Goal: Answer question/provide support: Share knowledge or assist other users

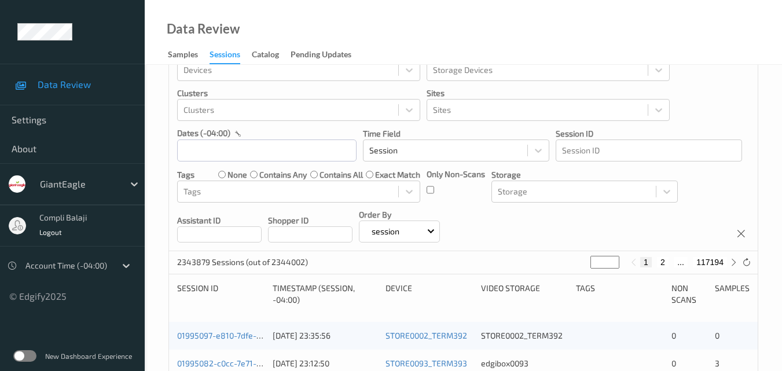
scroll to position [58, 0]
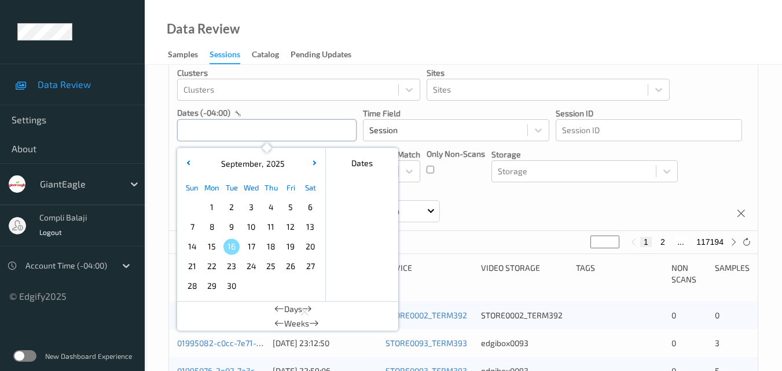
click at [280, 128] on input "text" at bounding box center [267, 130] width 180 height 22
click at [313, 225] on span "13" at bounding box center [310, 227] width 16 height 16
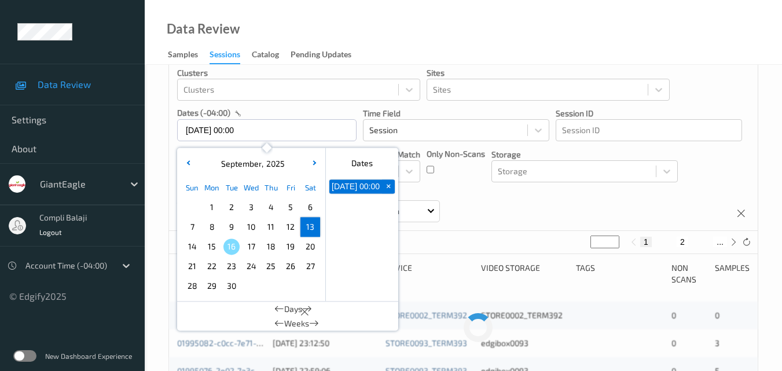
click at [313, 225] on span "13" at bounding box center [310, 227] width 16 height 16
type input "[DATE] 00:00 -> [DATE] 23:59"
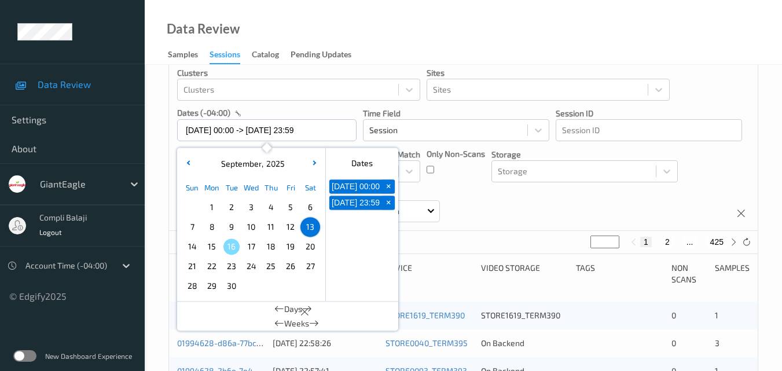
click at [694, 31] on div "Data Review Samples Sessions Catalog Pending Updates" at bounding box center [464, 32] width 638 height 65
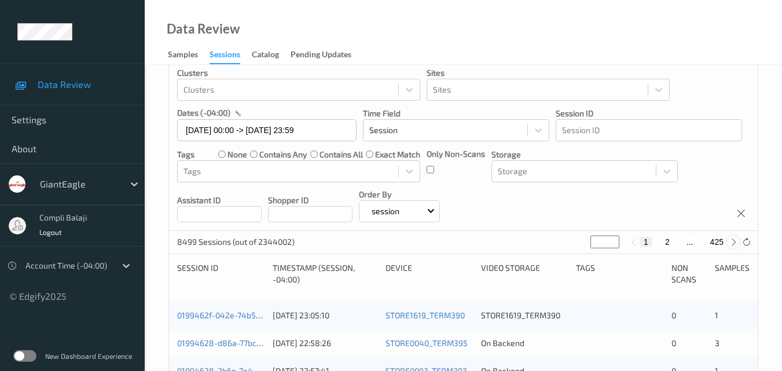
click at [731, 242] on icon at bounding box center [734, 242] width 9 height 9
type input "*"
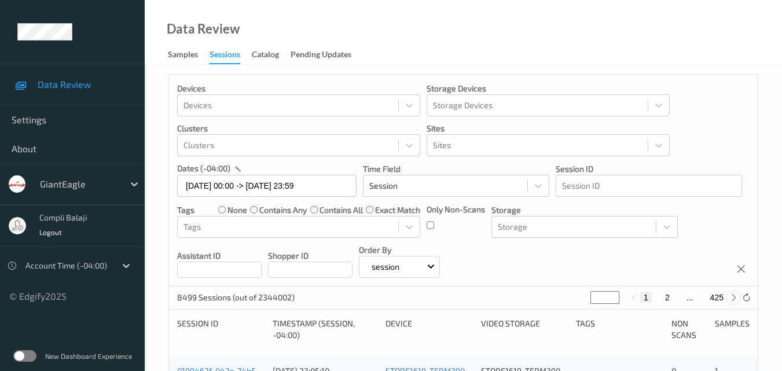
click at [731, 242] on div "Devices Devices Storage Devices Storage Devices Clusters Clusters Sites Sites d…" at bounding box center [463, 181] width 589 height 212
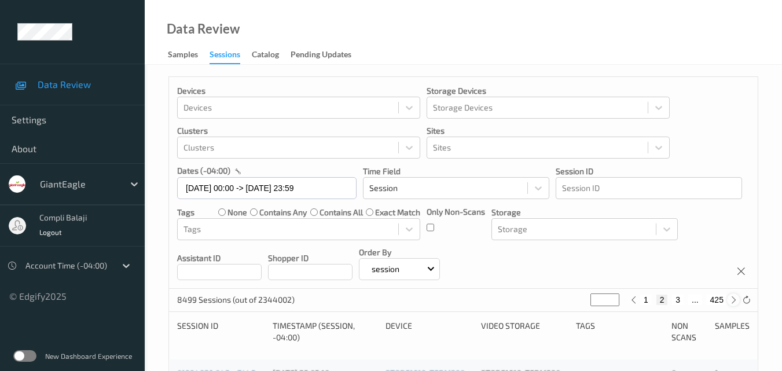
click at [731, 242] on div "Devices Devices Storage Devices Storage Devices Clusters Clusters Sites Sites d…" at bounding box center [463, 183] width 589 height 212
click at [735, 301] on icon at bounding box center [734, 300] width 9 height 9
type input "*"
click at [735, 301] on icon at bounding box center [734, 300] width 9 height 9
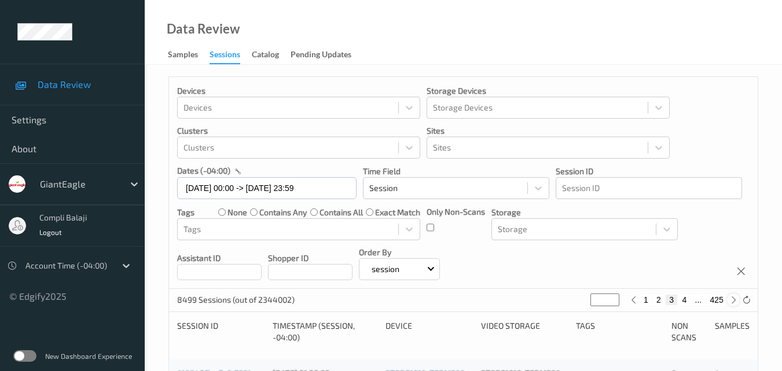
type input "*"
click at [735, 301] on icon at bounding box center [734, 300] width 9 height 9
type input "*"
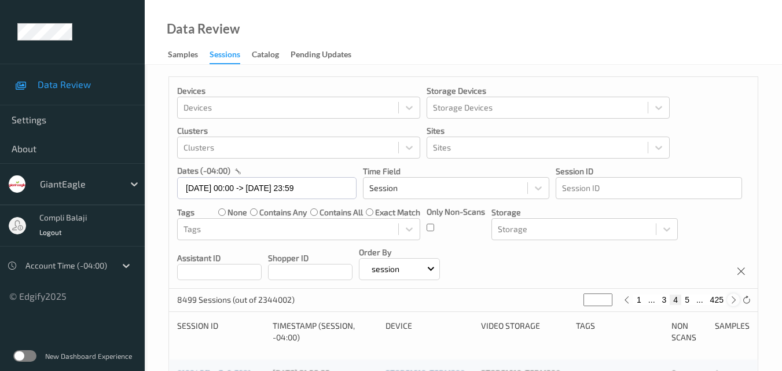
click at [735, 301] on icon at bounding box center [734, 300] width 9 height 9
type input "*"
click at [734, 301] on icon at bounding box center [734, 300] width 9 height 9
type input "*"
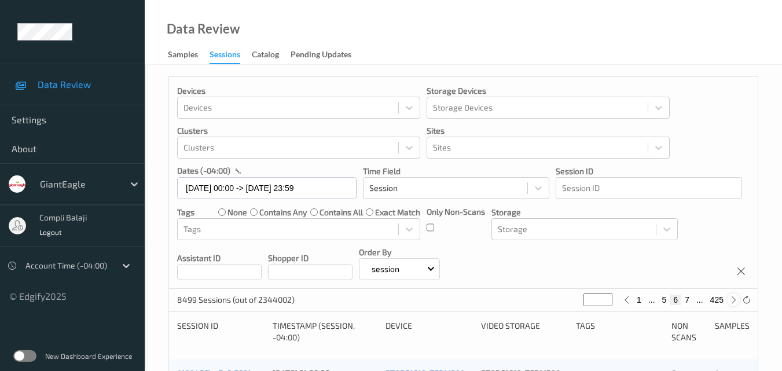
type input "*"
click at [734, 301] on icon at bounding box center [734, 300] width 9 height 9
type input "*"
click at [734, 301] on icon at bounding box center [734, 300] width 9 height 9
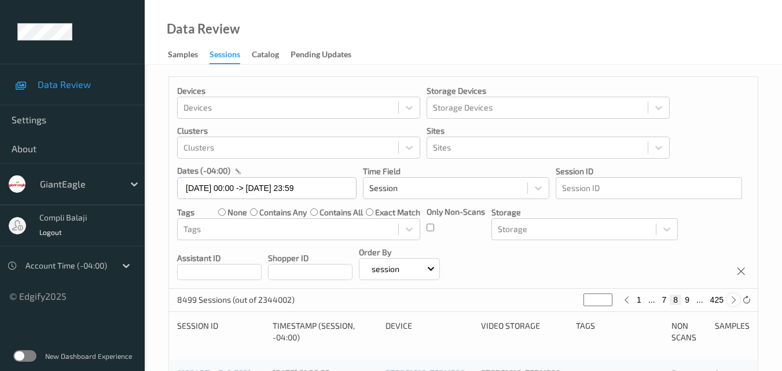
type input "*"
click at [734, 301] on icon at bounding box center [734, 300] width 9 height 9
type input "**"
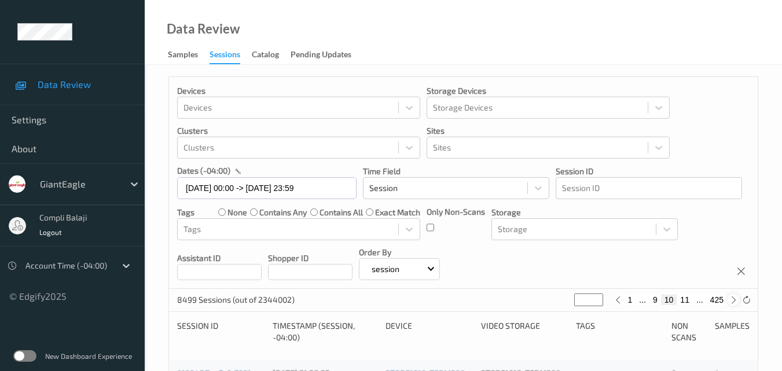
click at [734, 301] on icon at bounding box center [734, 300] width 9 height 9
type input "**"
click at [685, 299] on button "12" at bounding box center [685, 300] width 16 height 10
type input "**"
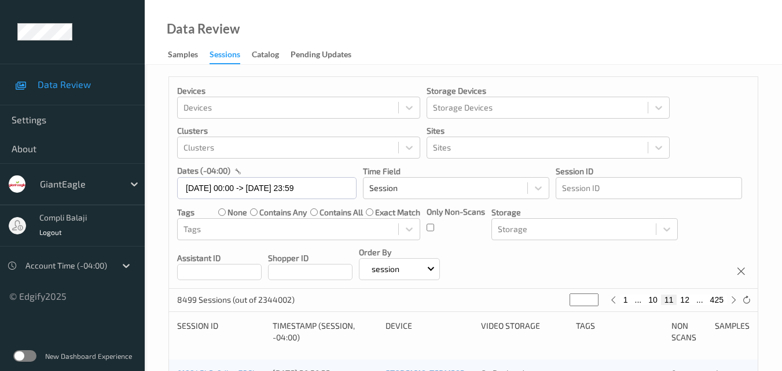
type input "**"
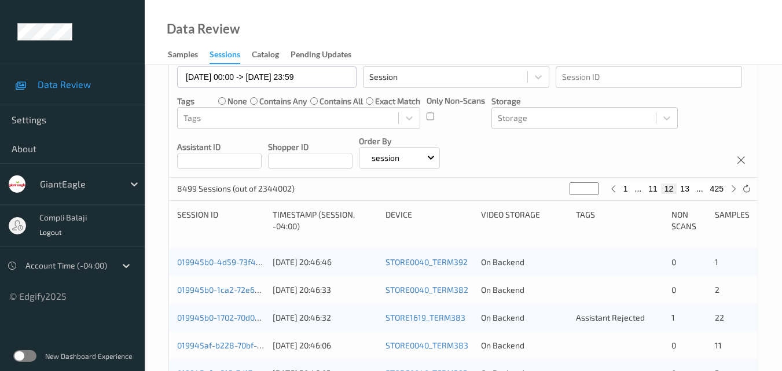
scroll to position [116, 0]
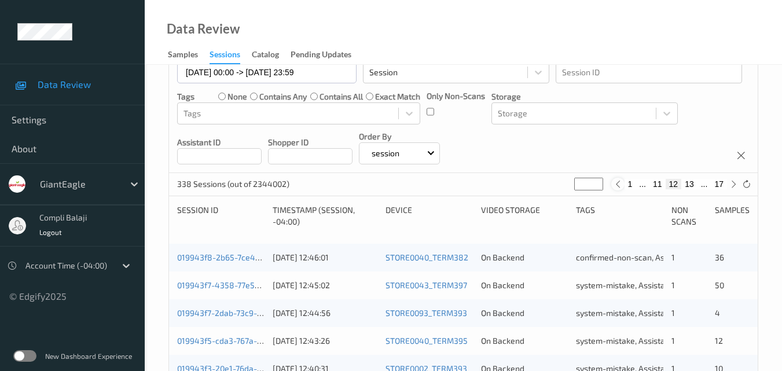
click at [618, 189] on div at bounding box center [618, 184] width 13 height 13
type input "**"
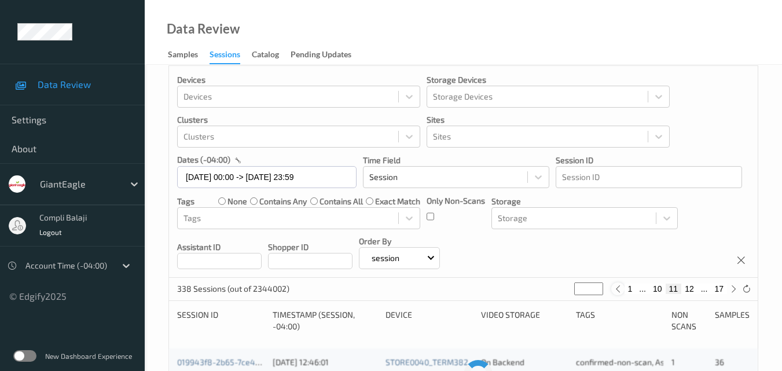
scroll to position [0, 0]
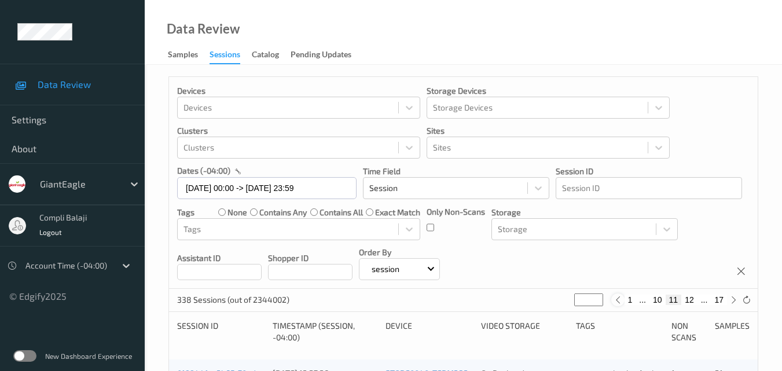
click at [614, 300] on icon at bounding box center [618, 300] width 9 height 9
type input "**"
click at [620, 301] on icon at bounding box center [622, 300] width 9 height 9
type input "*"
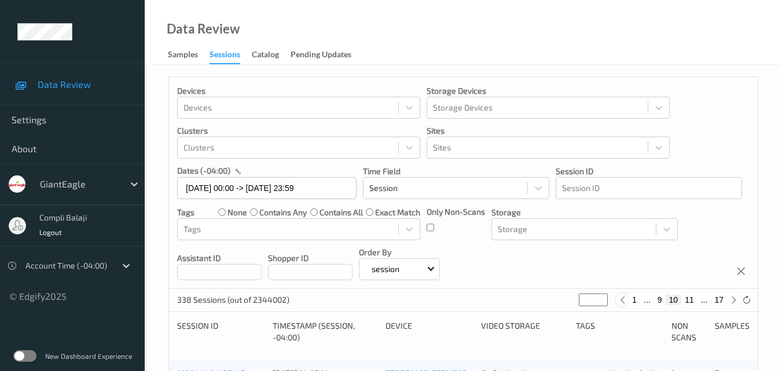
type input "*"
click at [663, 301] on button "8" at bounding box center [665, 300] width 12 height 10
type input "*"
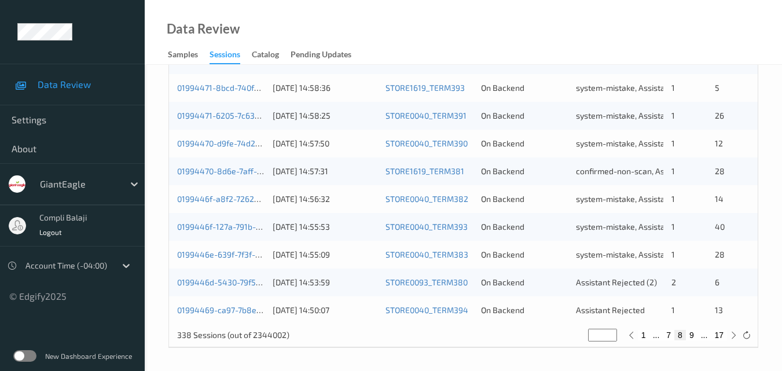
scroll to position [592, 0]
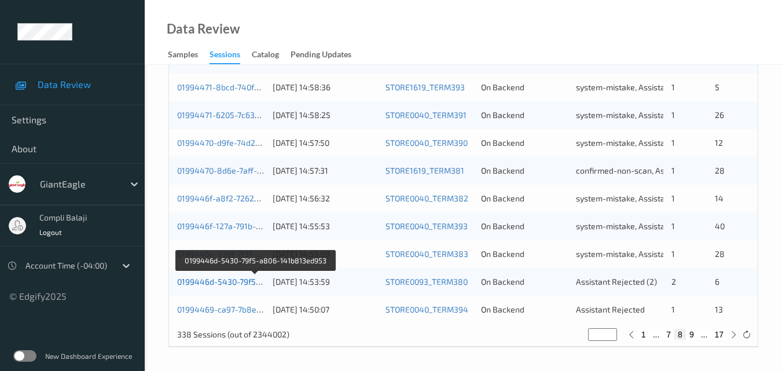
click at [219, 280] on link "0199446d-5430-79f5-a806-141b813ed953" at bounding box center [256, 282] width 158 height 10
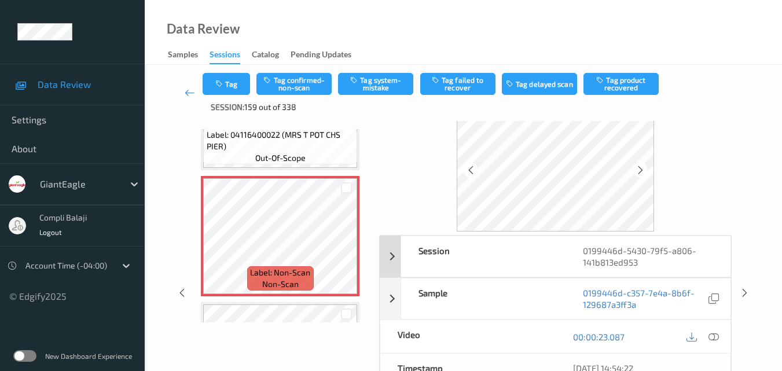
scroll to position [58, 0]
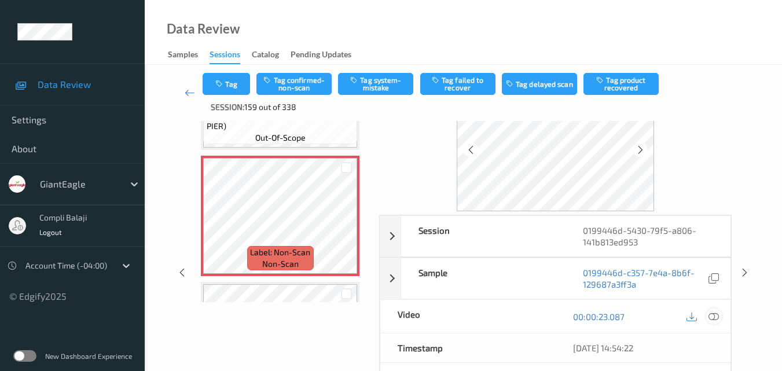
click at [713, 316] on icon at bounding box center [714, 316] width 10 height 10
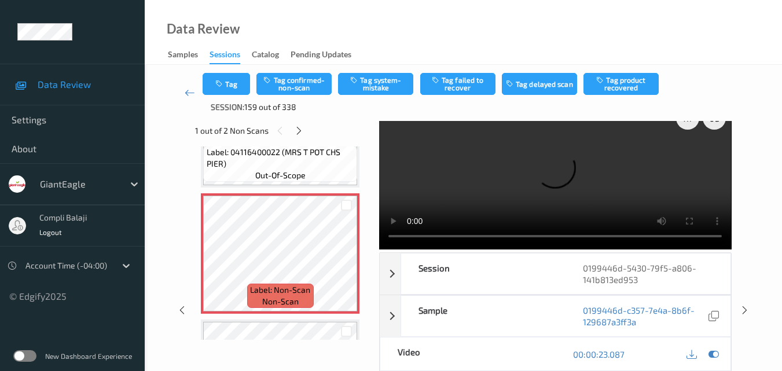
scroll to position [0, 0]
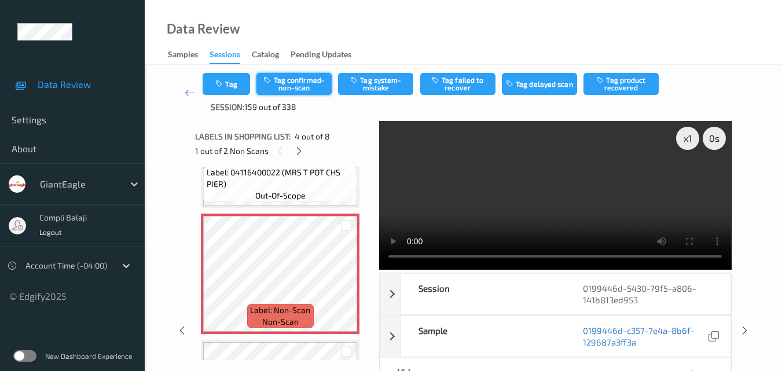
click at [302, 86] on button "Tag confirmed-non-scan" at bounding box center [294, 84] width 75 height 22
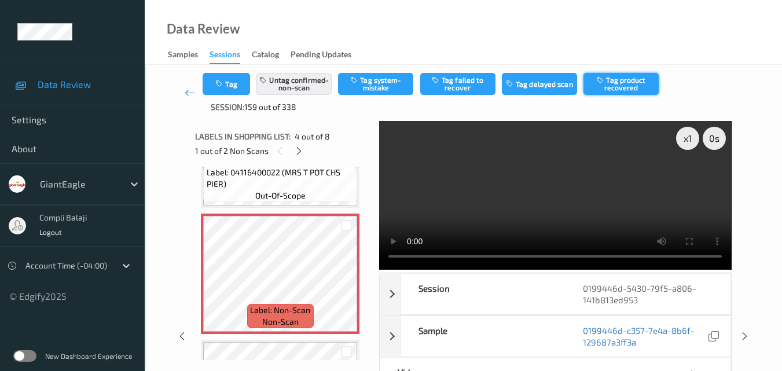
click at [638, 84] on button "Tag product recovered" at bounding box center [621, 84] width 75 height 22
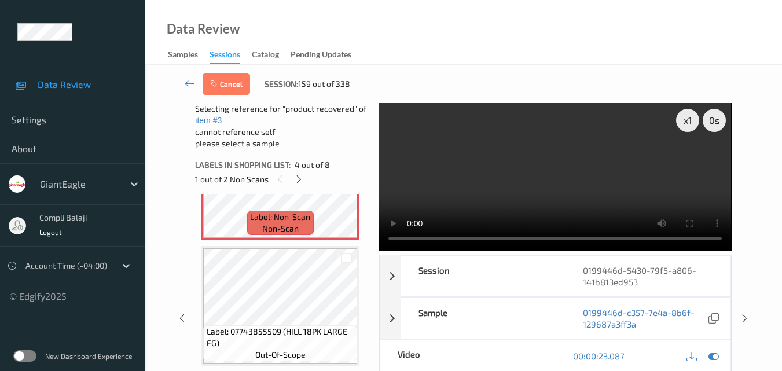
scroll to position [453, 0]
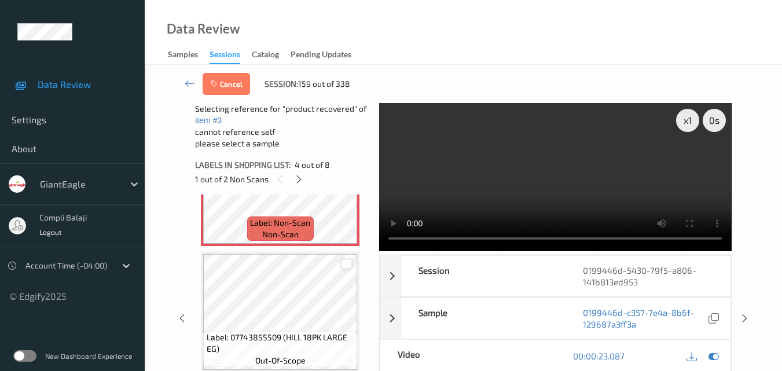
click at [350, 263] on div at bounding box center [346, 264] width 11 height 11
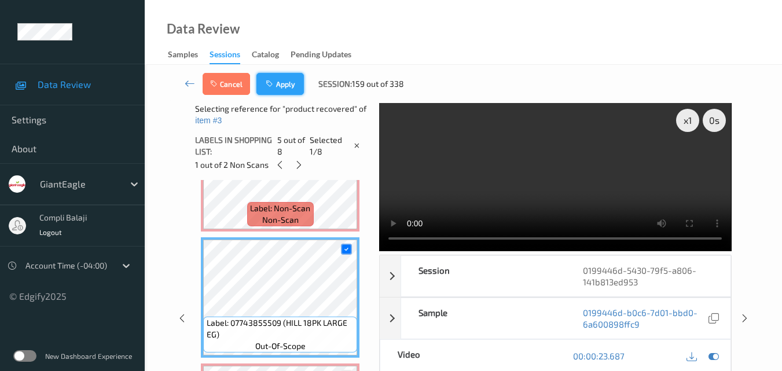
click at [285, 86] on button "Apply" at bounding box center [280, 84] width 47 height 22
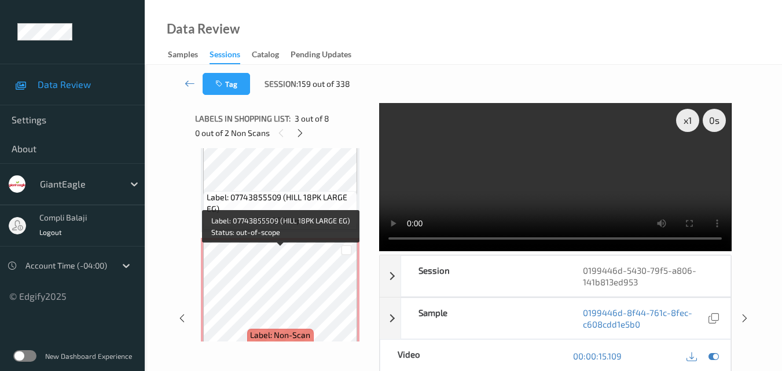
scroll to position [548, 0]
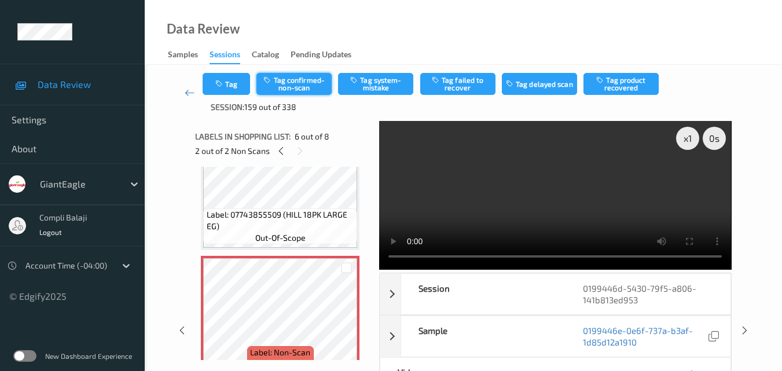
click at [307, 82] on button "Tag confirmed-non-scan" at bounding box center [294, 84] width 75 height 22
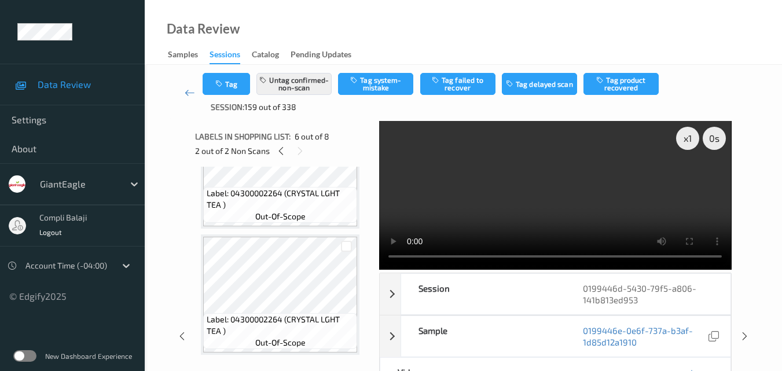
scroll to position [822, 0]
click at [349, 244] on div at bounding box center [346, 245] width 11 height 11
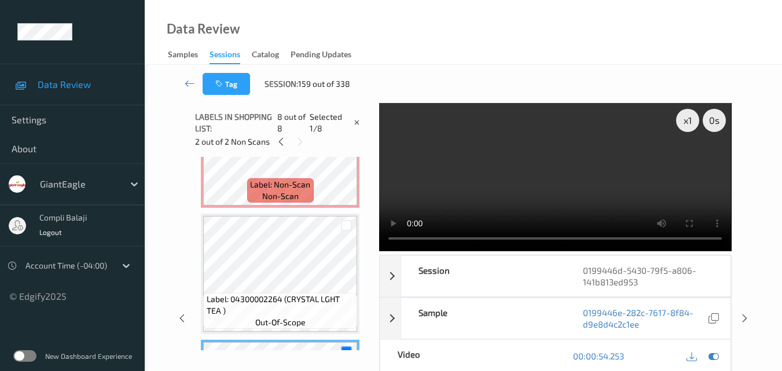
scroll to position [649, 0]
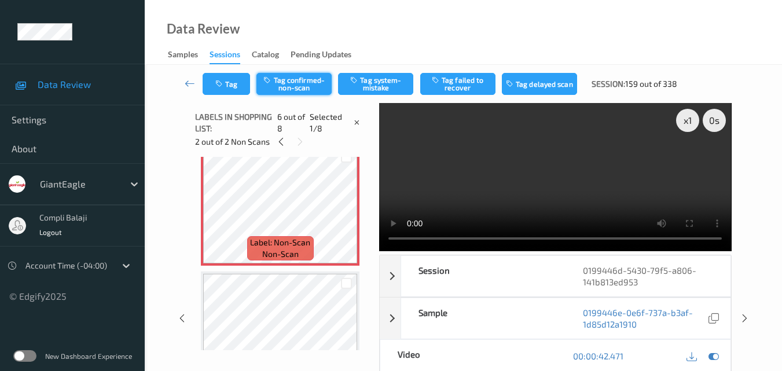
click at [311, 83] on button "Tag confirmed-non-scan" at bounding box center [294, 84] width 75 height 22
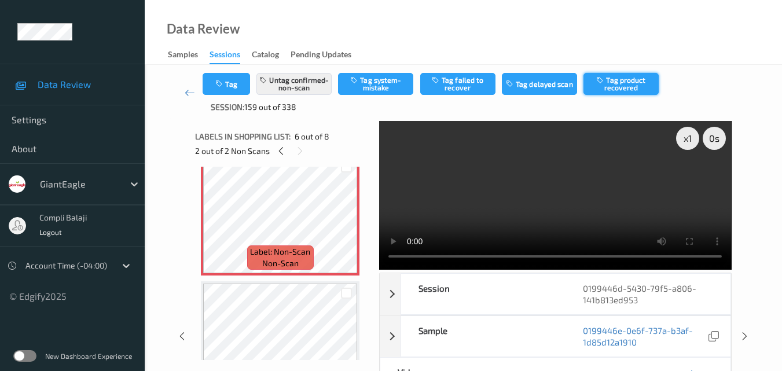
click at [636, 85] on button "Tag product recovered" at bounding box center [621, 84] width 75 height 22
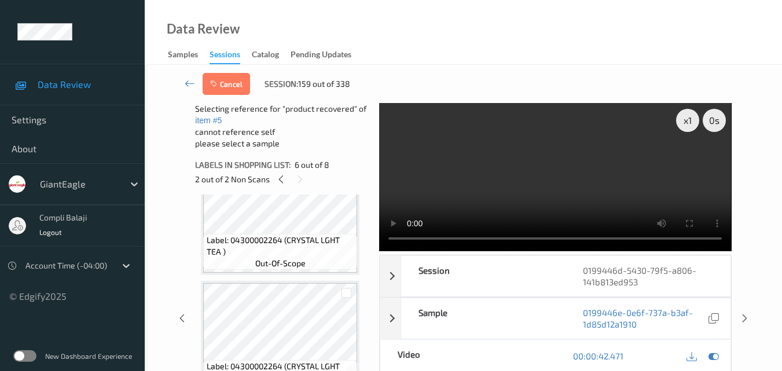
scroll to position [822, 0]
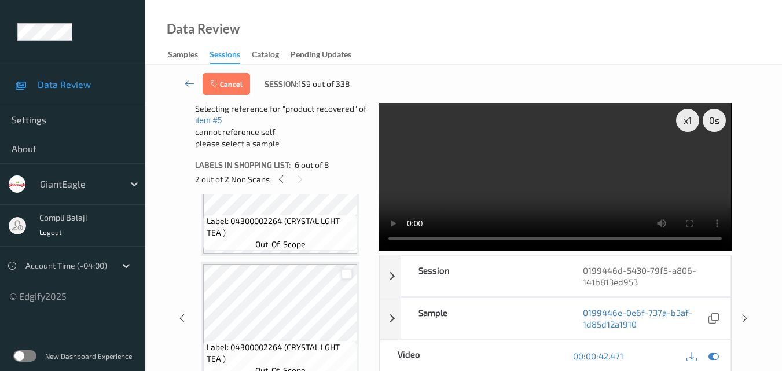
click at [347, 273] on div at bounding box center [346, 274] width 11 height 11
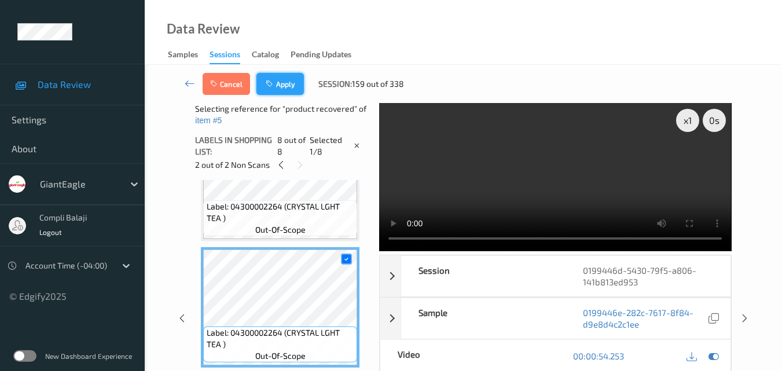
click at [287, 88] on button "Apply" at bounding box center [280, 84] width 47 height 22
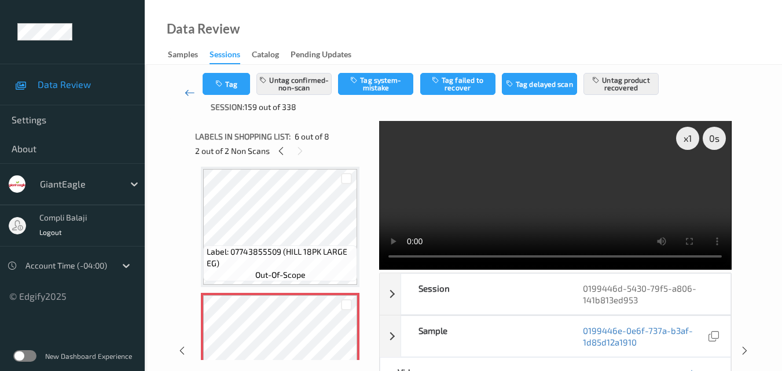
click at [189, 94] on icon at bounding box center [190, 93] width 10 height 12
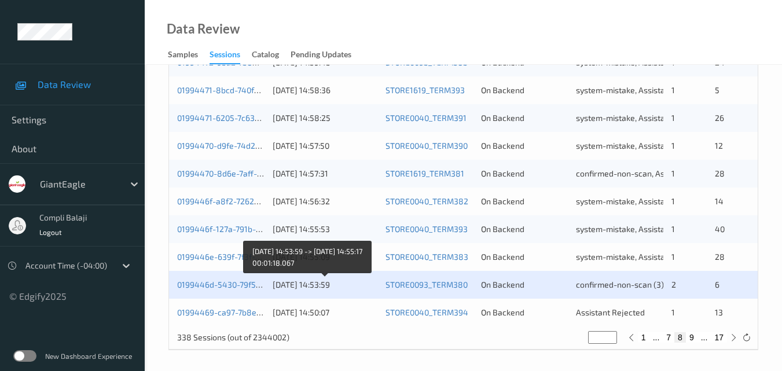
scroll to position [592, 0]
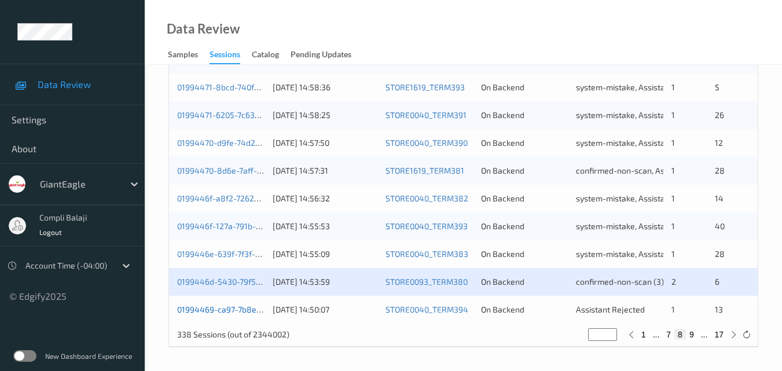
click at [240, 310] on link "01994469-ca97-7b8e-9dd5-7af91af9ceac" at bounding box center [253, 310] width 153 height 10
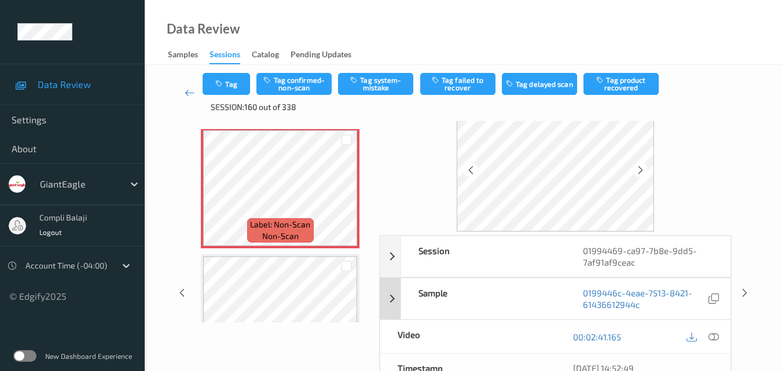
scroll to position [58, 0]
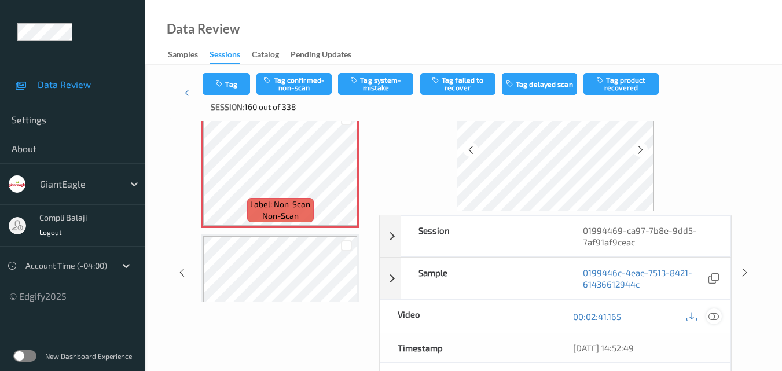
click at [717, 317] on icon at bounding box center [714, 316] width 10 height 10
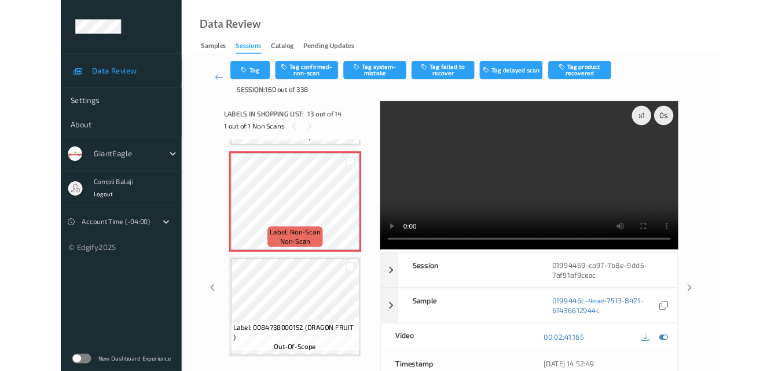
scroll to position [1506, 0]
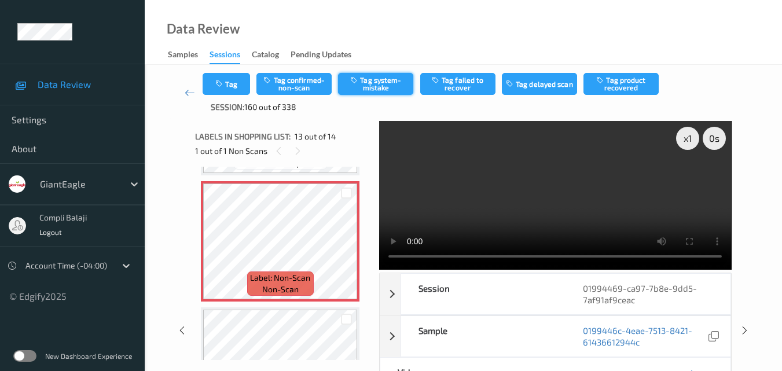
click at [383, 82] on button "Tag system-mistake" at bounding box center [375, 84] width 75 height 22
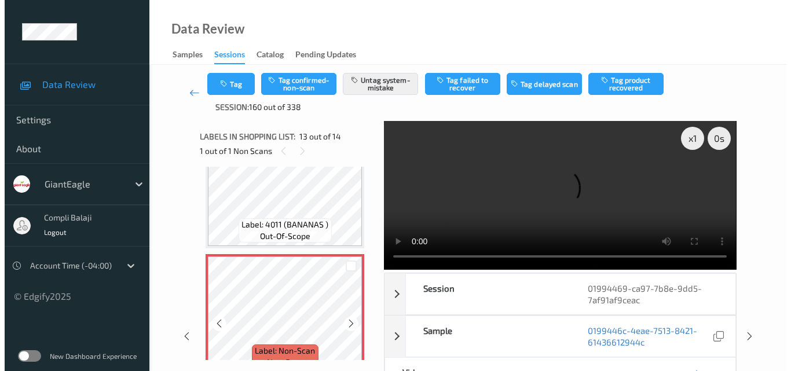
scroll to position [1406, 0]
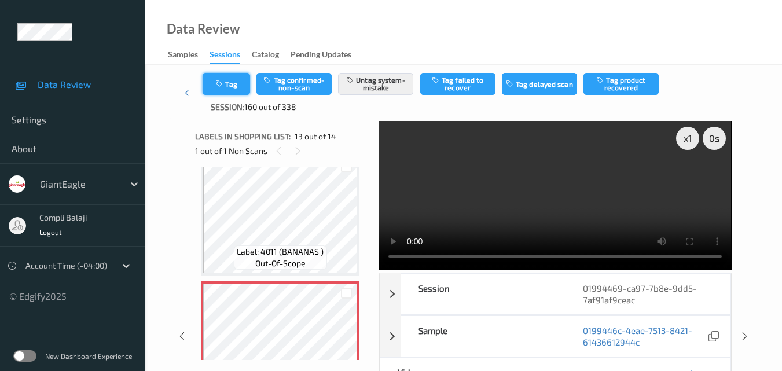
click at [230, 82] on button "Tag" at bounding box center [226, 84] width 47 height 22
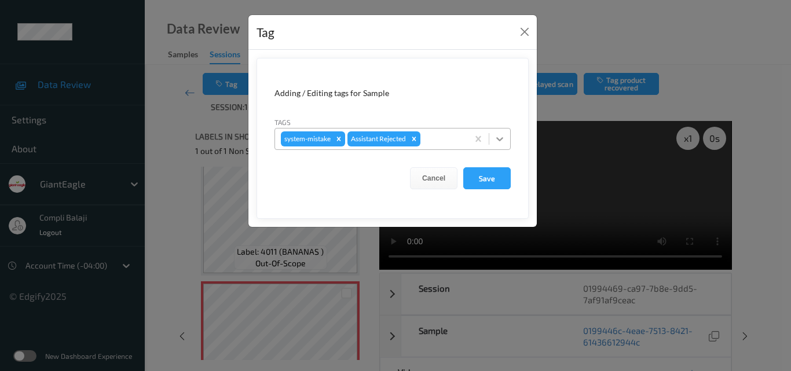
click at [500, 138] on icon at bounding box center [500, 139] width 12 height 12
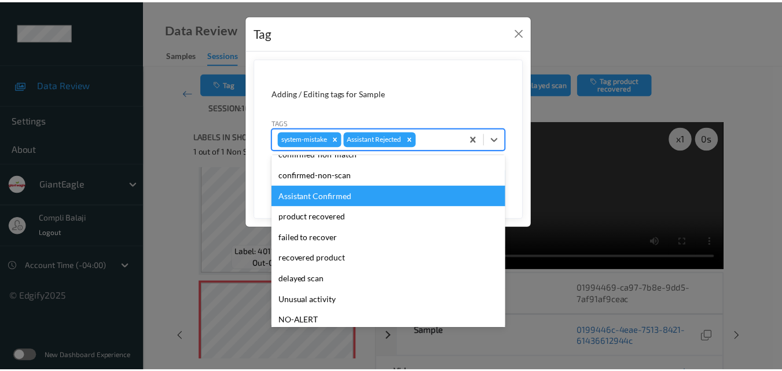
scroll to position [58, 0]
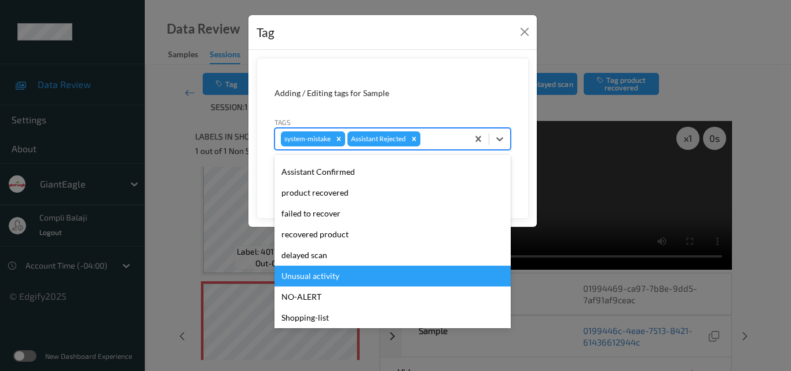
click at [332, 277] on div "Unusual activity" at bounding box center [392, 276] width 236 height 21
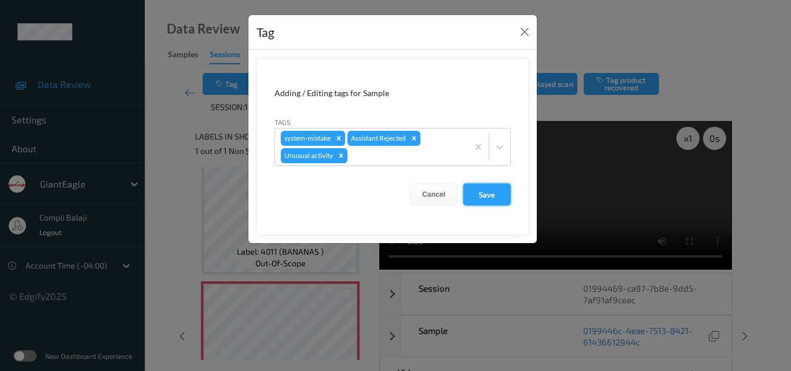
click at [487, 195] on button "Save" at bounding box center [486, 195] width 47 height 22
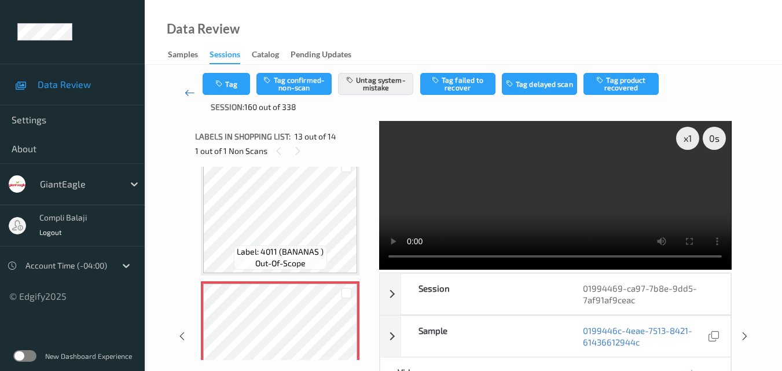
click at [185, 93] on icon at bounding box center [190, 93] width 10 height 12
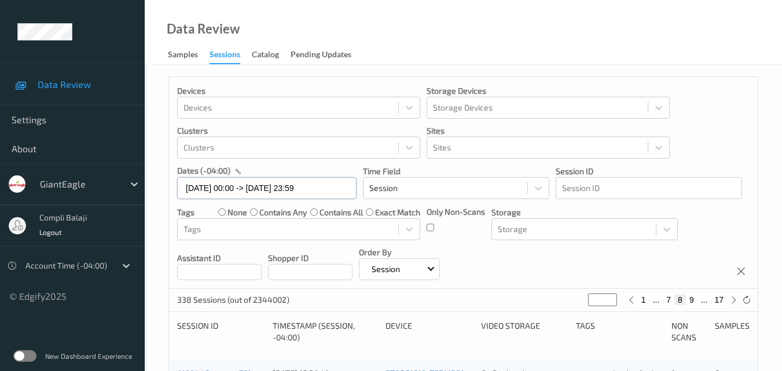
click at [338, 190] on input "[DATE] 00:00 -> [DATE] 23:59" at bounding box center [267, 188] width 180 height 22
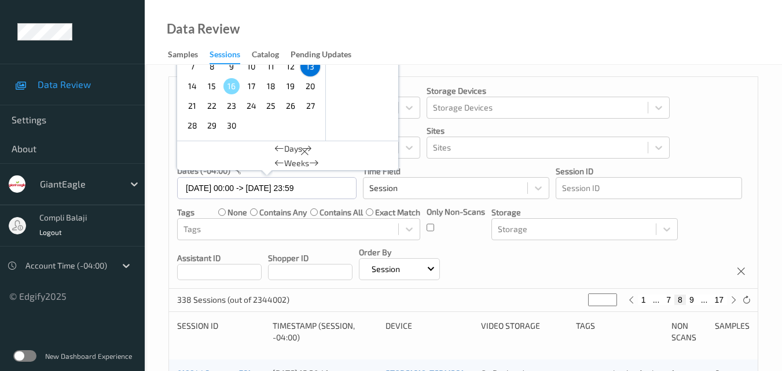
click at [189, 87] on span "14" at bounding box center [192, 86] width 16 height 16
type input "[DATE] 00:00"
type input "*"
click at [189, 87] on span "14" at bounding box center [192, 86] width 16 height 16
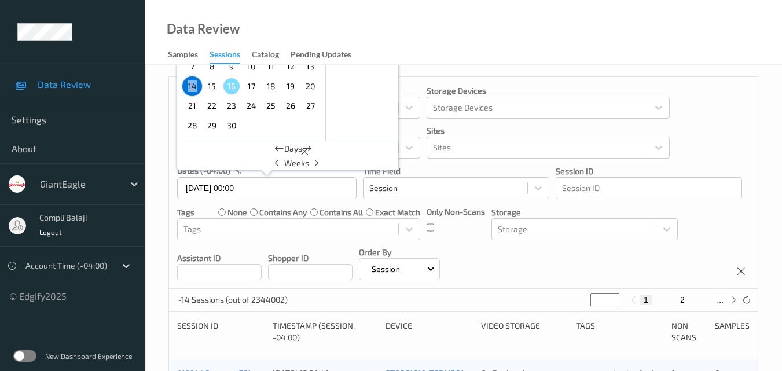
type input "[DATE] 00:00 -> [DATE] 23:59"
click at [706, 119] on div "Devices Devices Storage Devices Storage Devices Clusters Clusters Sites Sites d…" at bounding box center [463, 183] width 589 height 212
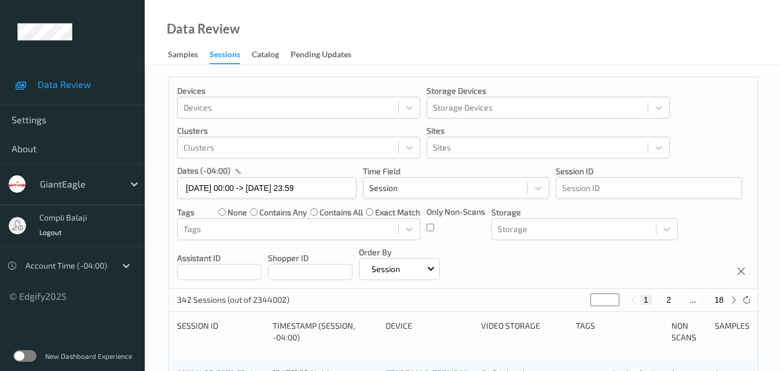
click at [666, 300] on button "2" at bounding box center [669, 300] width 12 height 10
type input "*"
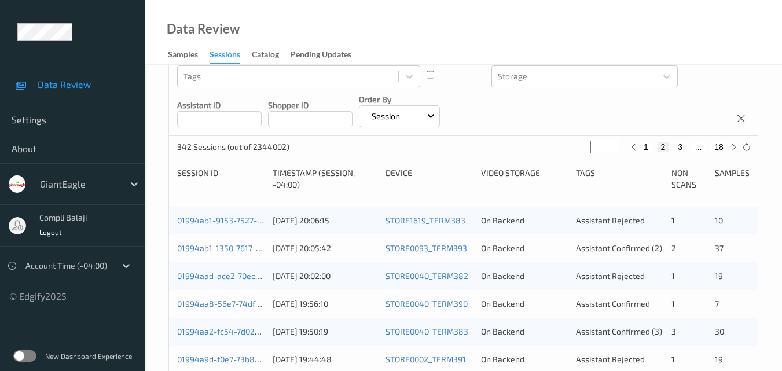
scroll to position [174, 0]
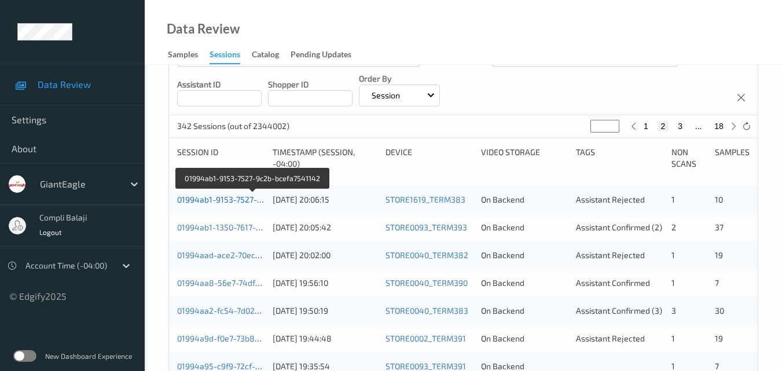
click at [221, 202] on link "01994ab1-9153-7527-9c2b-bcefa7541142" at bounding box center [253, 200] width 153 height 10
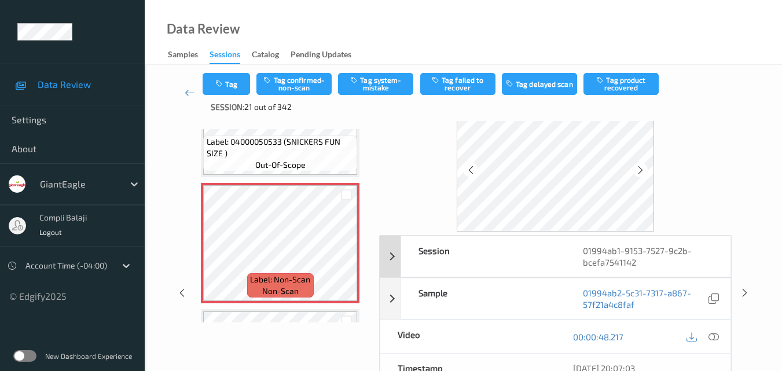
scroll to position [58, 0]
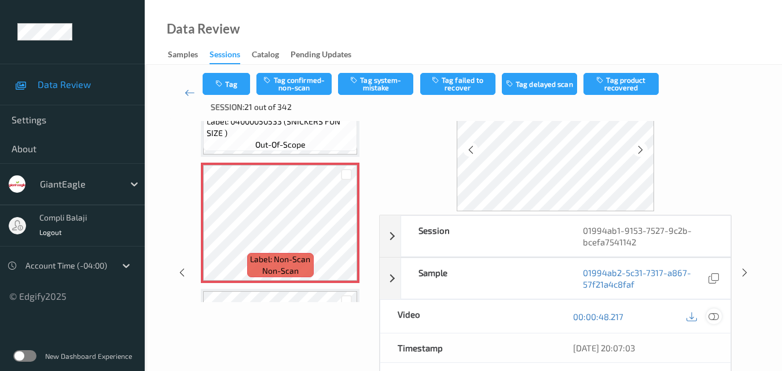
click at [716, 315] on icon at bounding box center [714, 316] width 10 height 10
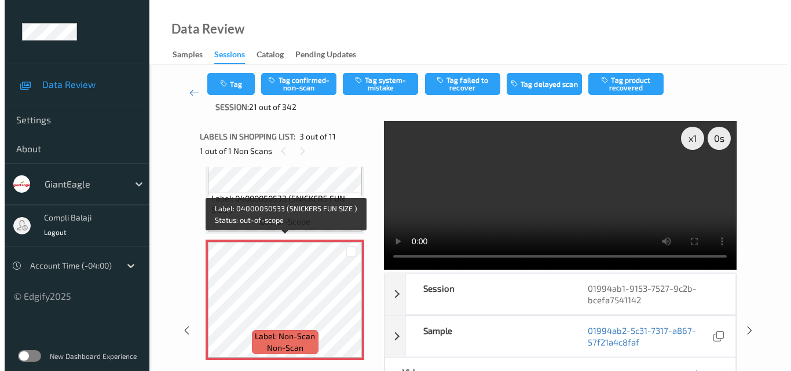
scroll to position [204, 0]
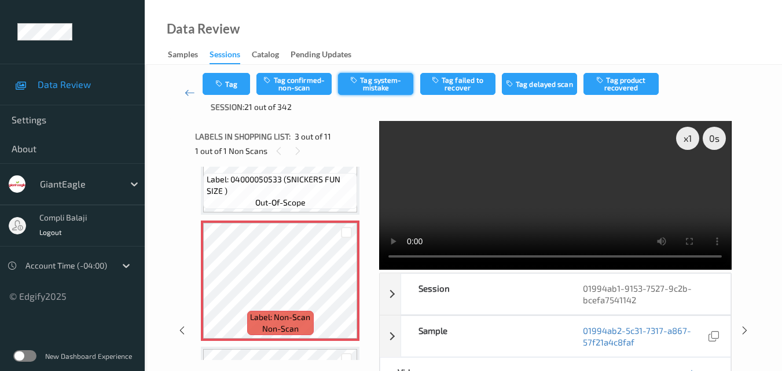
click at [383, 85] on button "Tag system-mistake" at bounding box center [375, 84] width 75 height 22
click at [237, 85] on button "Tag" at bounding box center [226, 84] width 47 height 22
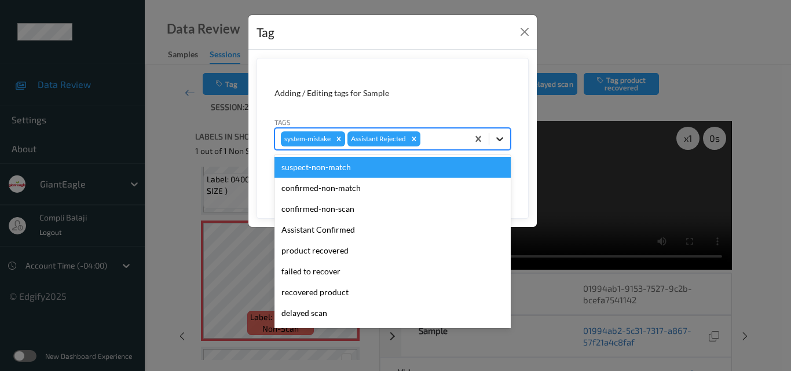
click at [503, 139] on icon at bounding box center [500, 139] width 12 height 12
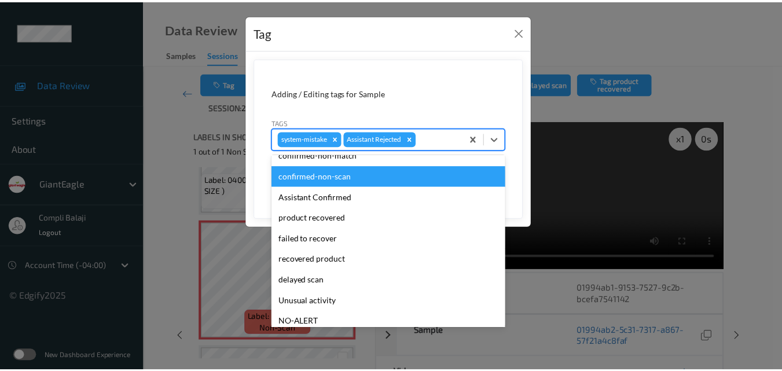
scroll to position [58, 0]
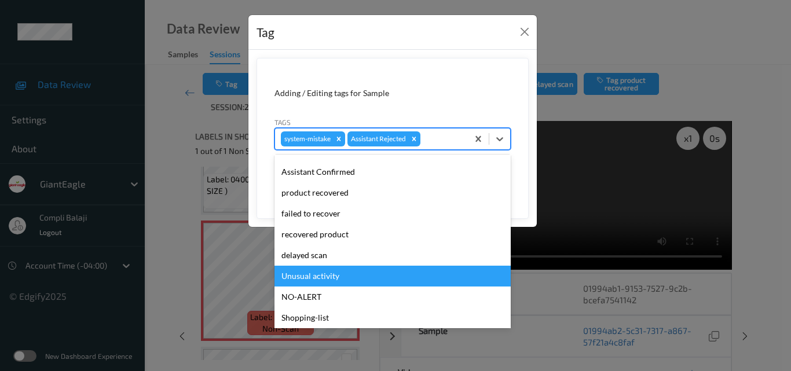
click at [334, 278] on div "Unusual activity" at bounding box center [392, 276] width 236 height 21
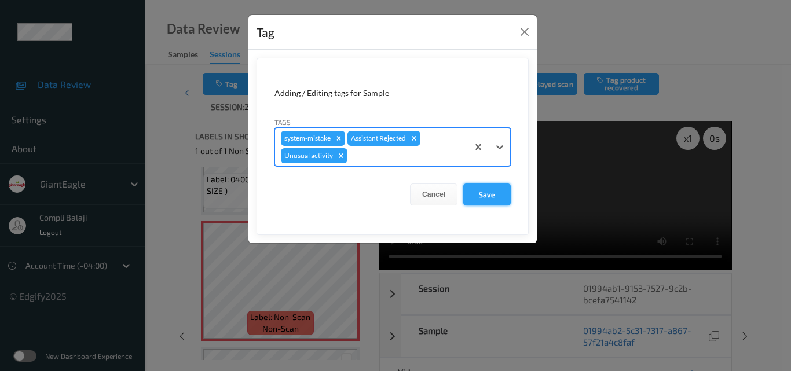
click at [486, 199] on button "Save" at bounding box center [486, 195] width 47 height 22
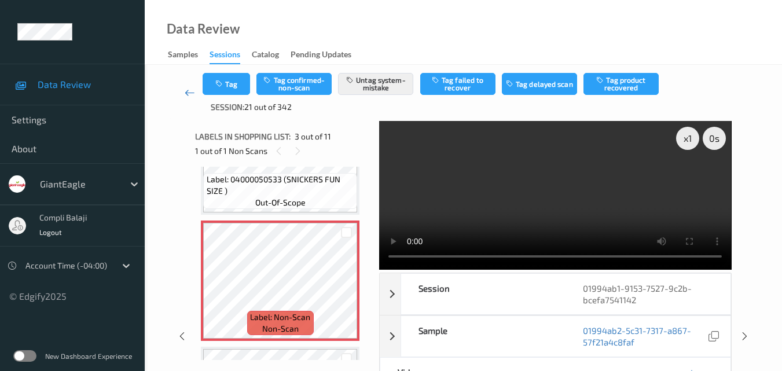
click at [191, 93] on icon at bounding box center [190, 93] width 10 height 12
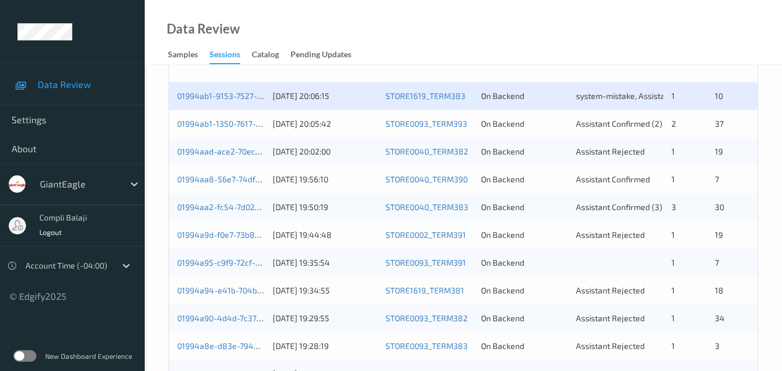
scroll to position [232, 0]
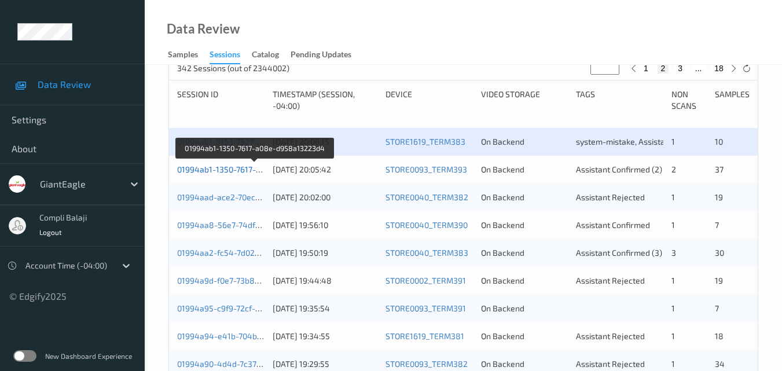
click at [231, 170] on link "01994ab1-1350-7617-a08e-d958a13223d4" at bounding box center [255, 169] width 157 height 10
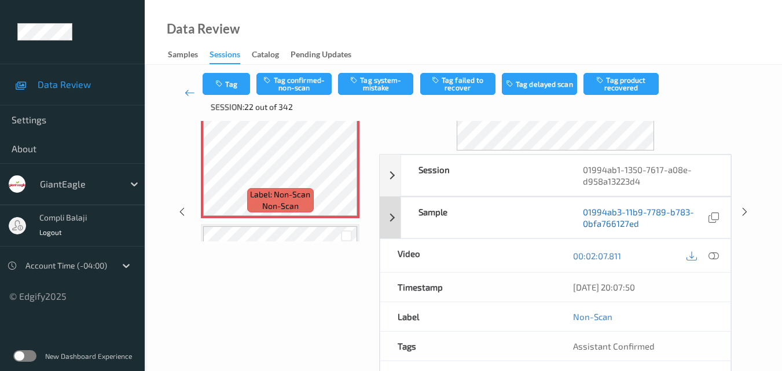
scroll to position [174, 0]
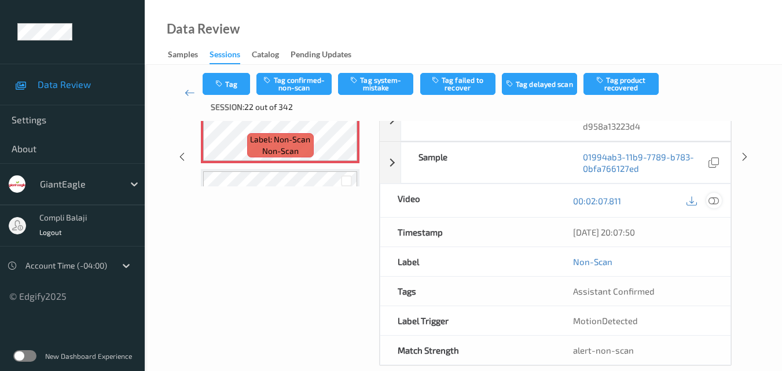
click at [713, 202] on icon at bounding box center [714, 200] width 10 height 10
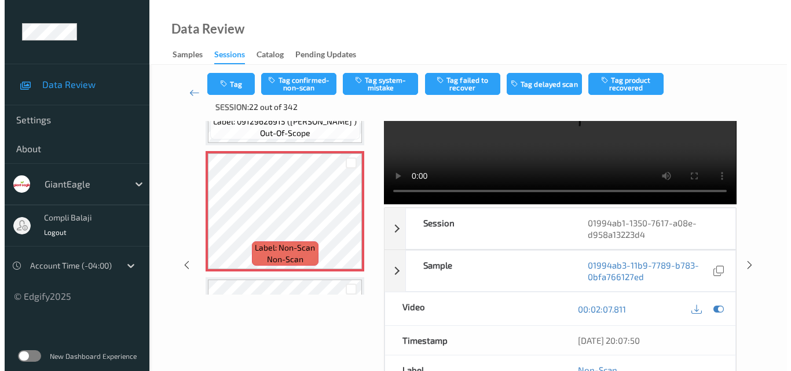
scroll to position [0, 0]
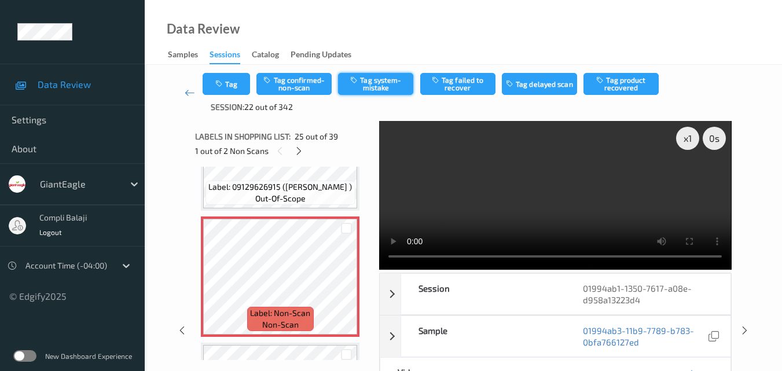
click at [385, 88] on button "Tag system-mistake" at bounding box center [375, 84] width 75 height 22
click at [233, 86] on button "Tag" at bounding box center [226, 84] width 47 height 22
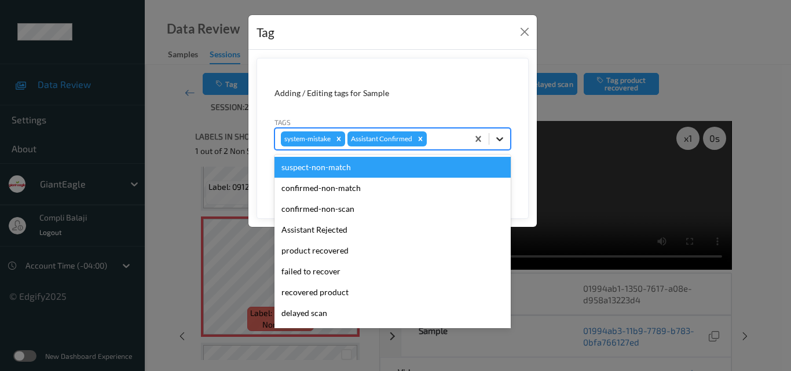
click at [499, 139] on icon at bounding box center [500, 139] width 12 height 12
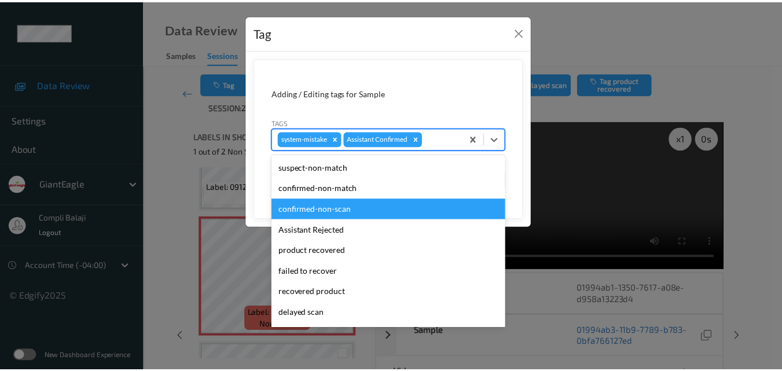
scroll to position [58, 0]
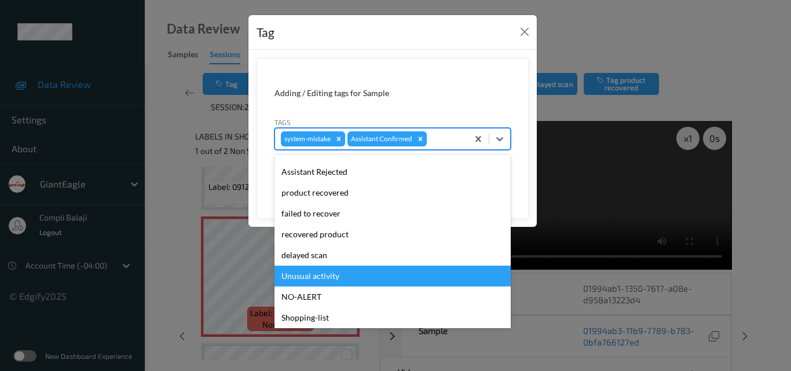
drag, startPoint x: 303, startPoint y: 278, endPoint x: 375, endPoint y: 260, distance: 74.0
click at [303, 277] on div "Unusual activity" at bounding box center [392, 276] width 236 height 21
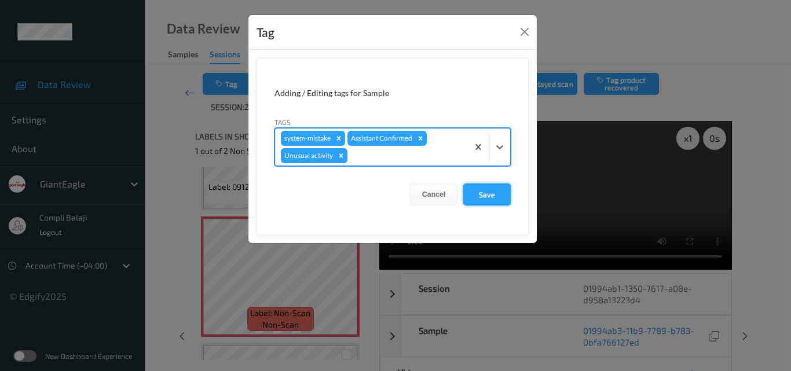
click at [489, 199] on button "Save" at bounding box center [486, 195] width 47 height 22
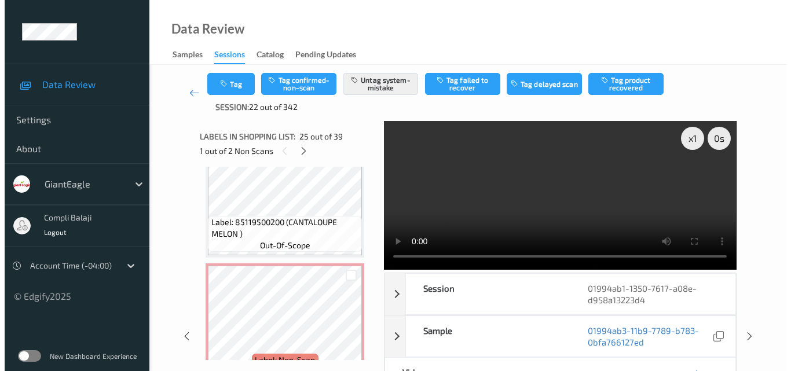
scroll to position [4543, 0]
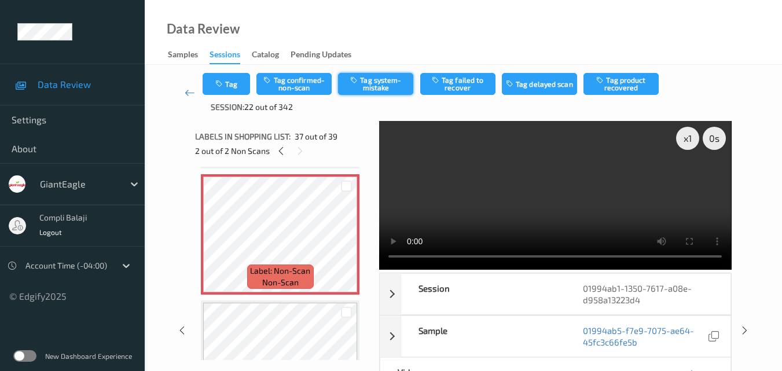
click at [376, 86] on button "Tag system-mistake" at bounding box center [375, 84] width 75 height 22
click at [528, 47] on div "Data Review Samples Sessions Catalog Pending Updates" at bounding box center [464, 32] width 638 height 65
click at [387, 89] on button "Tag system-mistake" at bounding box center [375, 84] width 75 height 22
click at [236, 82] on button "Tag" at bounding box center [226, 84] width 47 height 22
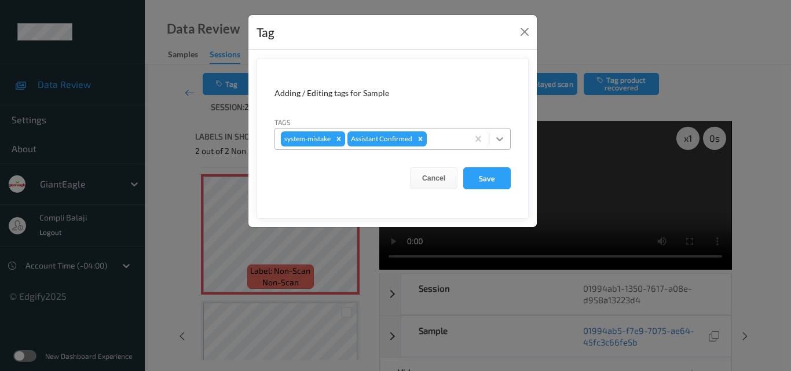
click at [502, 138] on icon at bounding box center [499, 139] width 7 height 4
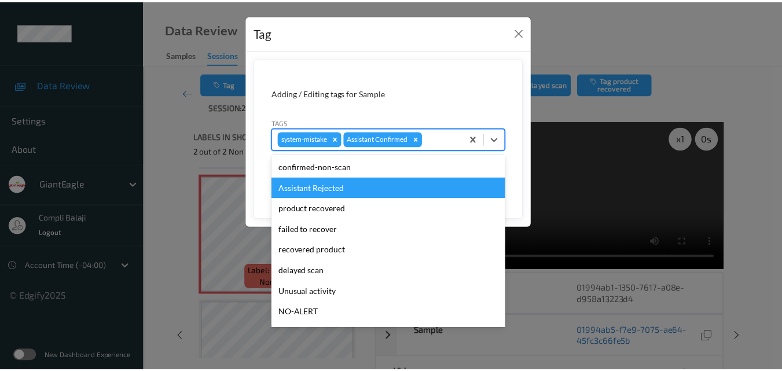
scroll to position [116, 0]
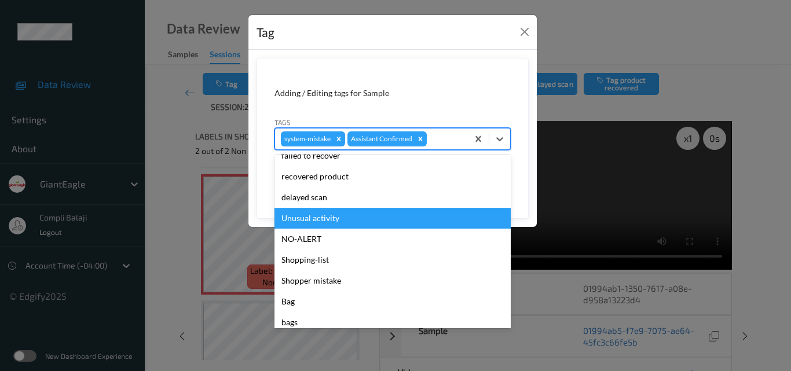
click at [319, 217] on div "Unusual activity" at bounding box center [392, 218] width 236 height 21
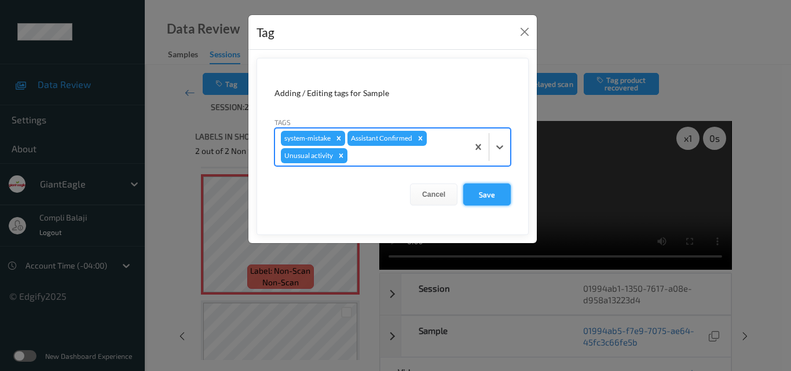
click at [492, 200] on button "Save" at bounding box center [486, 195] width 47 height 22
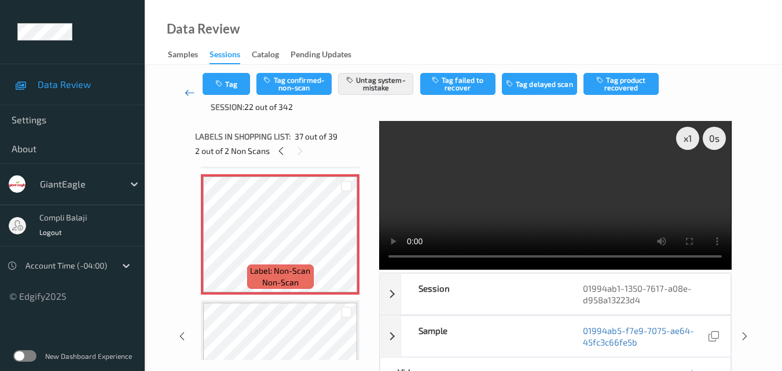
click at [189, 94] on icon at bounding box center [190, 93] width 10 height 12
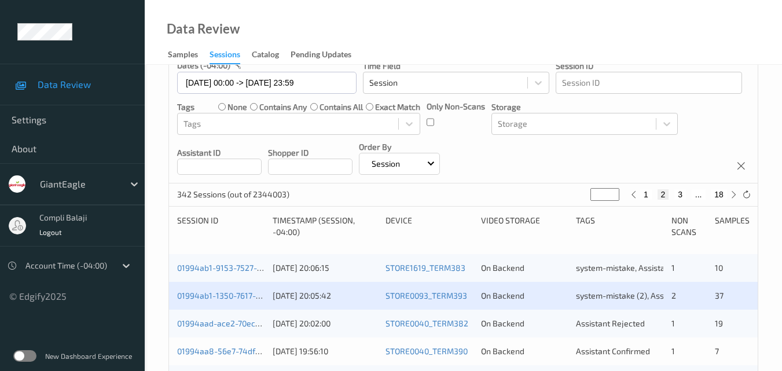
scroll to position [232, 0]
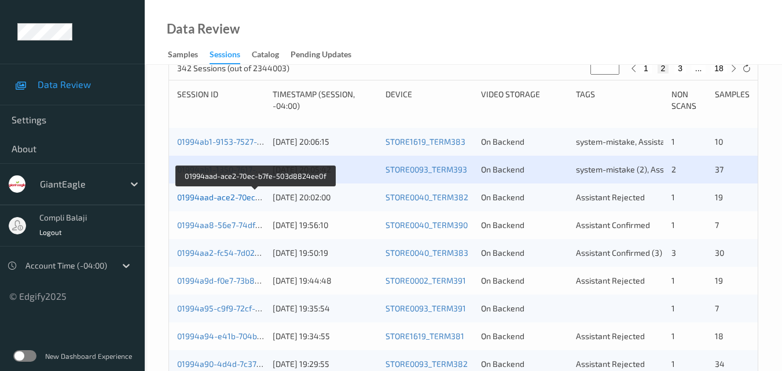
click at [243, 198] on link "01994aad-ace2-70ec-b7fe-503d8824ee0f" at bounding box center [255, 197] width 157 height 10
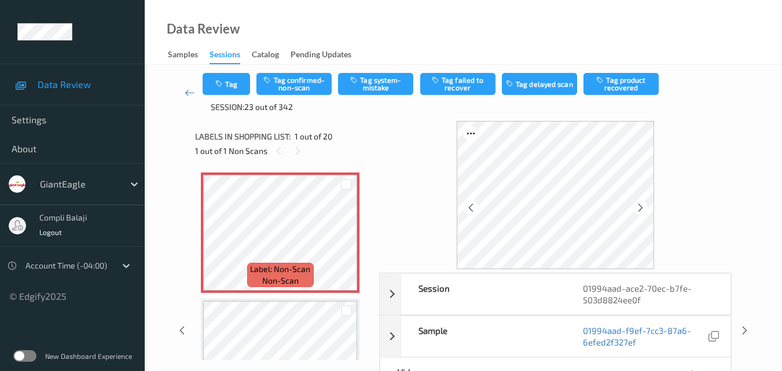
scroll to position [58, 0]
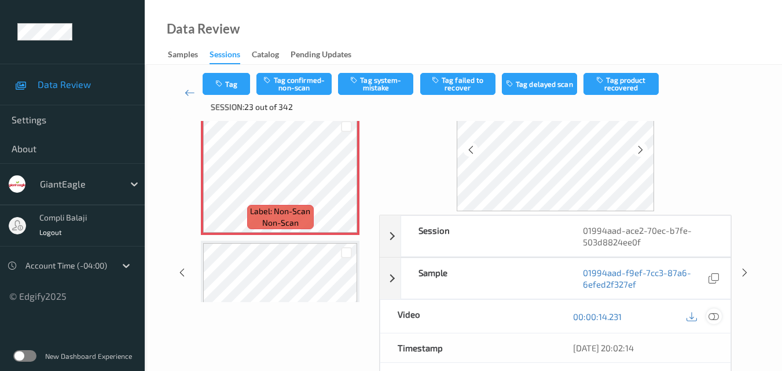
click at [713, 312] on icon at bounding box center [714, 316] width 10 height 10
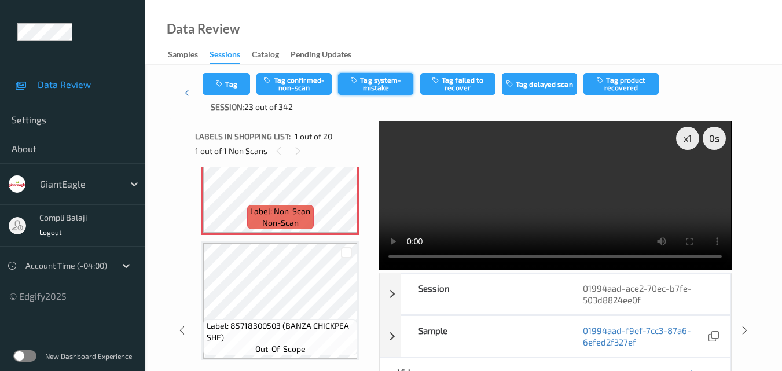
click at [385, 83] on button "Tag system-mistake" at bounding box center [375, 84] width 75 height 22
click at [244, 87] on button "Tag" at bounding box center [226, 84] width 47 height 22
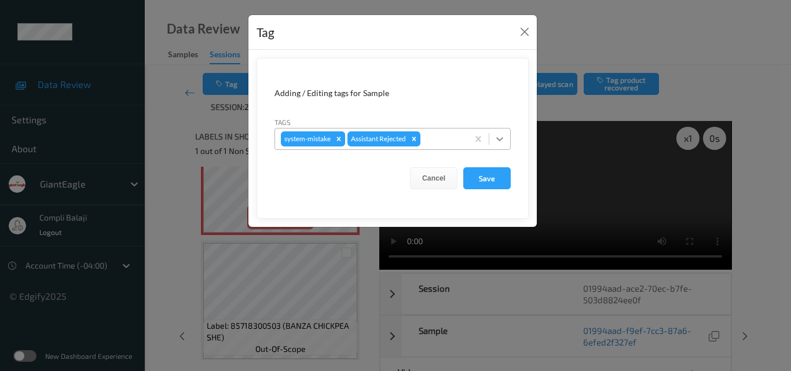
click at [502, 138] on icon at bounding box center [499, 139] width 7 height 4
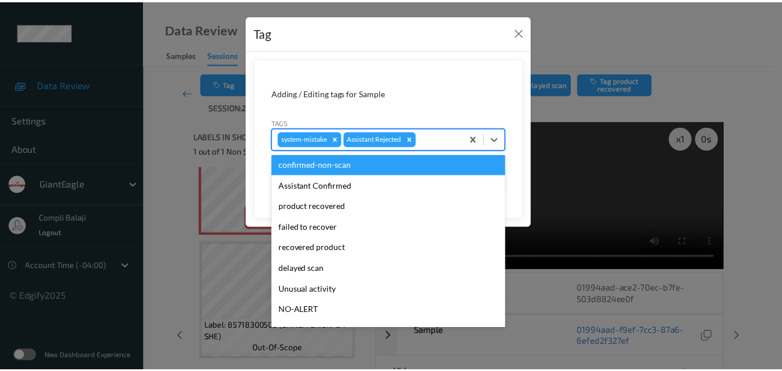
scroll to position [116, 0]
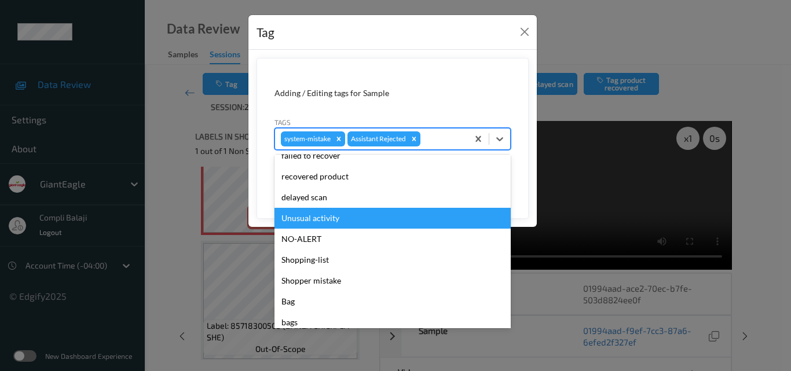
click at [321, 220] on div "Unusual activity" at bounding box center [392, 218] width 236 height 21
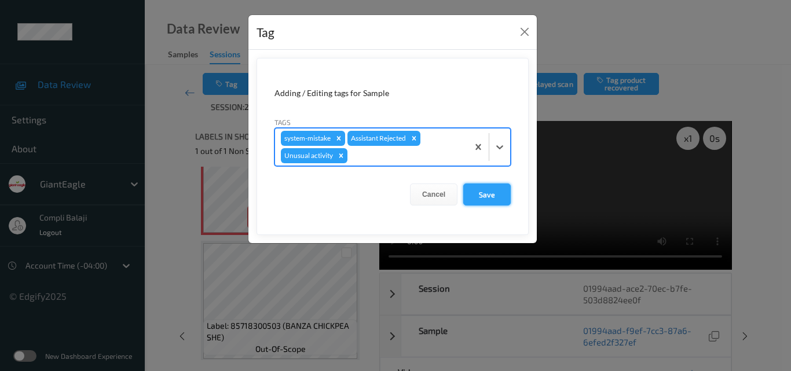
click at [492, 196] on button "Save" at bounding box center [486, 195] width 47 height 22
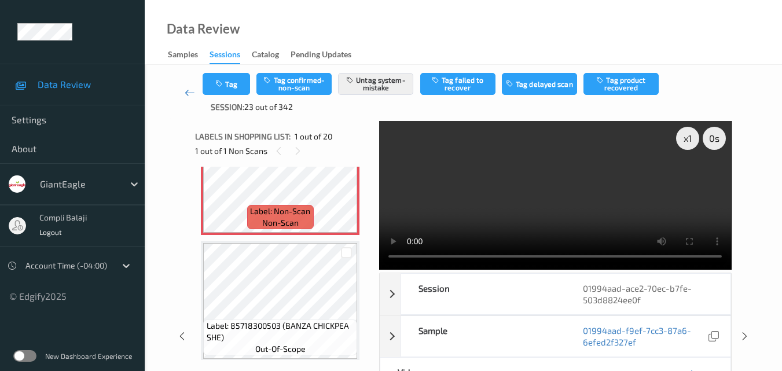
click at [187, 94] on icon at bounding box center [190, 93] width 10 height 12
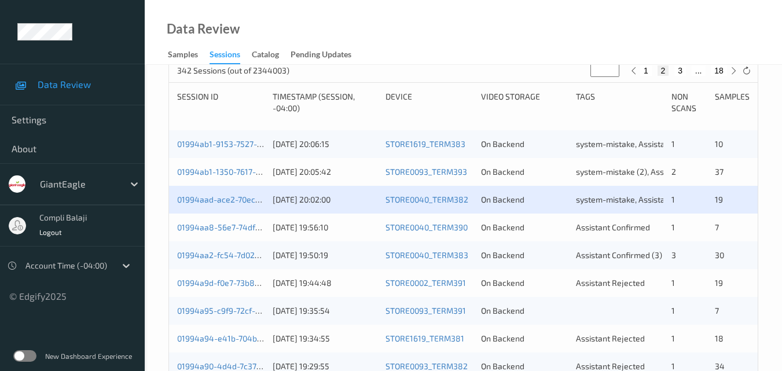
scroll to position [232, 0]
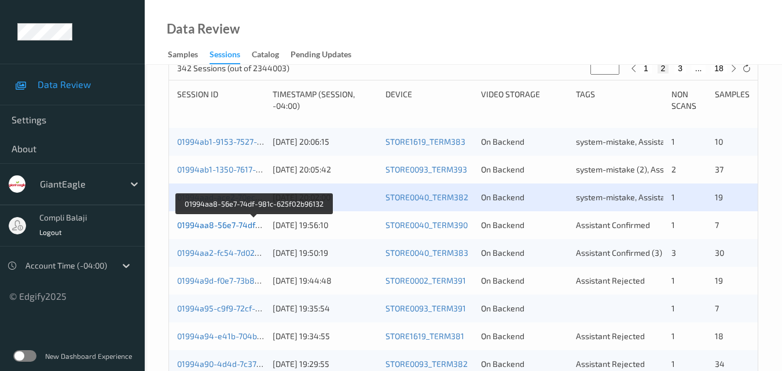
click at [243, 225] on link "01994aa8-56e7-74df-981c-625f02b96132" at bounding box center [254, 225] width 155 height 10
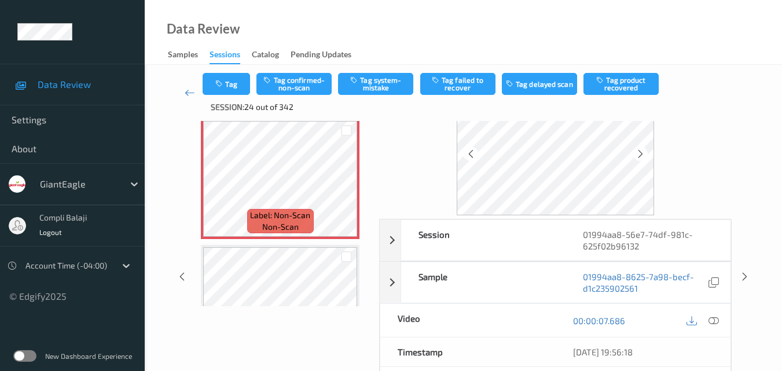
scroll to position [74, 0]
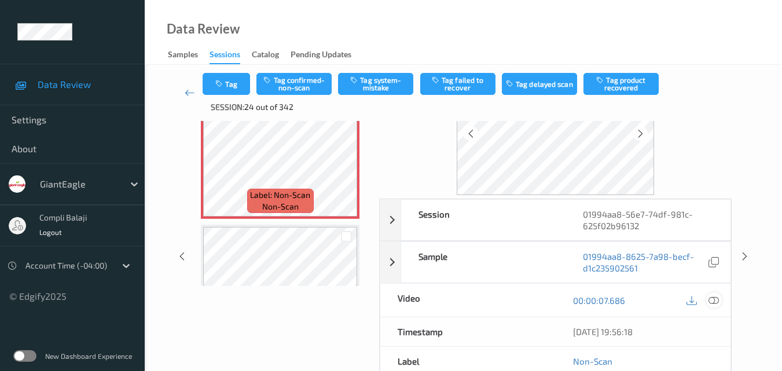
click at [712, 305] on icon at bounding box center [714, 300] width 10 height 10
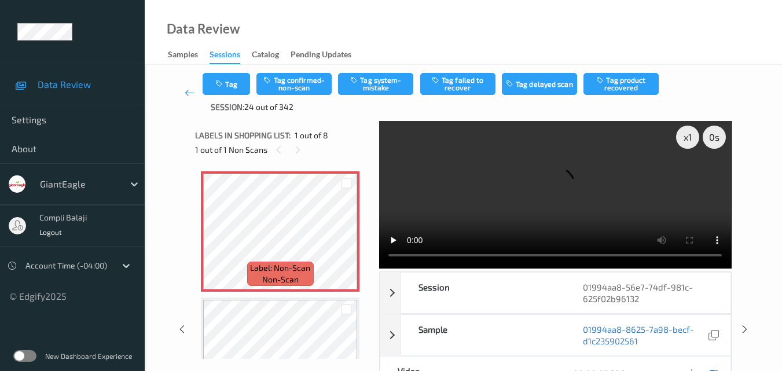
scroll to position [0, 0]
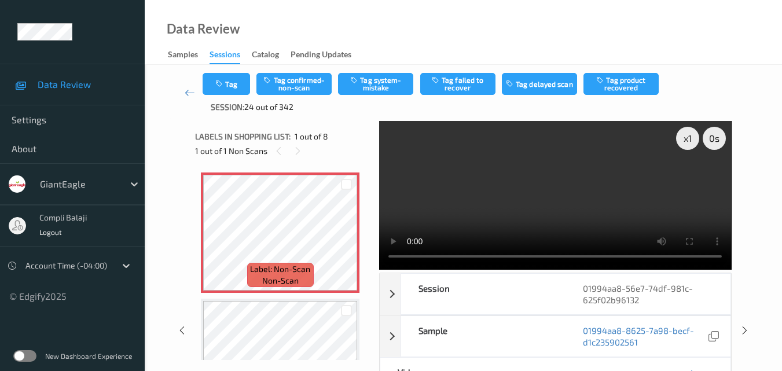
click at [554, 43] on div "Data Review Samples Sessions Catalog Pending Updates" at bounding box center [464, 32] width 638 height 65
click at [549, 24] on div "Data Review Samples Sessions Catalog Pending Updates" at bounding box center [464, 32] width 638 height 65
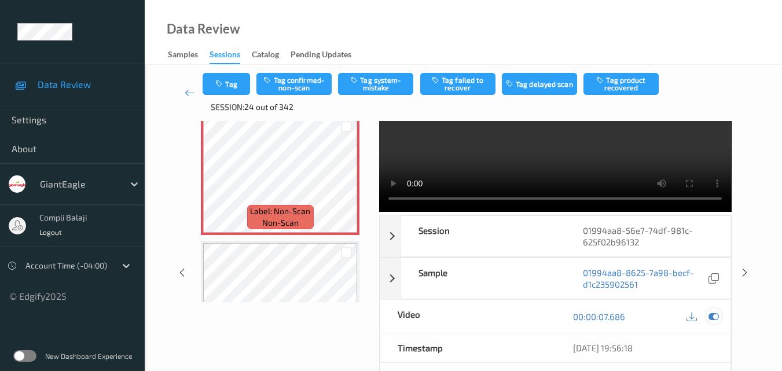
click at [716, 317] on icon at bounding box center [714, 317] width 10 height 10
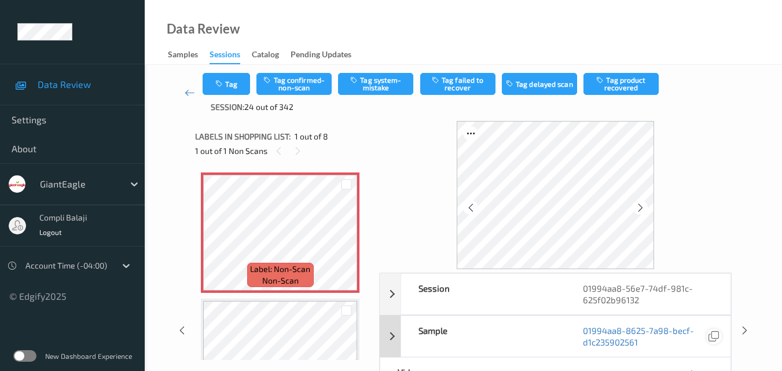
scroll to position [116, 0]
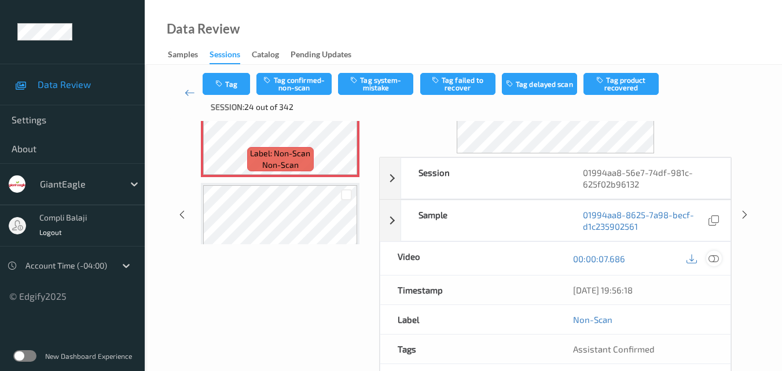
click at [716, 259] on icon at bounding box center [714, 258] width 10 height 10
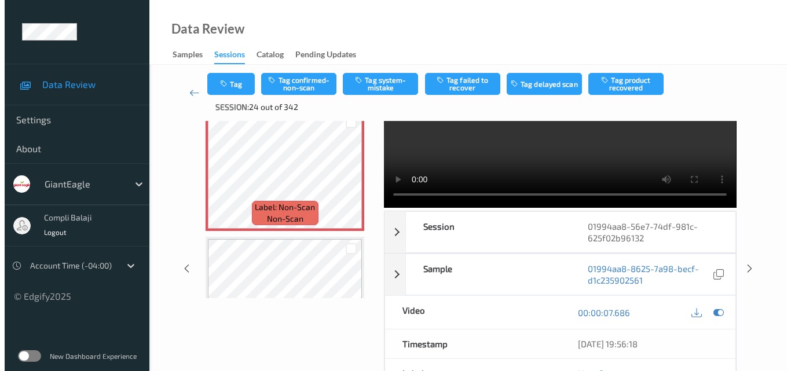
scroll to position [0, 0]
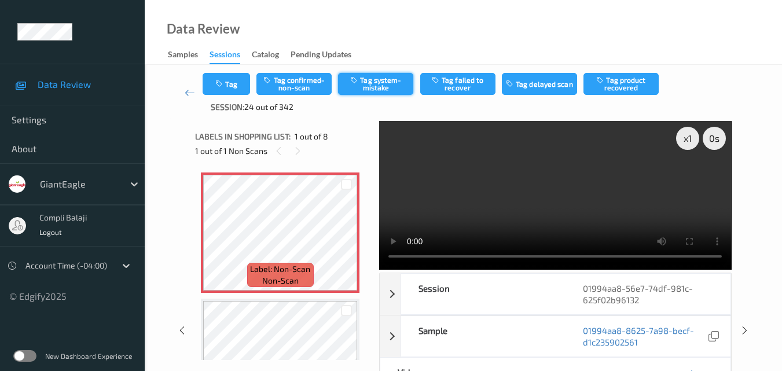
click at [393, 84] on button "Tag system-mistake" at bounding box center [375, 84] width 75 height 22
click at [226, 86] on button "Tag" at bounding box center [226, 84] width 47 height 22
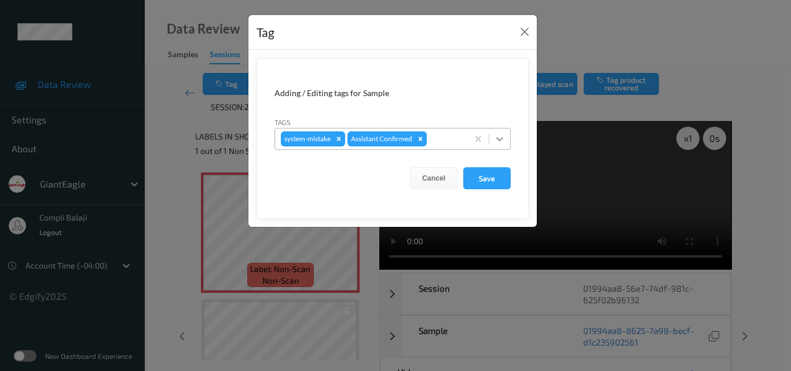
click at [498, 137] on icon at bounding box center [500, 139] width 12 height 12
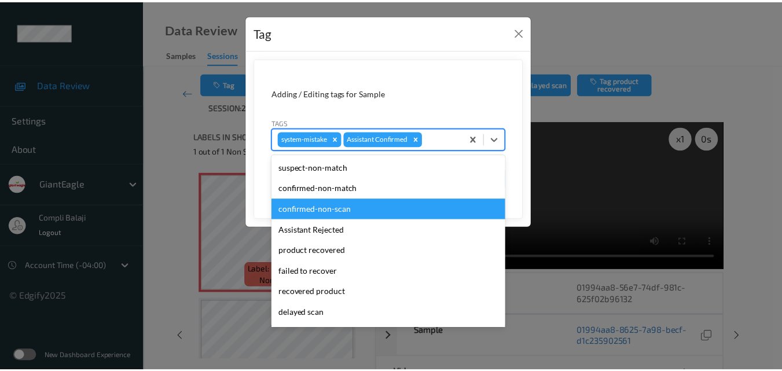
scroll to position [116, 0]
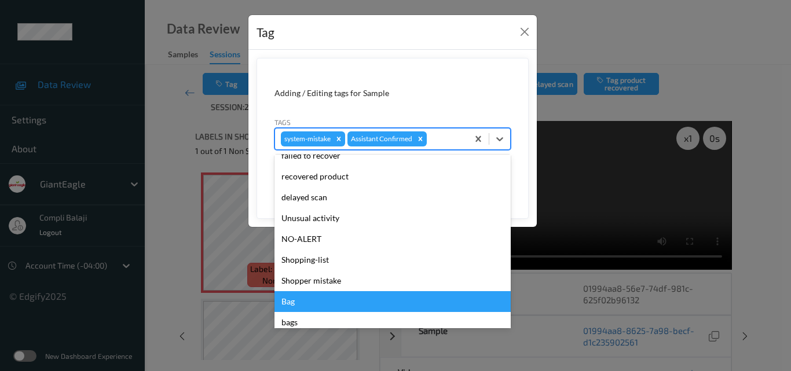
click at [287, 301] on div "Bag" at bounding box center [392, 301] width 236 height 21
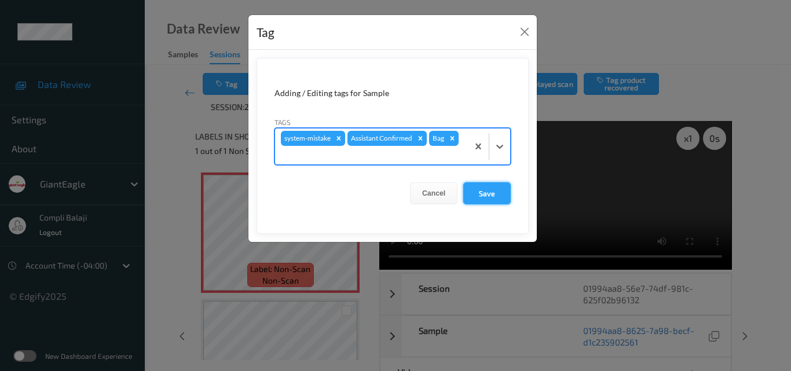
click at [484, 193] on button "Save" at bounding box center [486, 193] width 47 height 22
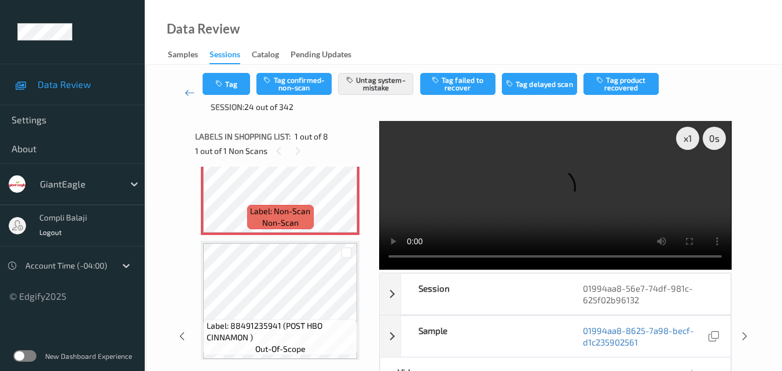
scroll to position [0, 0]
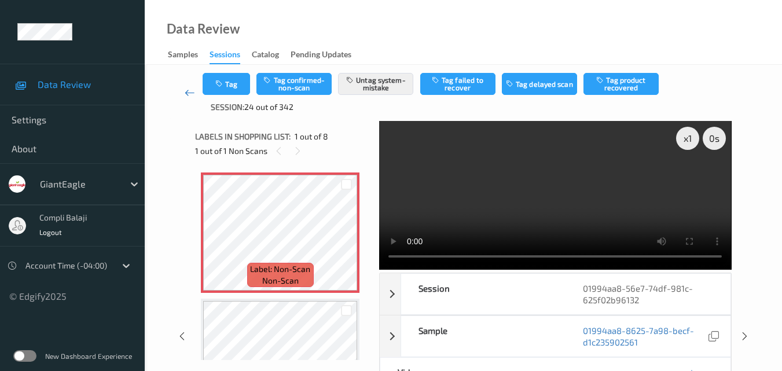
click at [188, 91] on icon at bounding box center [190, 93] width 10 height 12
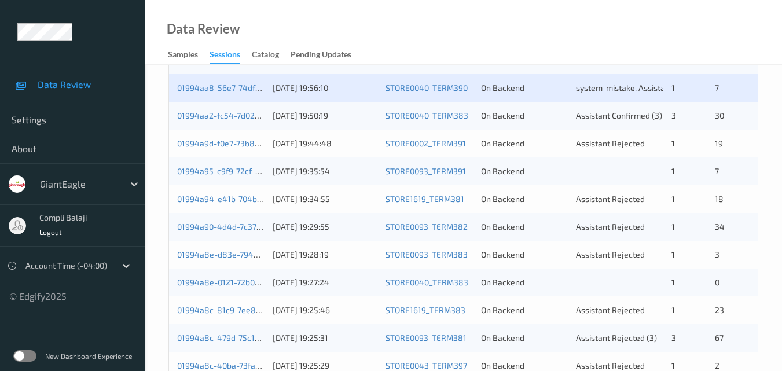
scroll to position [302, 0]
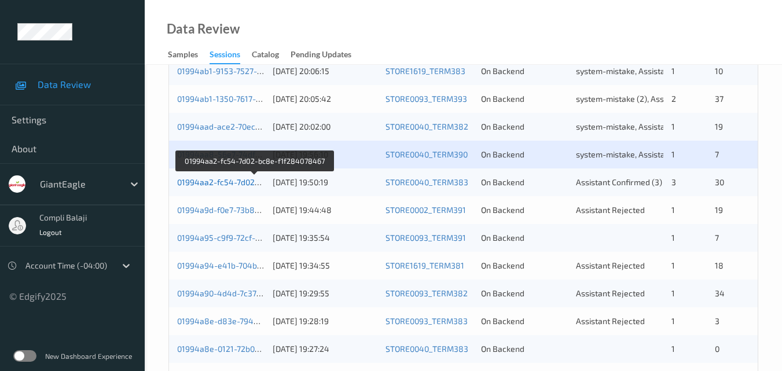
click at [224, 184] on link "01994aa2-fc54-7d02-bc8e-f1f284078467" at bounding box center [254, 182] width 155 height 10
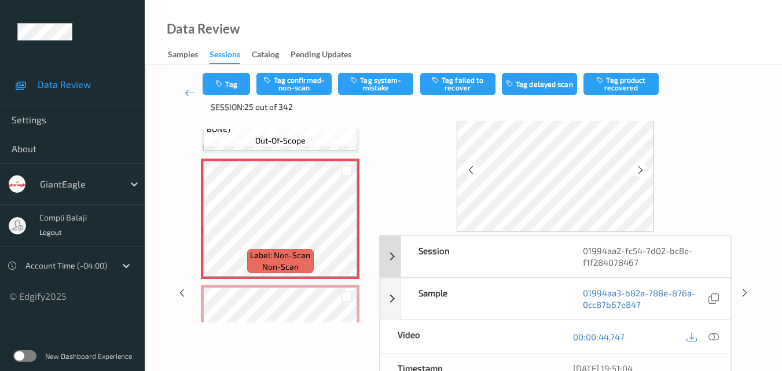
scroll to position [58, 0]
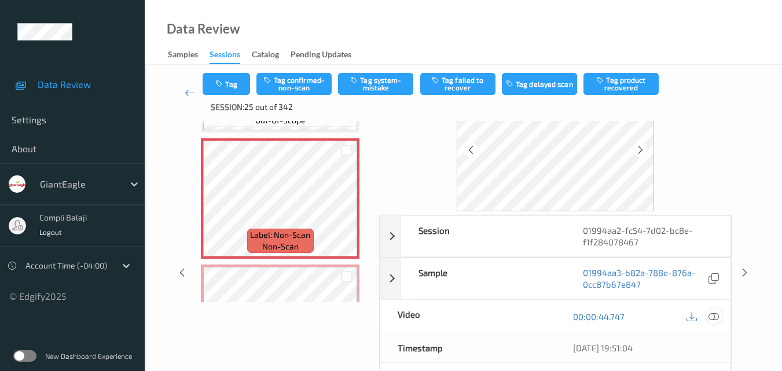
click at [712, 316] on icon at bounding box center [714, 316] width 10 height 10
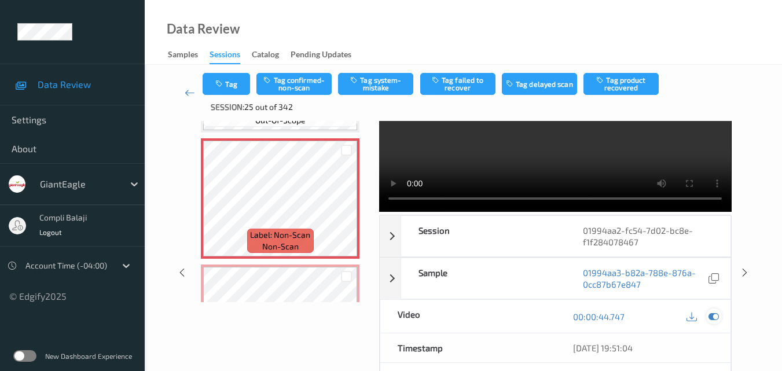
click at [716, 318] on icon at bounding box center [714, 317] width 10 height 10
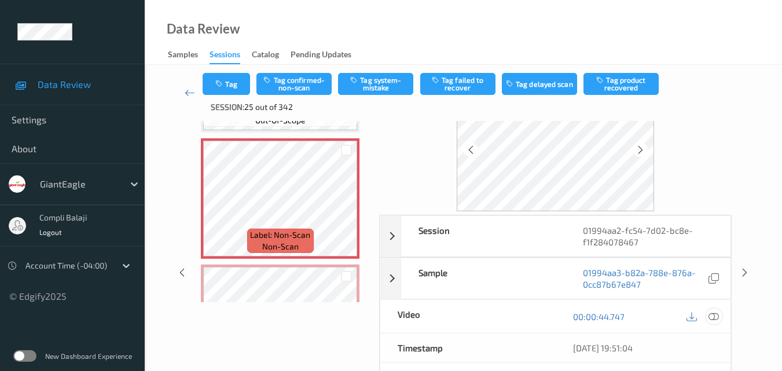
click at [715, 315] on icon at bounding box center [714, 316] width 10 height 10
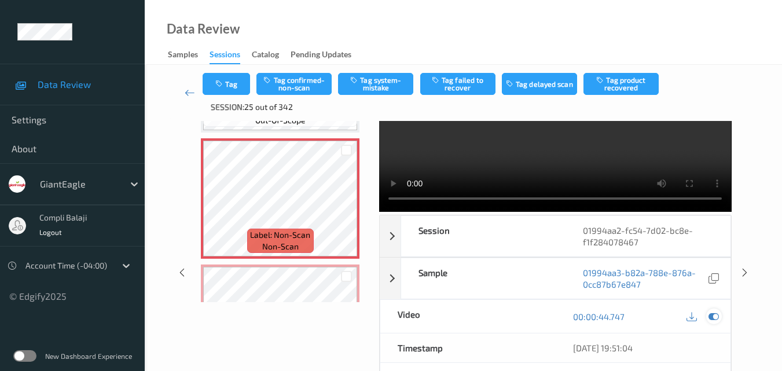
click at [720, 314] on div at bounding box center [715, 317] width 16 height 16
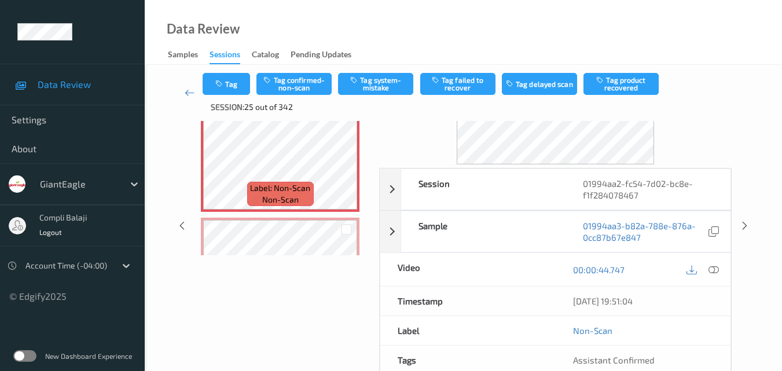
scroll to position [116, 0]
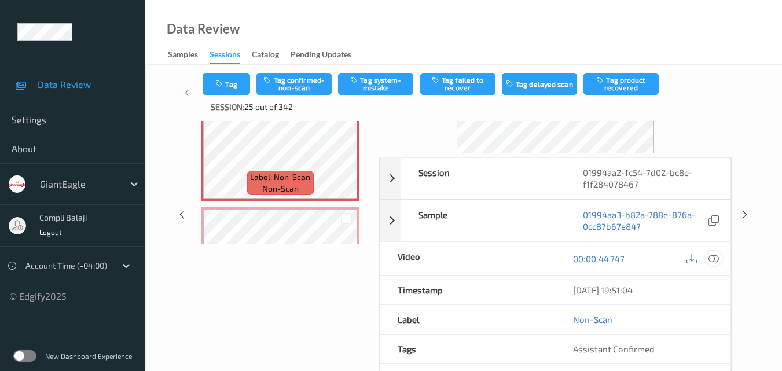
click at [715, 258] on icon at bounding box center [714, 258] width 10 height 10
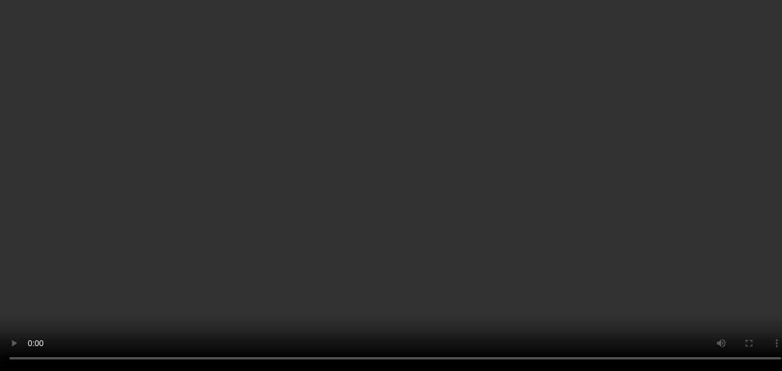
scroll to position [607, 0]
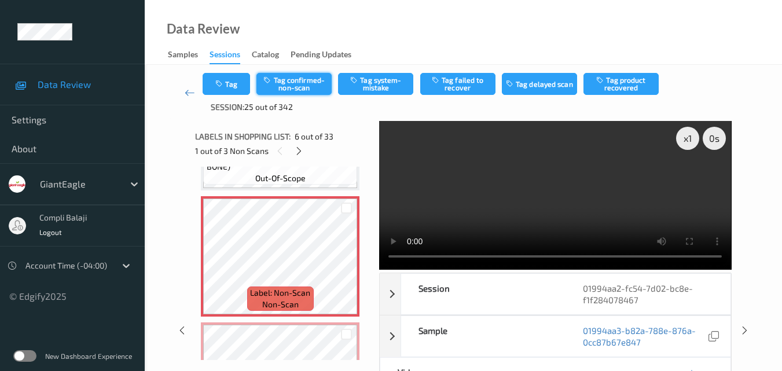
click at [306, 87] on button "Tag confirmed-non-scan" at bounding box center [294, 84] width 75 height 22
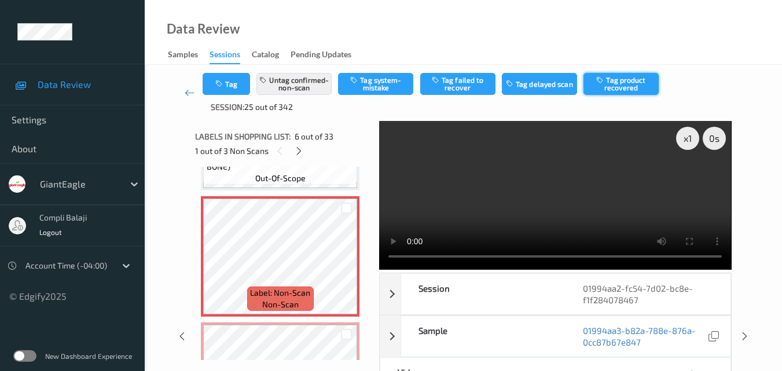
click at [631, 86] on button "Tag product recovered" at bounding box center [621, 84] width 75 height 22
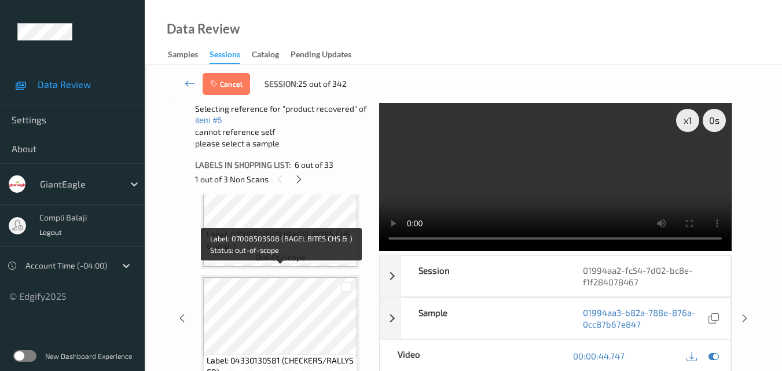
scroll to position [955, 0]
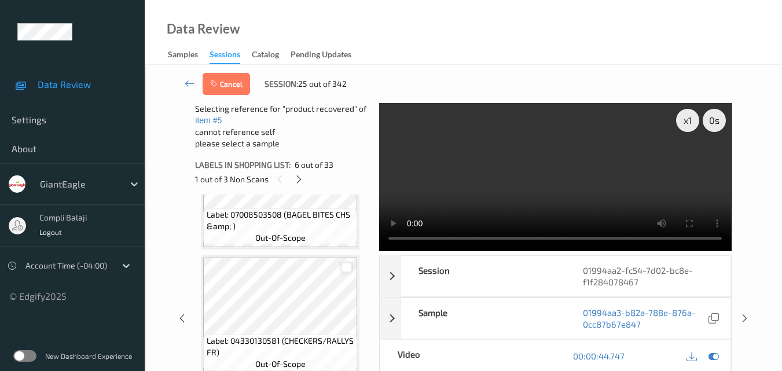
click at [352, 268] on div at bounding box center [346, 267] width 11 height 11
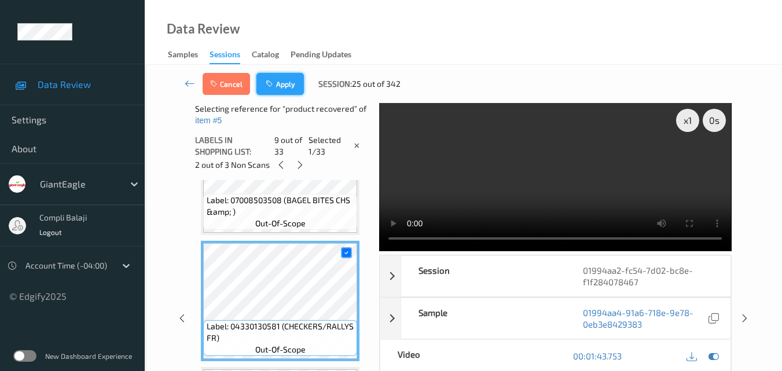
click at [289, 89] on button "Apply" at bounding box center [280, 84] width 47 height 22
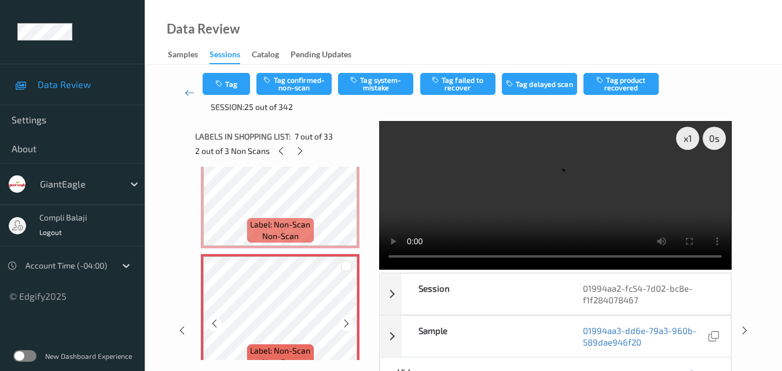
scroll to position [695, 0]
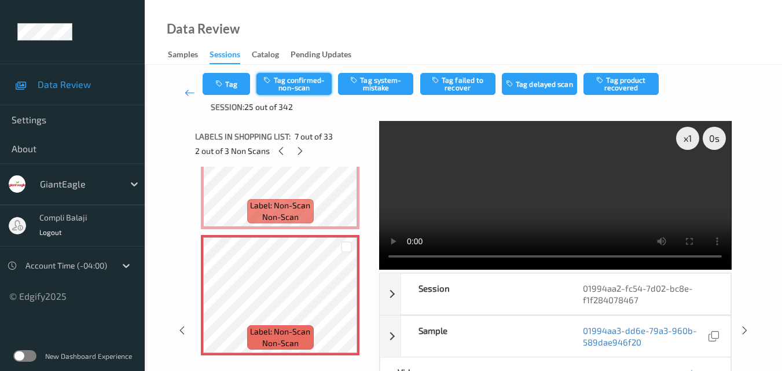
click at [308, 89] on button "Tag confirmed-non-scan" at bounding box center [294, 84] width 75 height 22
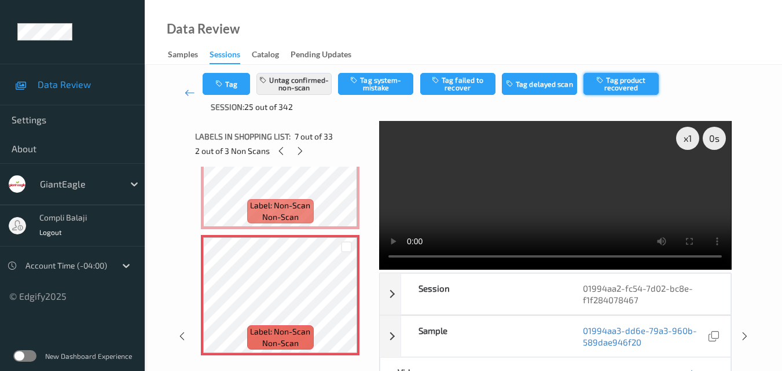
click at [613, 88] on button "Tag product recovered" at bounding box center [621, 84] width 75 height 22
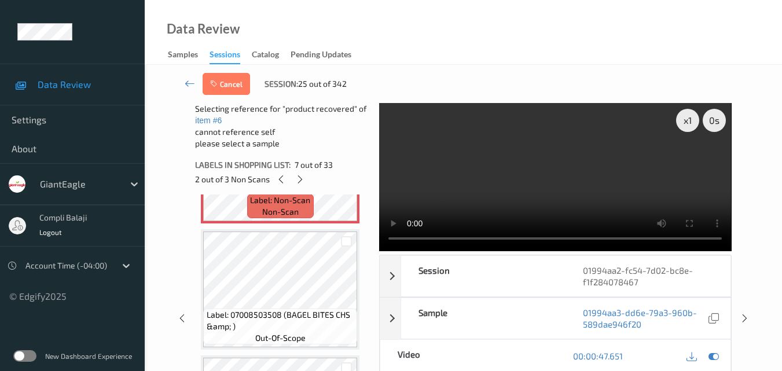
scroll to position [869, 0]
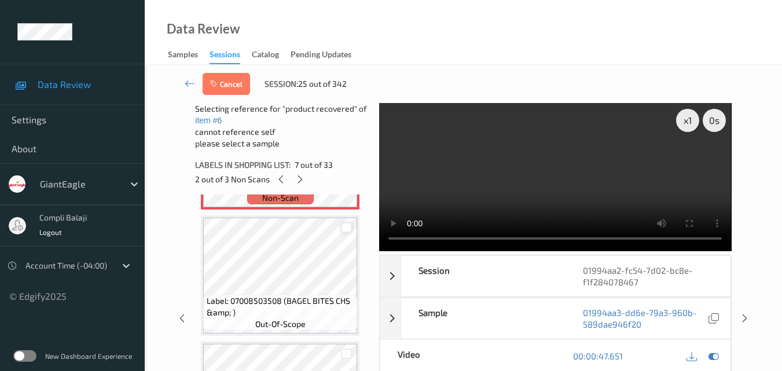
click at [347, 226] on div at bounding box center [346, 227] width 11 height 11
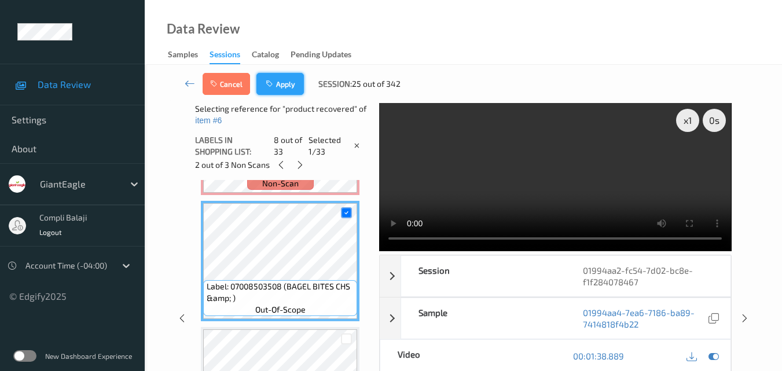
click at [287, 80] on button "Apply" at bounding box center [280, 84] width 47 height 22
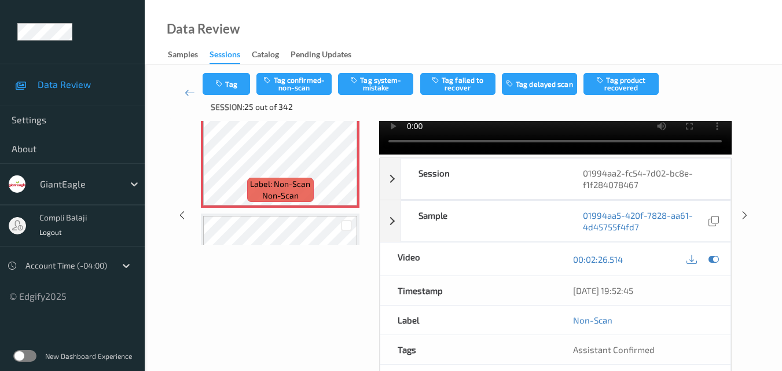
scroll to position [116, 0]
click at [712, 257] on icon at bounding box center [714, 259] width 10 height 10
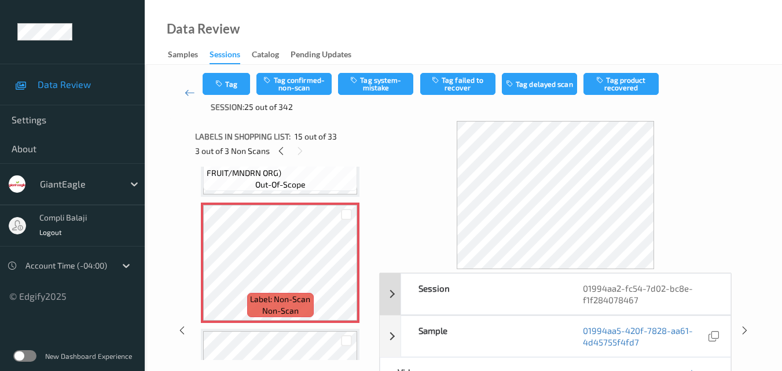
scroll to position [58, 0]
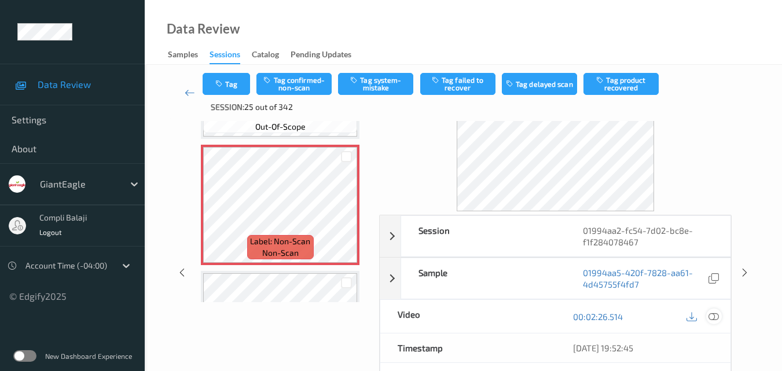
click at [717, 317] on icon at bounding box center [714, 316] width 10 height 10
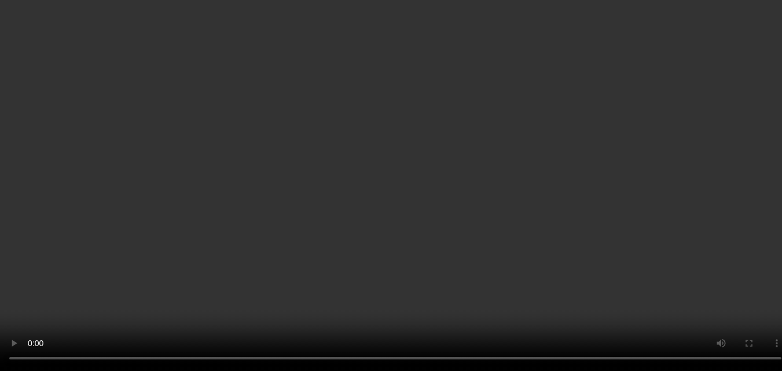
scroll to position [1737, 0]
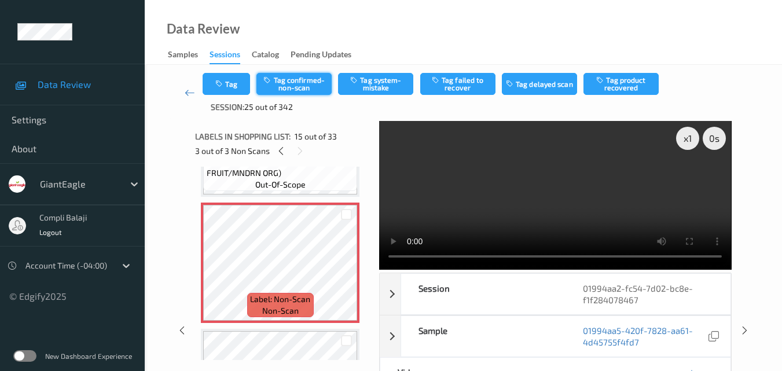
click at [313, 89] on button "Tag confirmed-non-scan" at bounding box center [294, 84] width 75 height 22
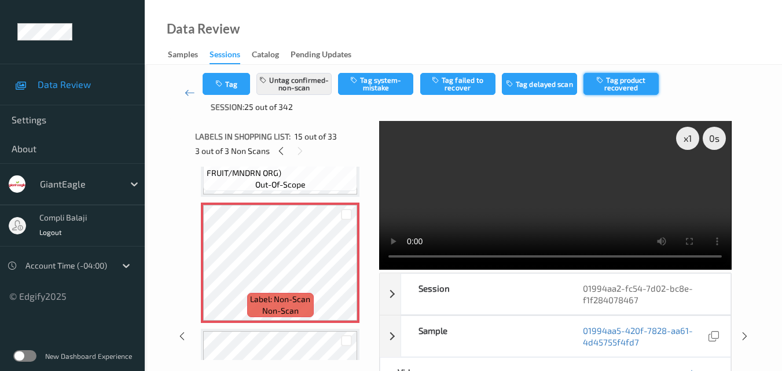
click at [640, 87] on button "Tag product recovered" at bounding box center [621, 84] width 75 height 22
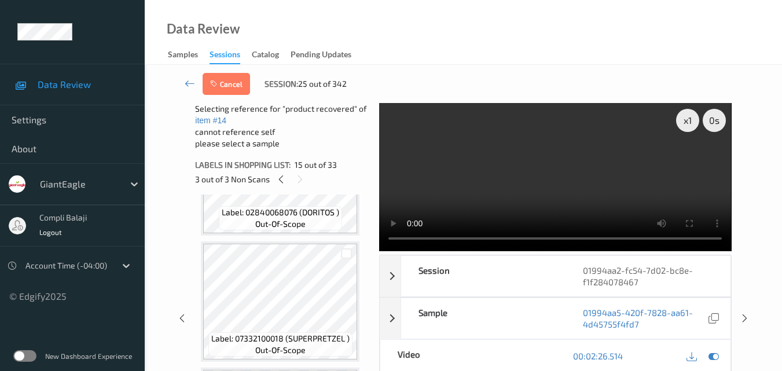
scroll to position [2085, 0]
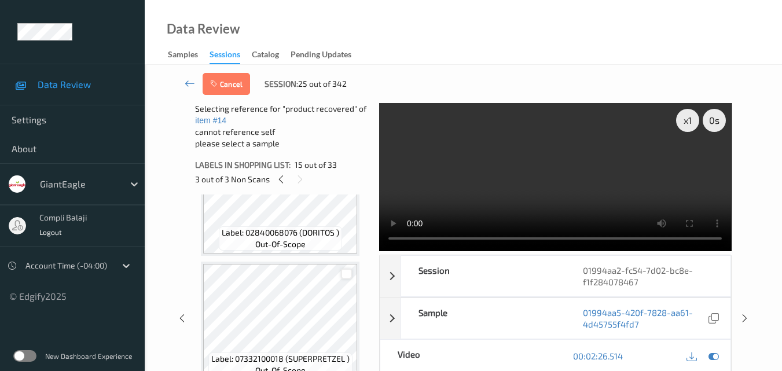
click at [344, 275] on div at bounding box center [346, 274] width 11 height 11
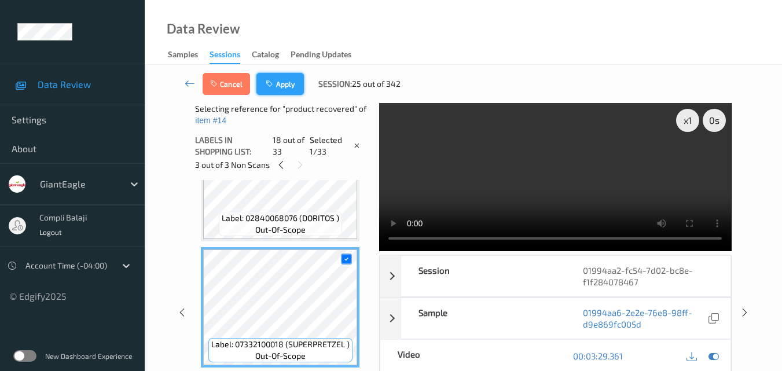
click at [280, 79] on button "Apply" at bounding box center [280, 84] width 47 height 22
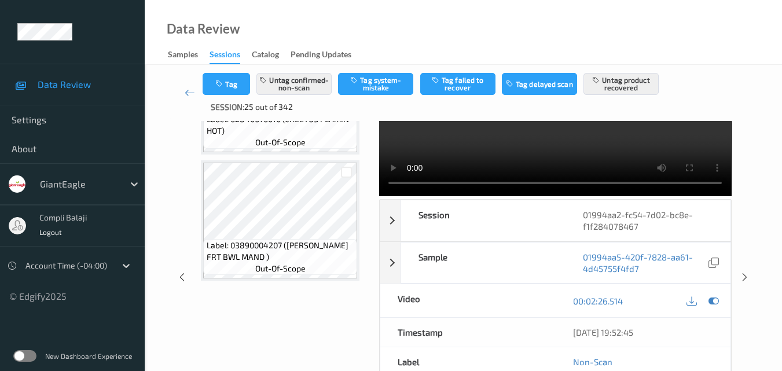
scroll to position [0, 0]
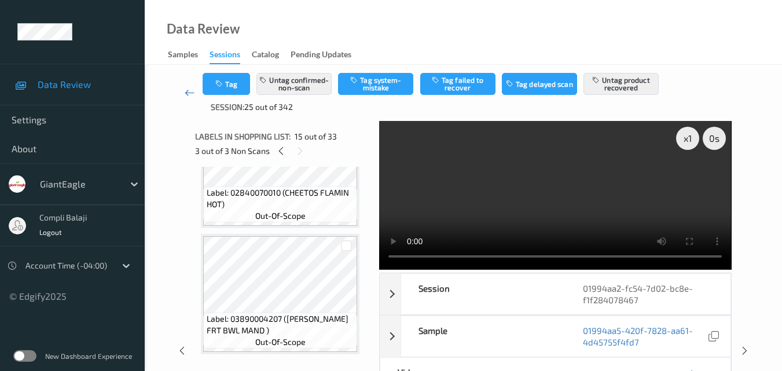
click at [189, 95] on icon at bounding box center [190, 93] width 10 height 12
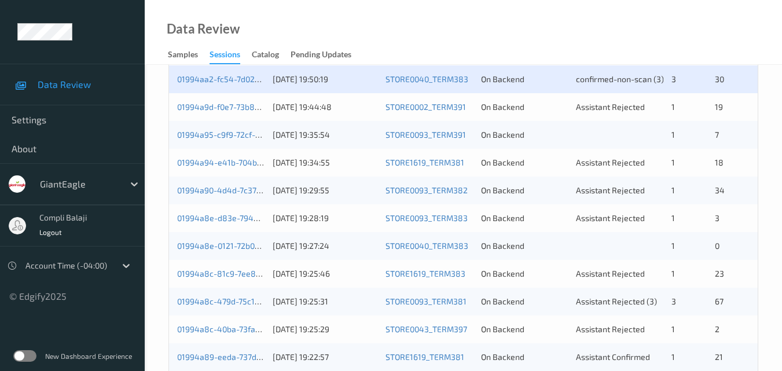
scroll to position [347, 0]
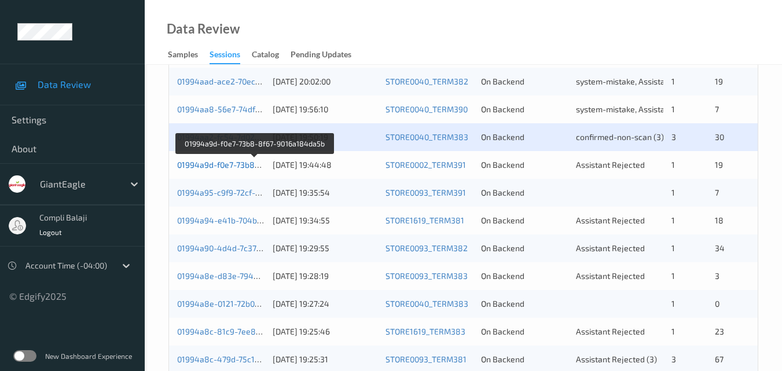
click at [238, 169] on link "01994a9d-f0e7-73b8-8f67-9016a184da5b" at bounding box center [255, 165] width 156 height 10
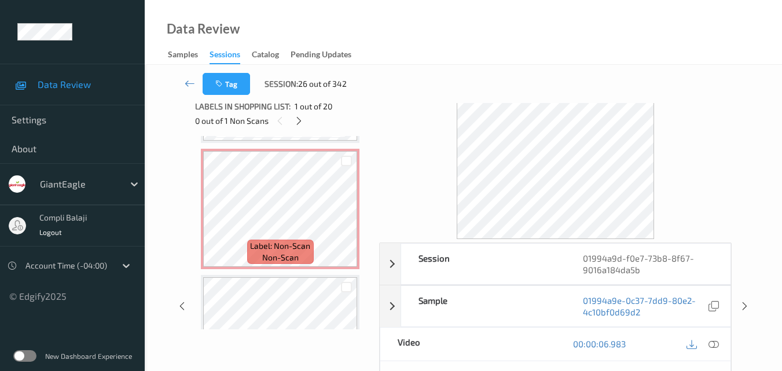
scroll to position [1723, 0]
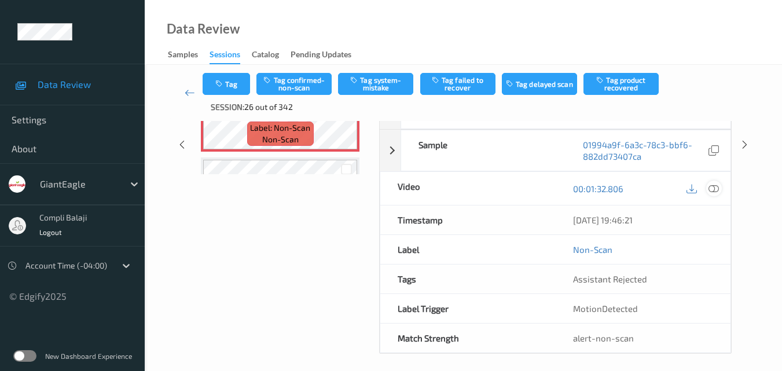
click at [714, 191] on icon at bounding box center [714, 188] width 10 height 10
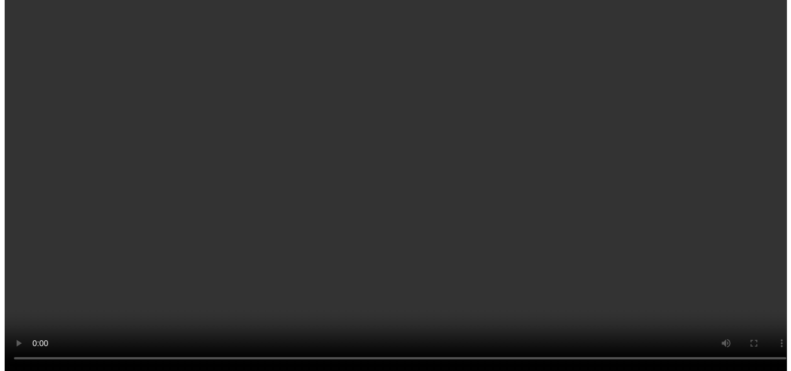
scroll to position [1781, 0]
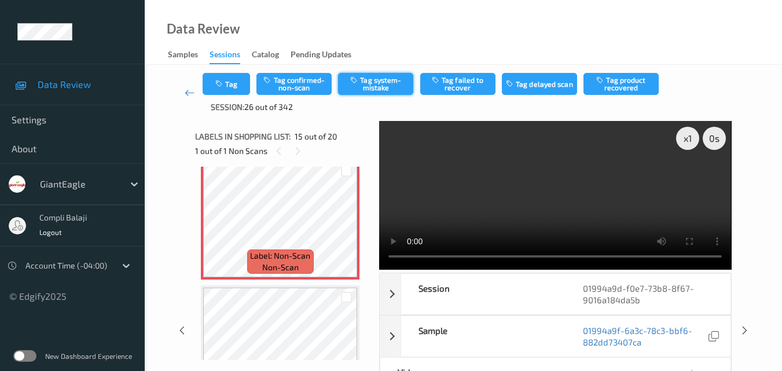
click at [379, 81] on button "Tag system-mistake" at bounding box center [375, 84] width 75 height 22
click at [241, 89] on button "Tag" at bounding box center [226, 84] width 47 height 22
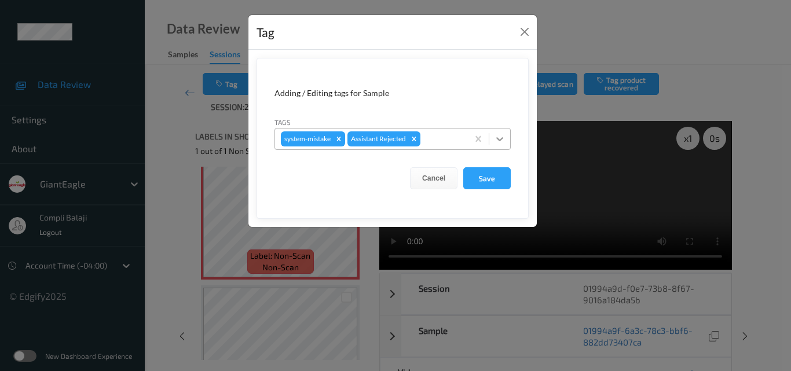
click at [503, 141] on icon at bounding box center [500, 139] width 12 height 12
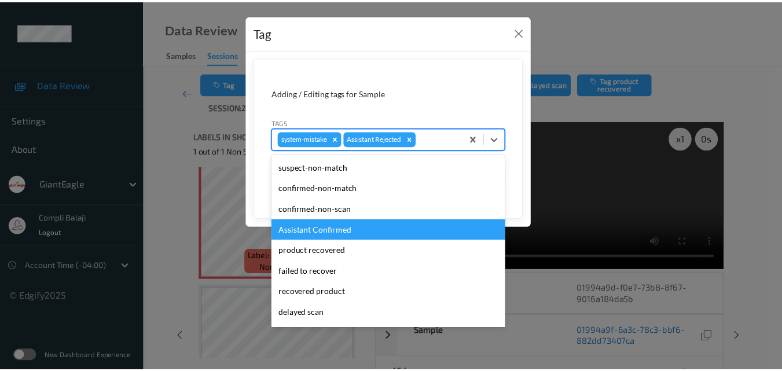
scroll to position [116, 0]
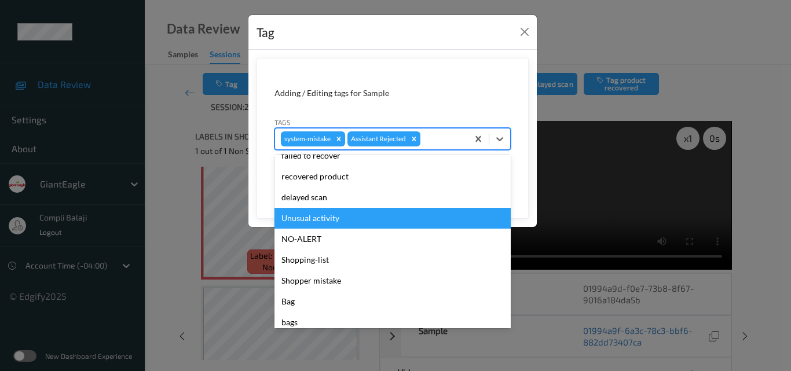
click at [336, 222] on div "Unusual activity" at bounding box center [392, 218] width 236 height 21
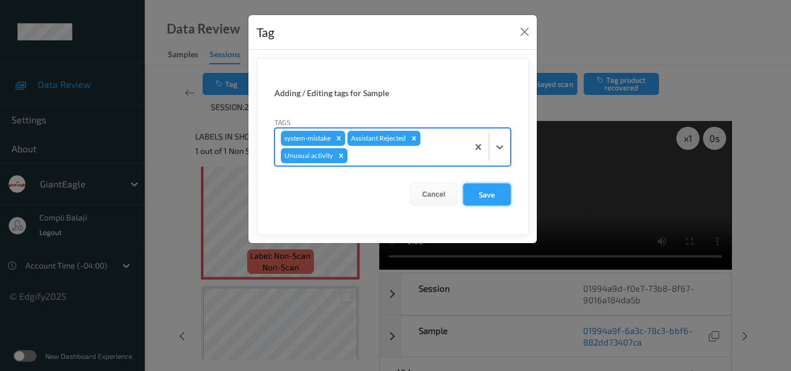
click at [490, 195] on button "Save" at bounding box center [486, 195] width 47 height 22
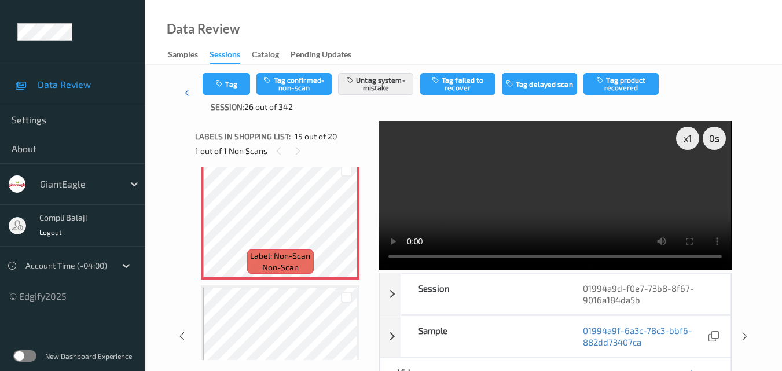
click at [186, 91] on icon at bounding box center [190, 93] width 10 height 12
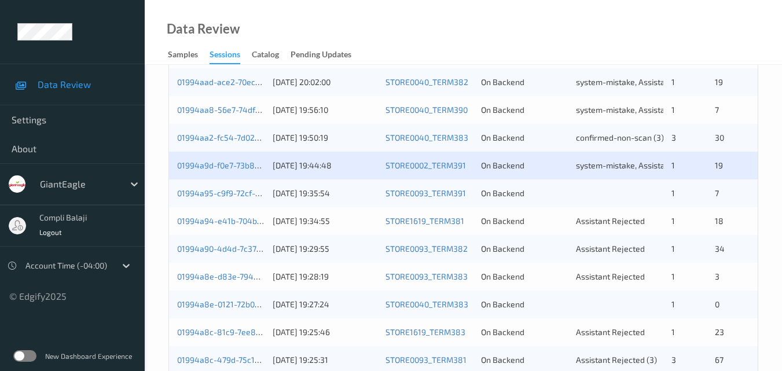
scroll to position [347, 0]
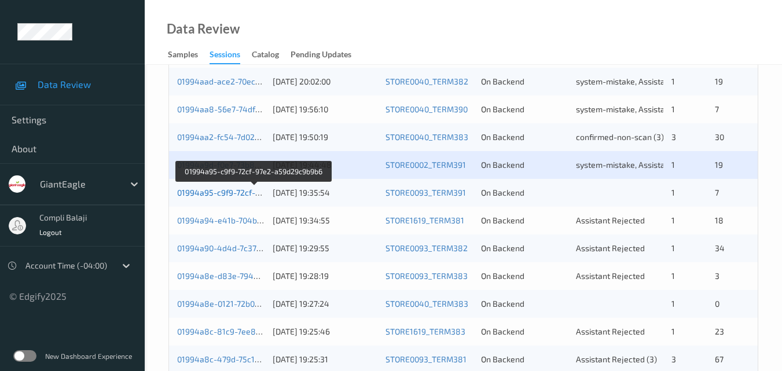
click at [206, 196] on link "01994a95-c9f9-72cf-97e2-a59d29c9b9b6" at bounding box center [254, 193] width 155 height 10
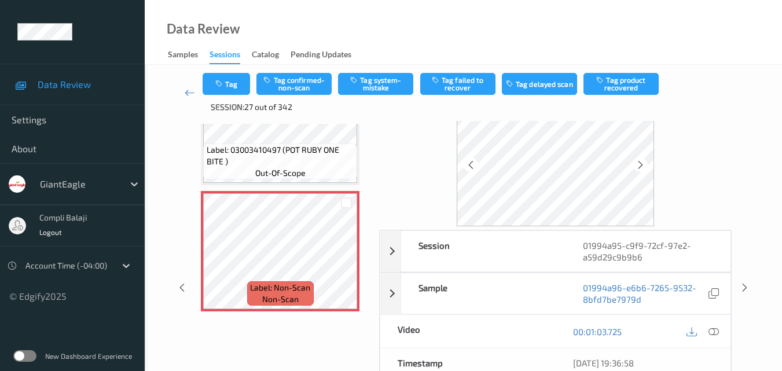
scroll to position [116, 0]
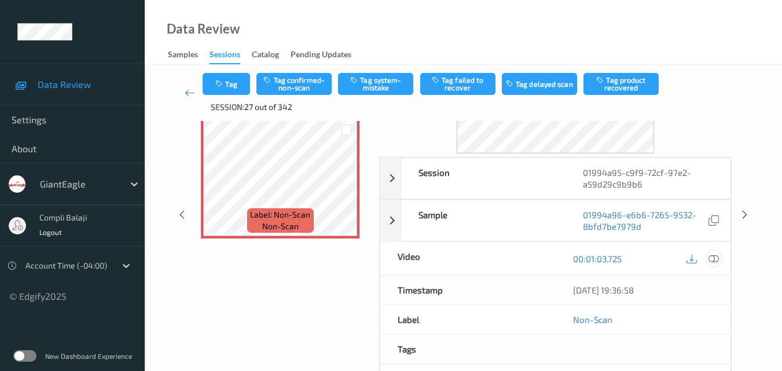
click at [720, 261] on div at bounding box center [715, 259] width 16 height 16
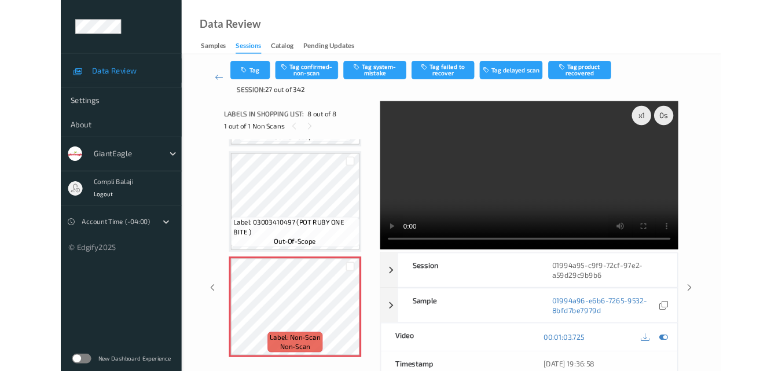
scroll to position [749, 0]
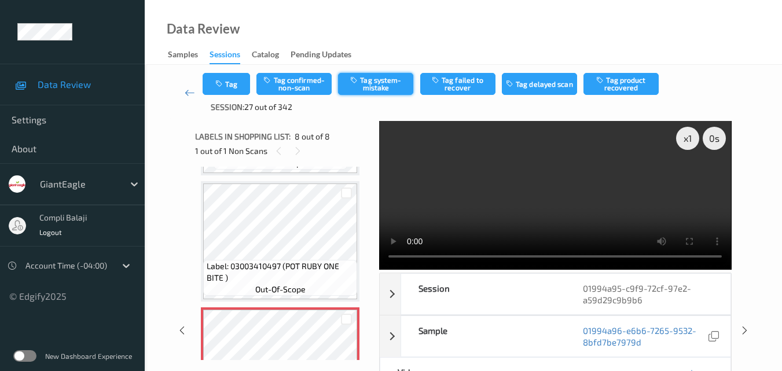
click at [377, 90] on button "Tag system-mistake" at bounding box center [375, 84] width 75 height 22
click at [185, 93] on icon at bounding box center [190, 93] width 10 height 12
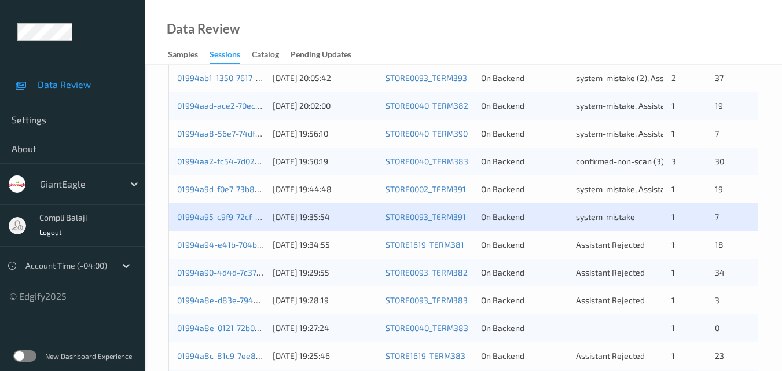
scroll to position [347, 0]
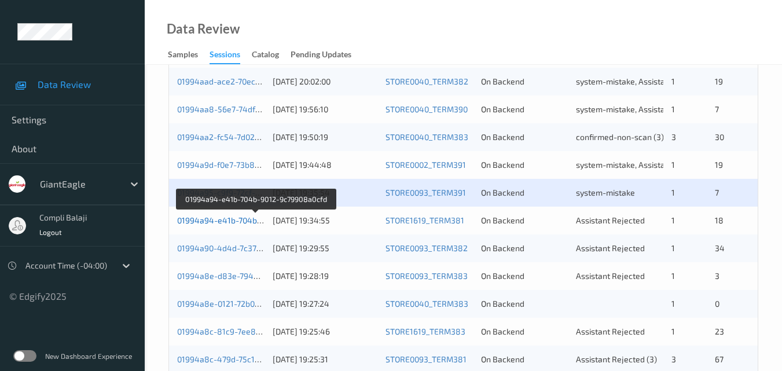
click at [244, 223] on link "01994a94-e41b-704b-9012-9c79908a0cfd" at bounding box center [255, 220] width 157 height 10
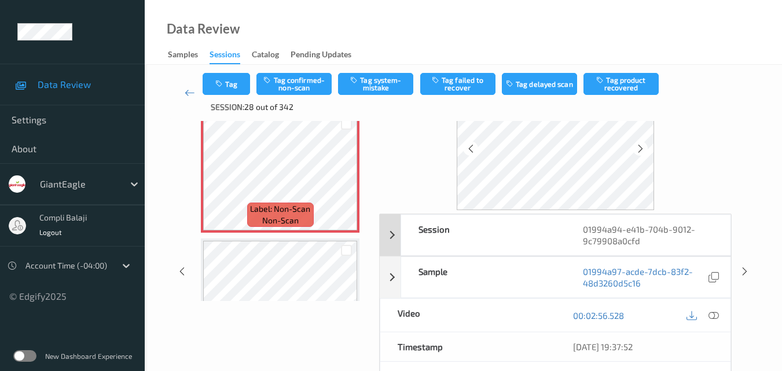
scroll to position [120, 0]
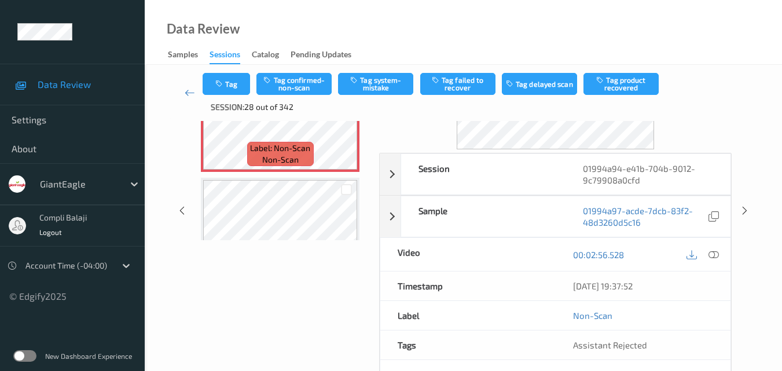
click at [722, 255] on div "00:02:56.528" at bounding box center [643, 254] width 175 height 33
click at [713, 254] on icon at bounding box center [714, 254] width 10 height 10
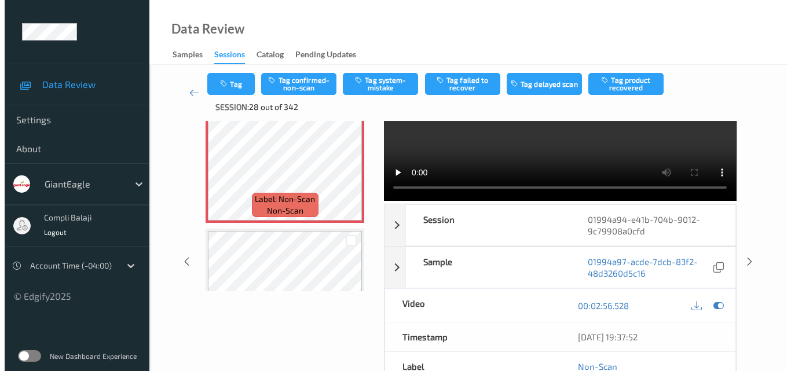
scroll to position [0, 0]
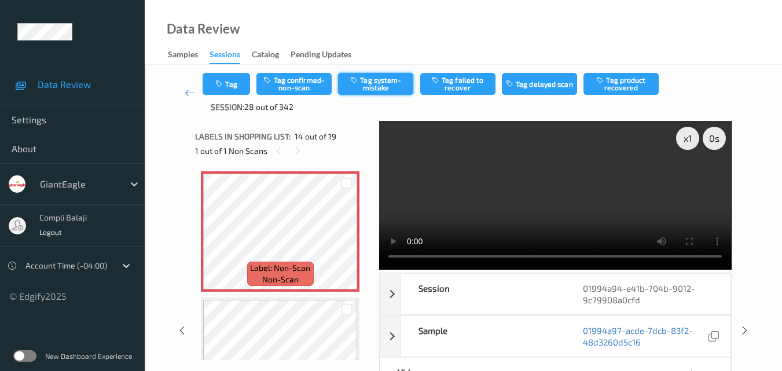
click at [377, 85] on button "Tag system-mistake" at bounding box center [375, 84] width 75 height 22
click at [236, 86] on button "Tag" at bounding box center [226, 84] width 47 height 22
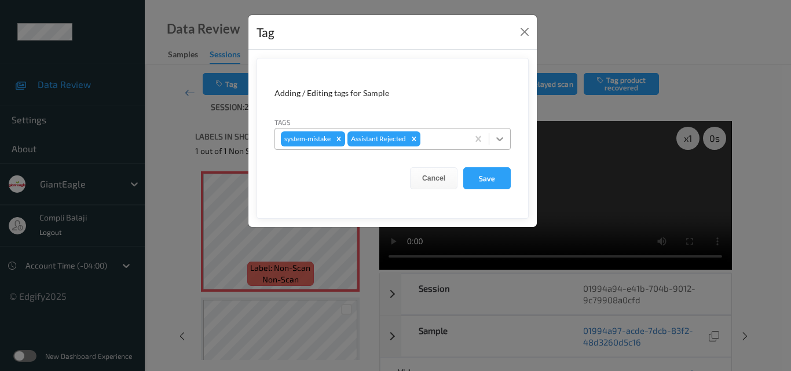
click at [502, 137] on icon at bounding box center [500, 139] width 12 height 12
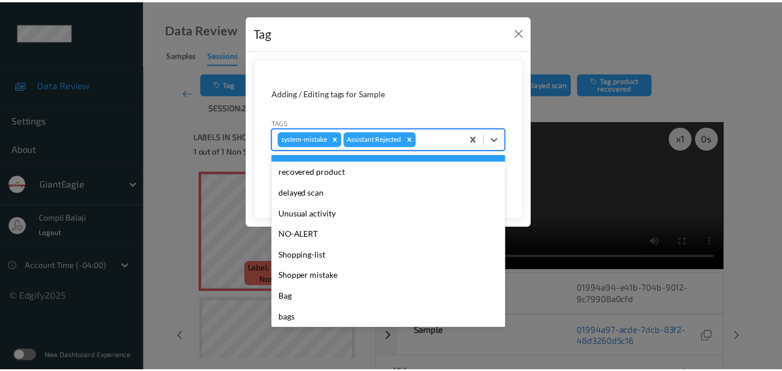
scroll to position [123, 0]
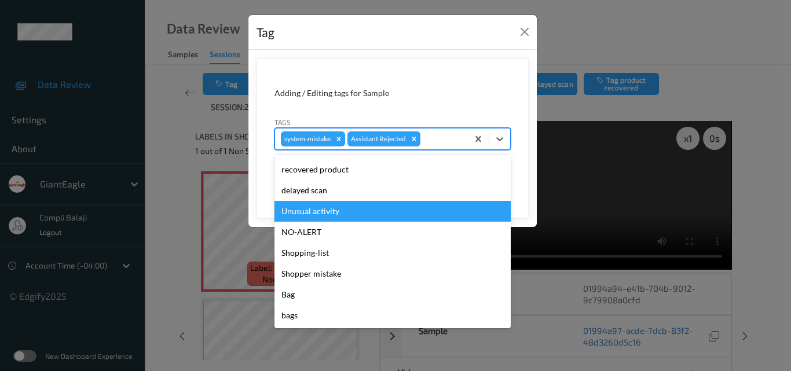
click at [326, 213] on div "Unusual activity" at bounding box center [392, 211] width 236 height 21
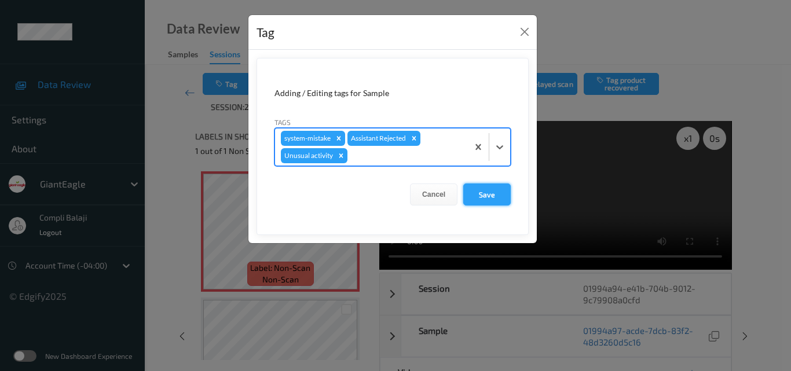
click at [488, 194] on button "Save" at bounding box center [486, 195] width 47 height 22
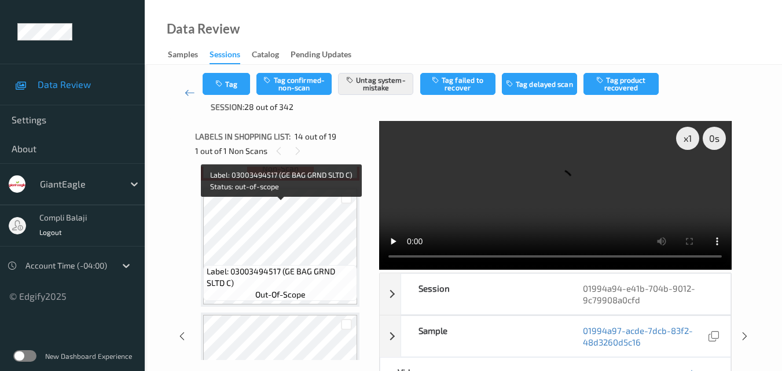
scroll to position [1700, 0]
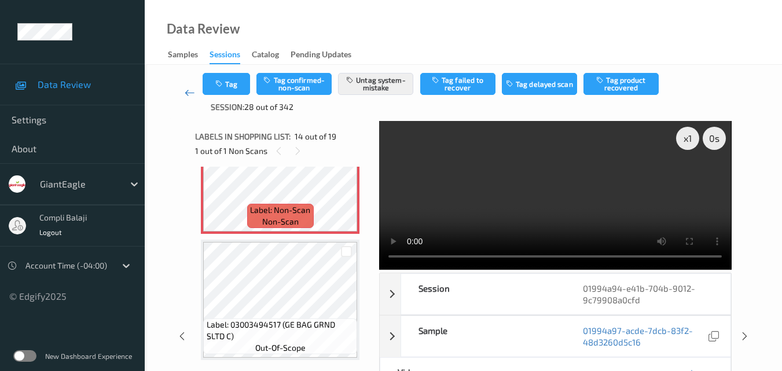
click at [187, 90] on icon at bounding box center [190, 93] width 10 height 12
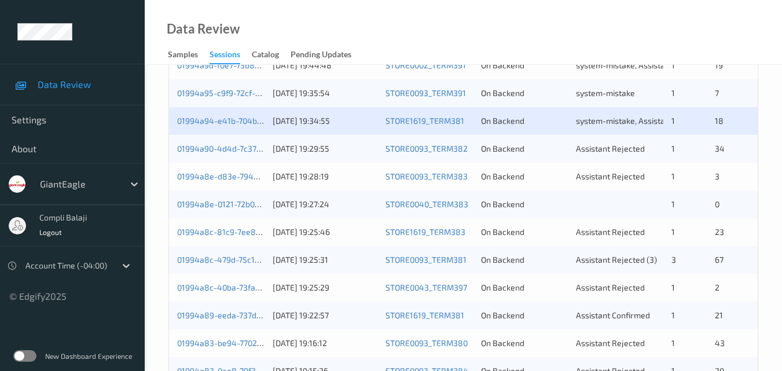
scroll to position [463, 0]
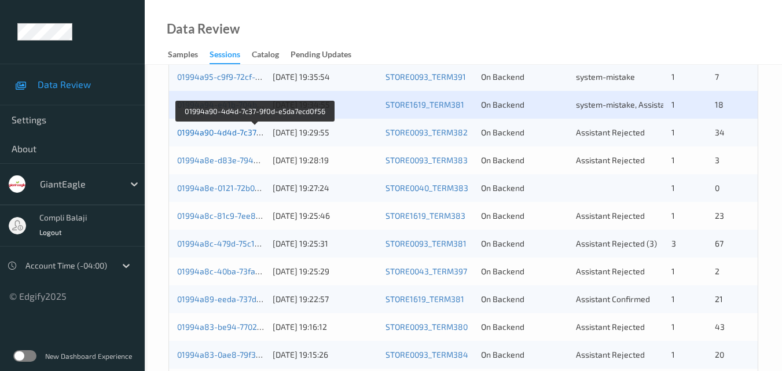
click at [253, 134] on link "01994a90-4d4d-7c37-9f0d-e5da7ecd0f56" at bounding box center [255, 132] width 156 height 10
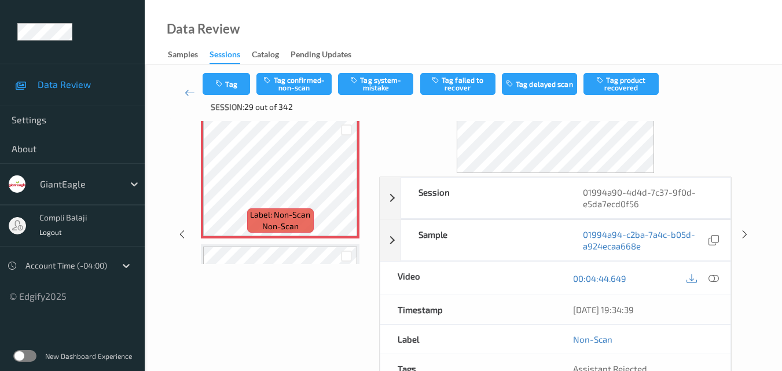
scroll to position [116, 0]
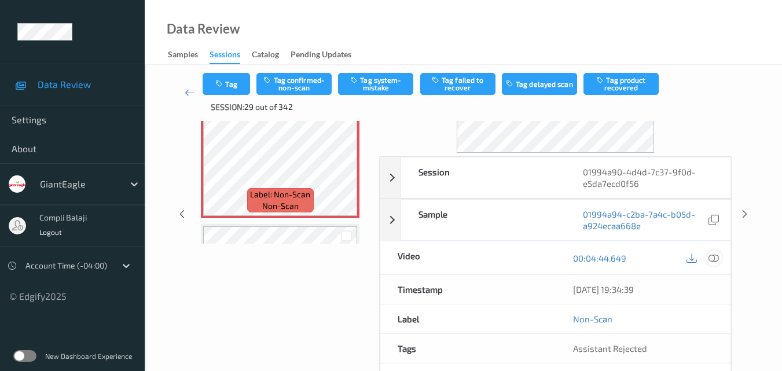
click at [711, 259] on icon at bounding box center [714, 257] width 10 height 10
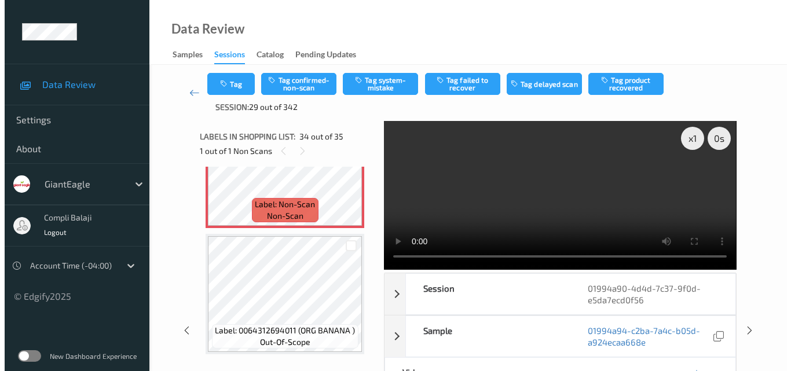
scroll to position [4157, 0]
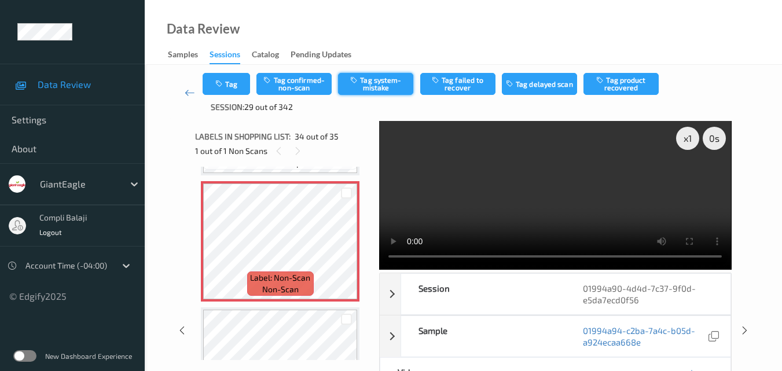
click at [378, 87] on button "Tag system-mistake" at bounding box center [375, 84] width 75 height 22
click at [235, 83] on button "Tag" at bounding box center [226, 84] width 47 height 22
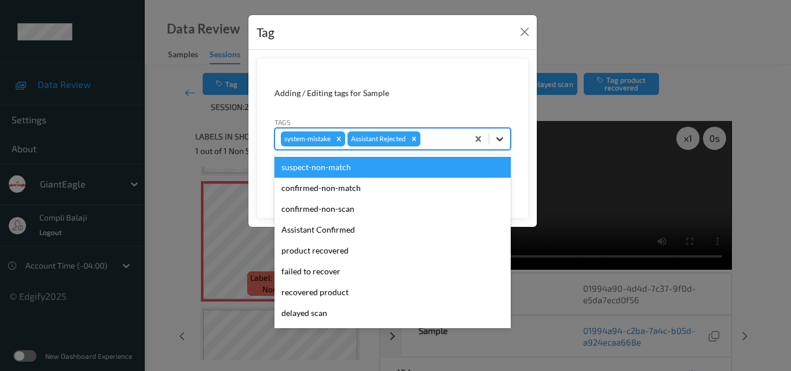
click at [503, 138] on icon at bounding box center [499, 139] width 7 height 4
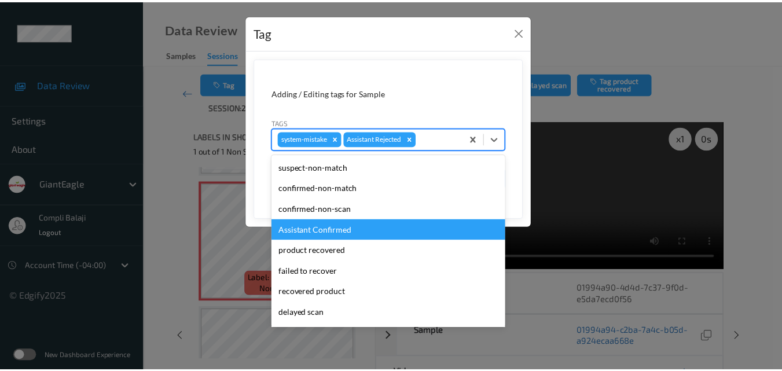
scroll to position [116, 0]
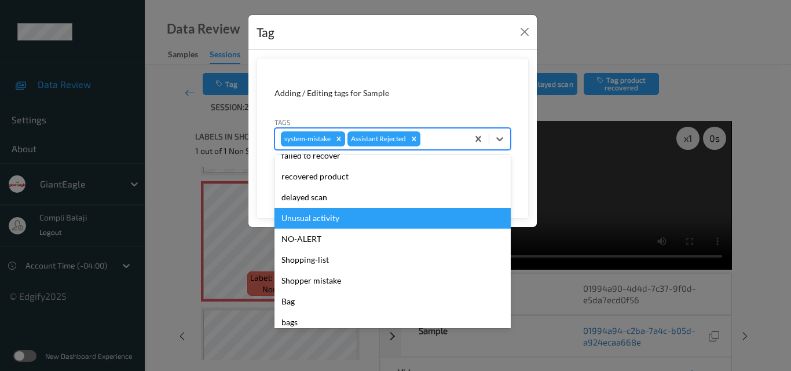
click at [346, 221] on div "Unusual activity" at bounding box center [392, 218] width 236 height 21
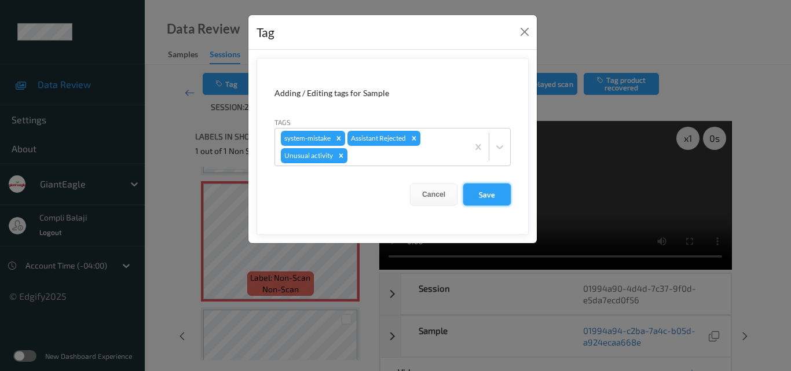
click at [495, 196] on button "Save" at bounding box center [486, 195] width 47 height 22
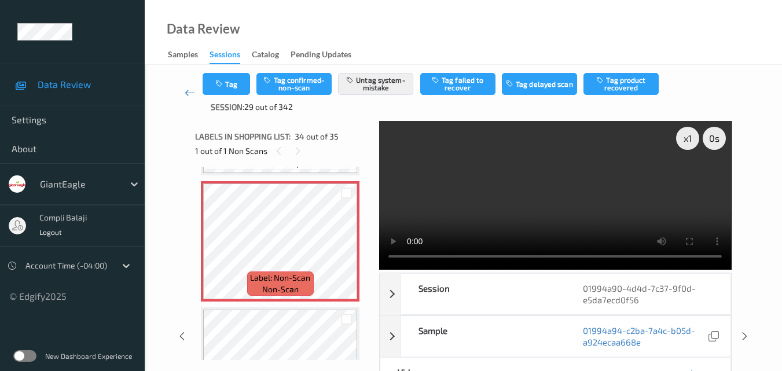
click at [188, 95] on icon at bounding box center [190, 93] width 10 height 12
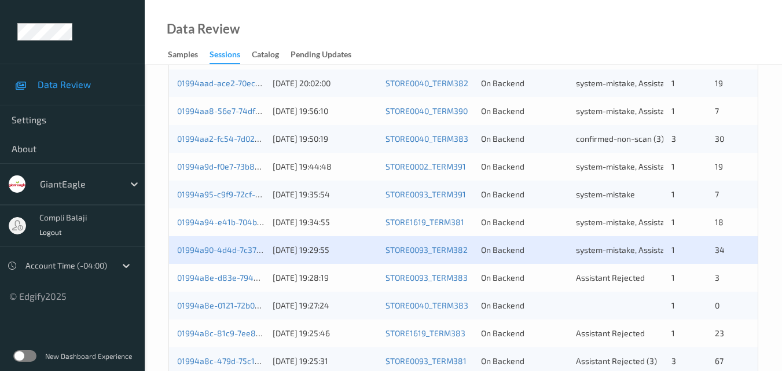
scroll to position [405, 0]
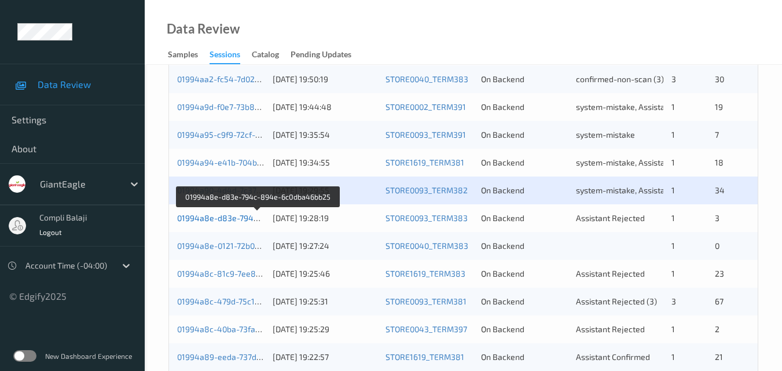
click at [235, 221] on link "01994a8e-d83e-794c-894e-6c0dba46bb25" at bounding box center [258, 218] width 163 height 10
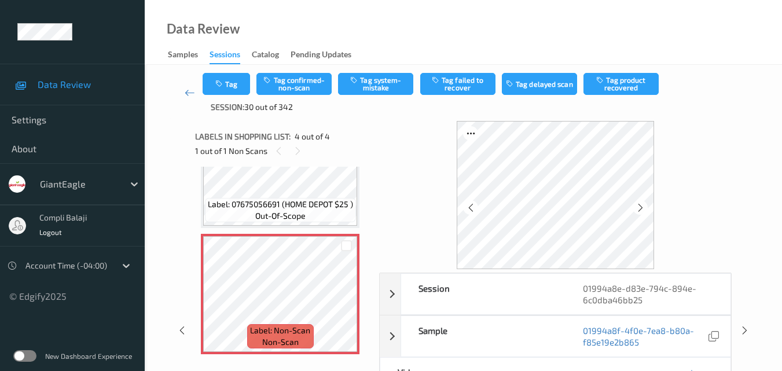
scroll to position [58, 0]
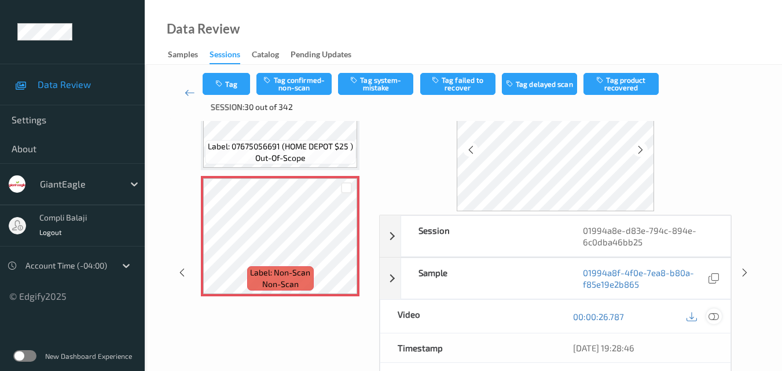
click at [715, 319] on icon at bounding box center [714, 316] width 10 height 10
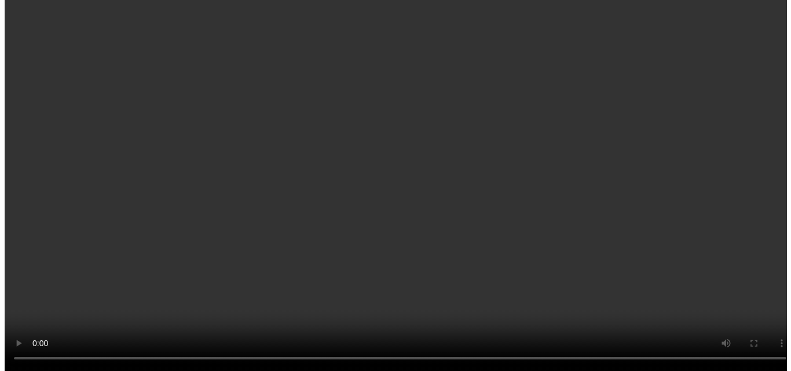
scroll to position [259, 0]
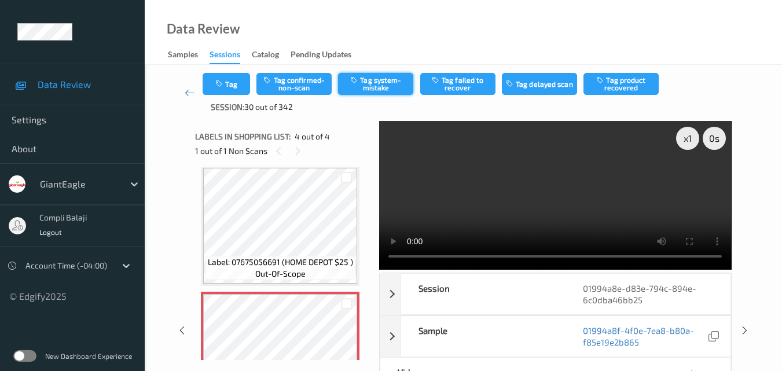
click at [390, 89] on button "Tag system-mistake" at bounding box center [375, 84] width 75 height 22
click at [240, 87] on button "Tag" at bounding box center [226, 84] width 47 height 22
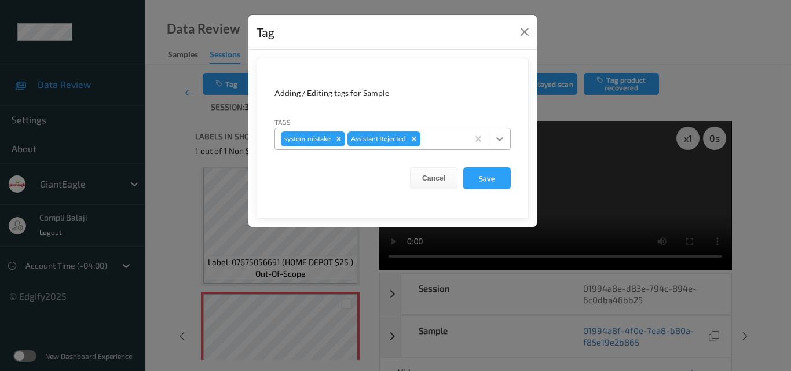
click at [499, 135] on icon at bounding box center [500, 139] width 12 height 12
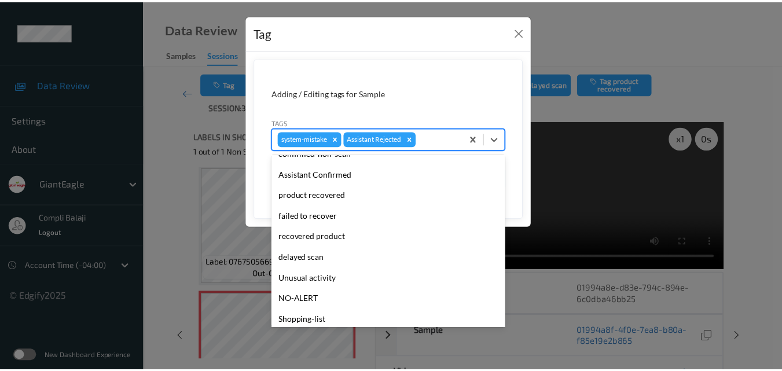
scroll to position [123, 0]
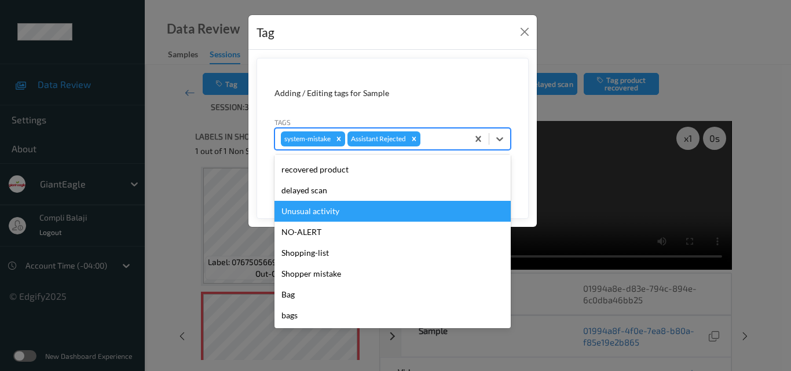
click at [337, 216] on div "Unusual activity" at bounding box center [392, 211] width 236 height 21
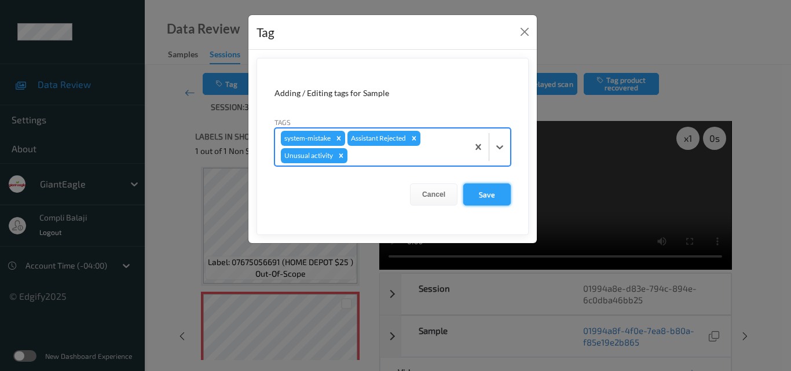
click at [491, 196] on button "Save" at bounding box center [486, 195] width 47 height 22
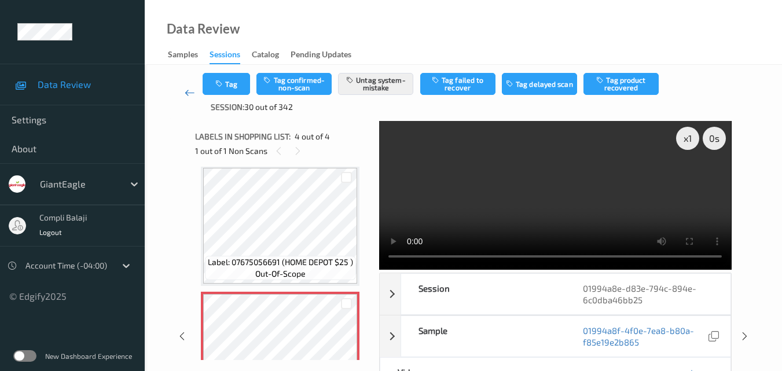
click at [189, 95] on icon at bounding box center [190, 93] width 10 height 12
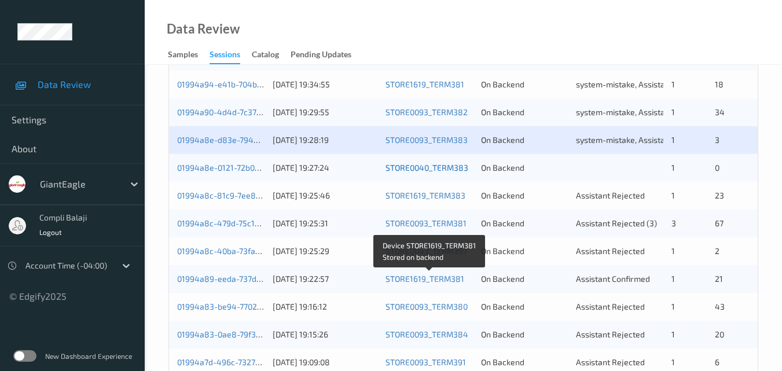
scroll to position [463, 0]
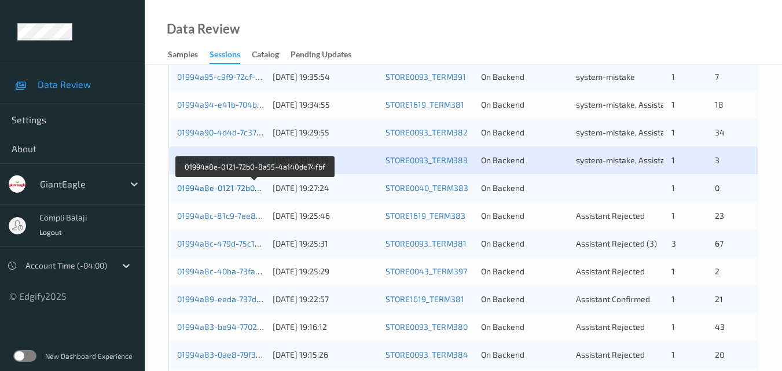
click at [234, 189] on link "01994a8e-0121-72b0-8a55-4a140de74fbf" at bounding box center [255, 188] width 156 height 10
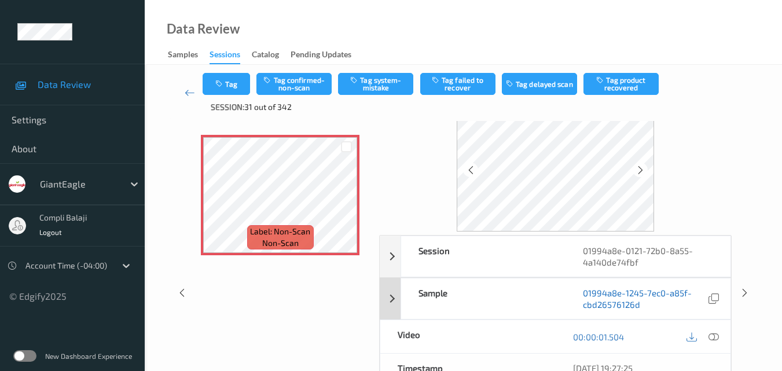
scroll to position [58, 0]
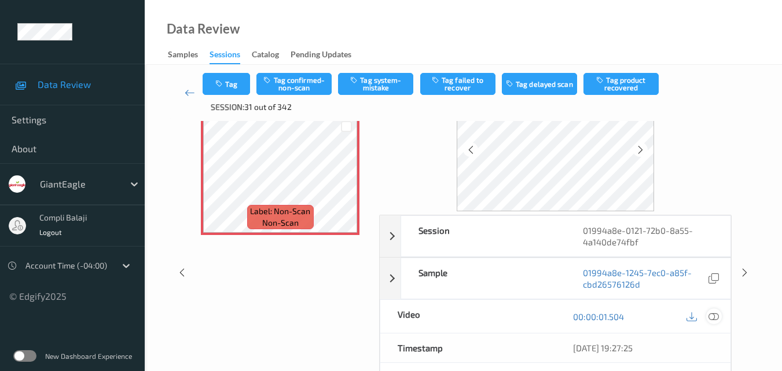
click at [715, 316] on icon at bounding box center [714, 316] width 10 height 10
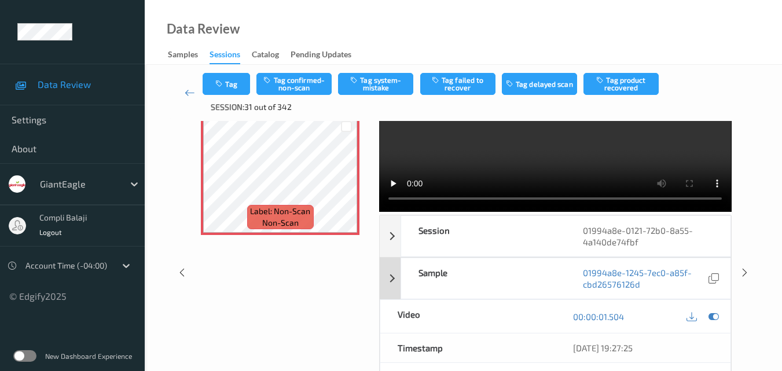
scroll to position [0, 0]
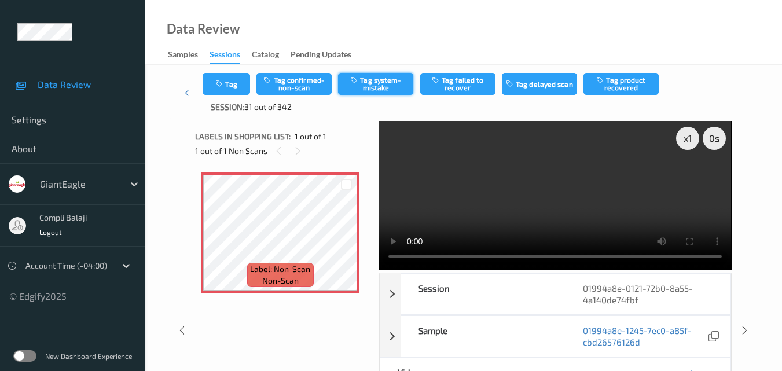
click at [374, 83] on button "Tag system-mistake" at bounding box center [375, 84] width 75 height 22
click at [191, 93] on icon at bounding box center [190, 93] width 10 height 12
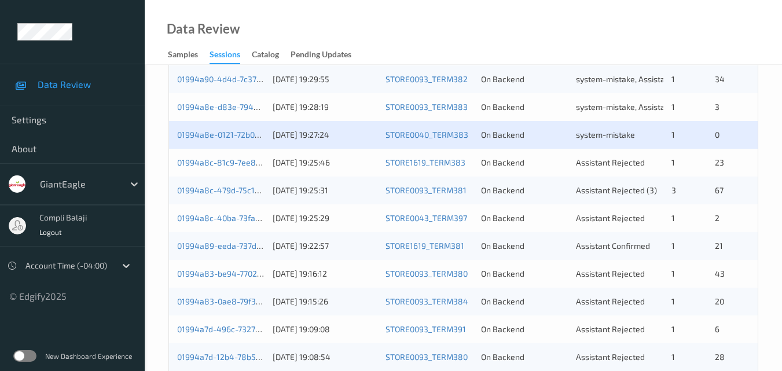
scroll to position [521, 0]
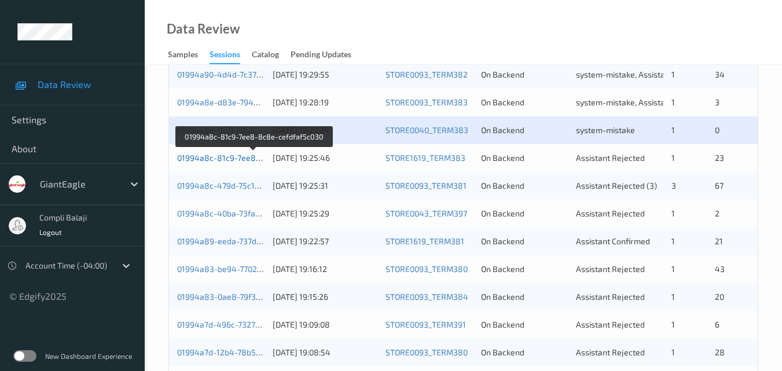
click at [239, 158] on link "01994a8c-81c9-7ee8-8c8e-cefdfaf5c030" at bounding box center [254, 158] width 154 height 10
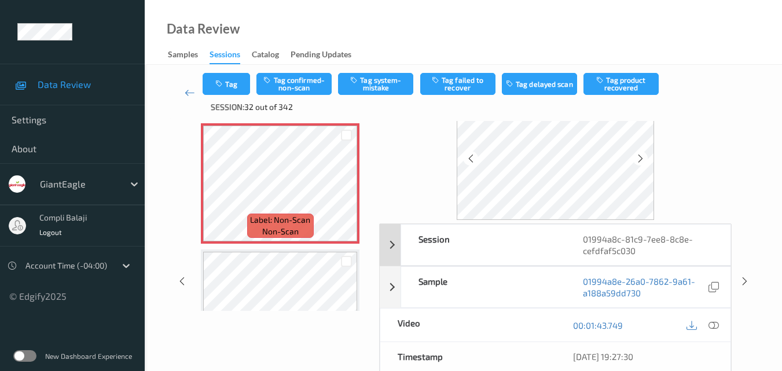
scroll to position [116, 0]
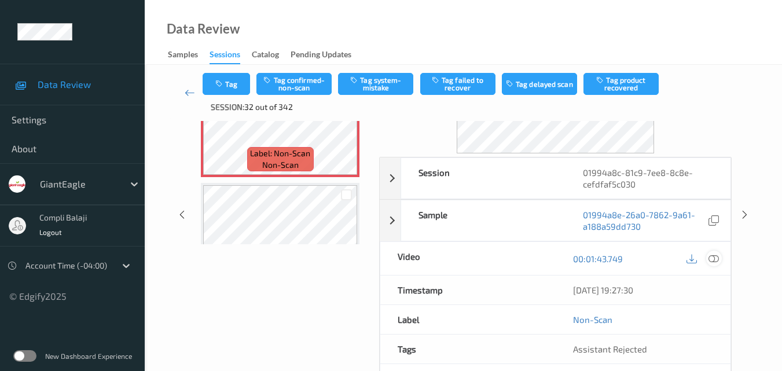
click at [715, 260] on icon at bounding box center [714, 258] width 10 height 10
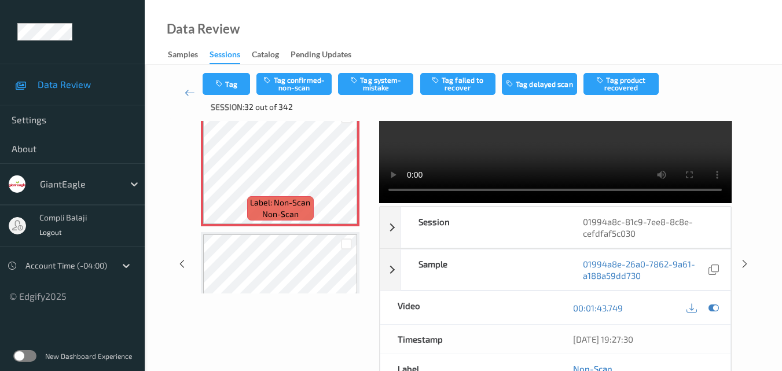
scroll to position [0, 0]
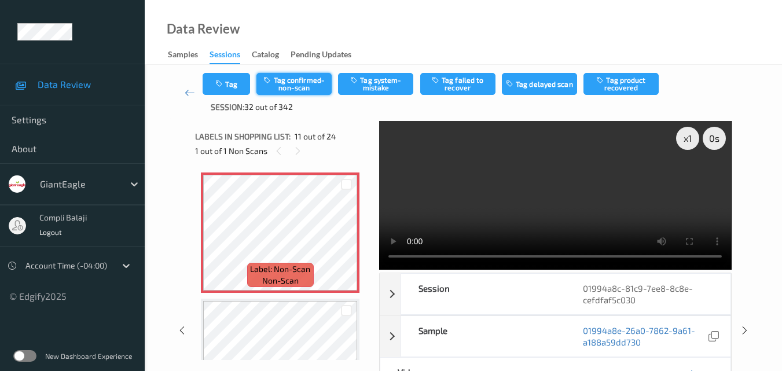
click at [302, 86] on button "Tag confirmed-non-scan" at bounding box center [294, 84] width 75 height 22
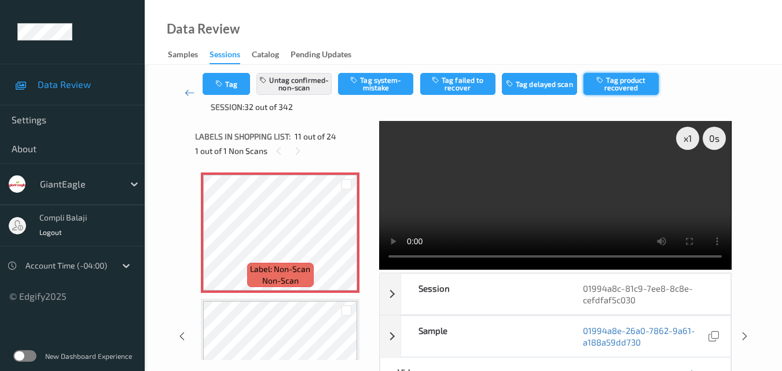
click at [633, 89] on button "Tag product recovered" at bounding box center [621, 84] width 75 height 22
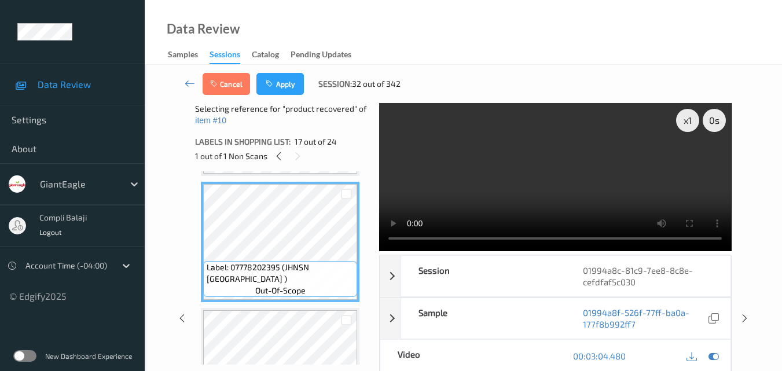
scroll to position [1957, 0]
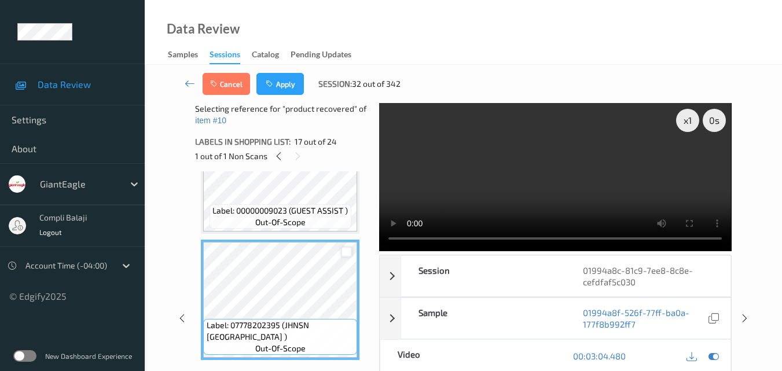
click at [347, 253] on div at bounding box center [346, 252] width 11 height 11
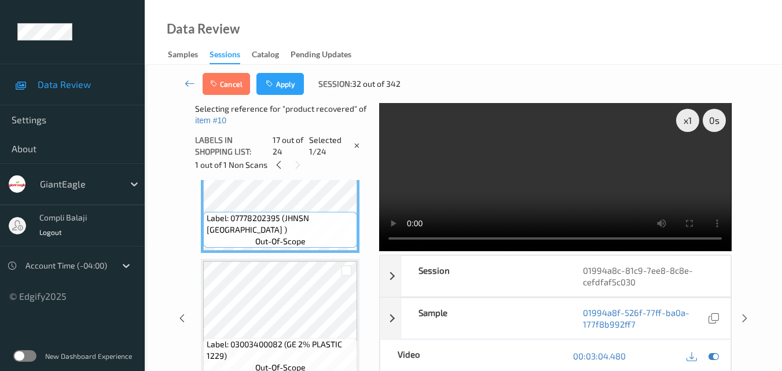
scroll to position [2015, 0]
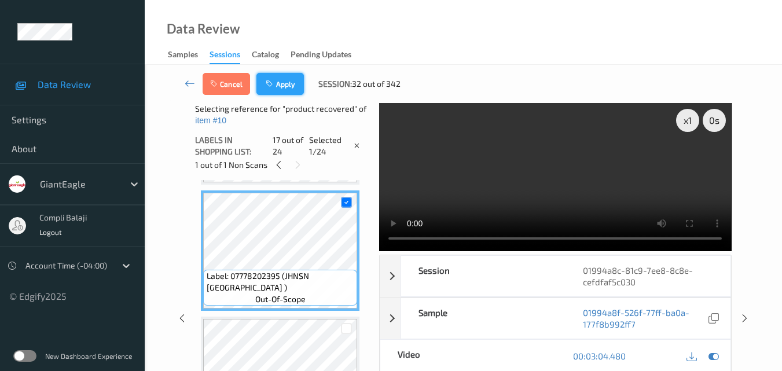
click at [281, 86] on button "Apply" at bounding box center [280, 84] width 47 height 22
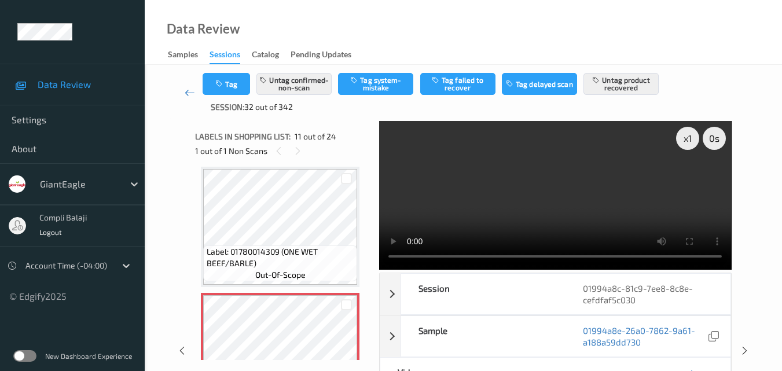
click at [186, 96] on icon at bounding box center [190, 93] width 10 height 12
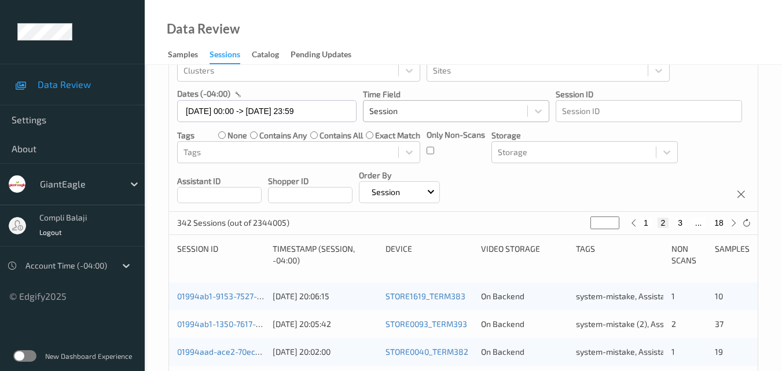
scroll to position [232, 0]
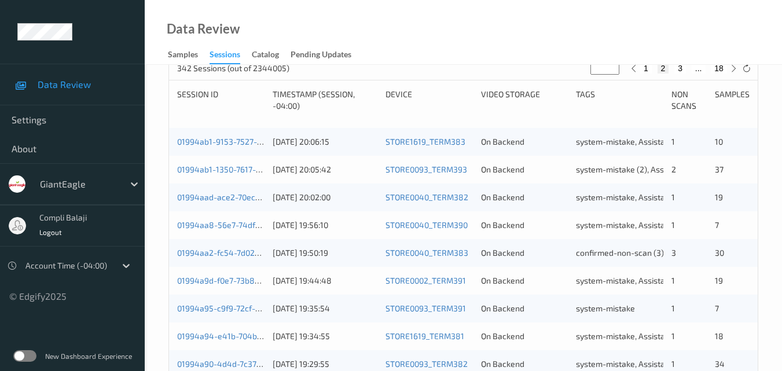
click at [240, 258] on div "01994aa2-fc54-7d02-bc8e-f1f284078467" at bounding box center [220, 253] width 87 height 12
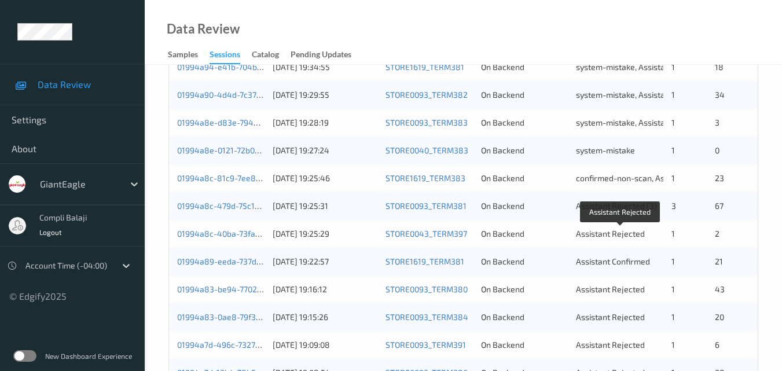
scroll to position [521, 0]
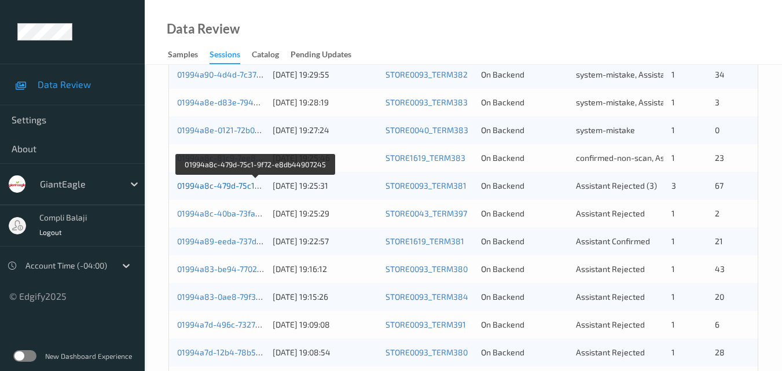
click at [227, 186] on link "01994a8c-479d-75c1-9f72-e8db44907245" at bounding box center [256, 186] width 158 height 10
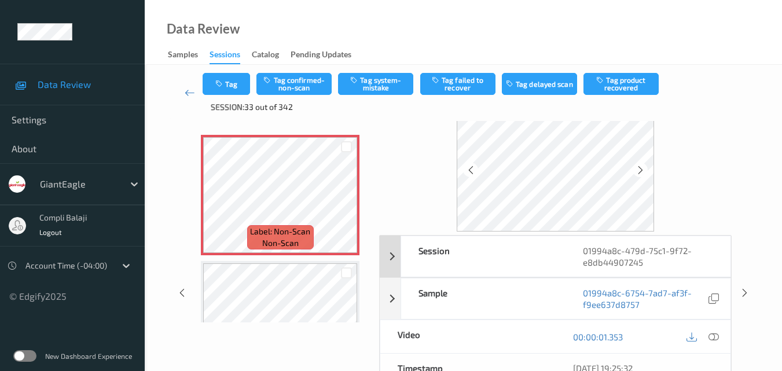
scroll to position [58, 0]
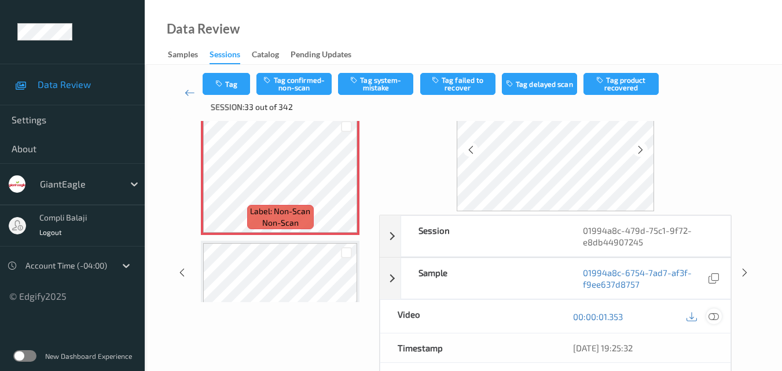
click at [718, 318] on icon at bounding box center [714, 316] width 10 height 10
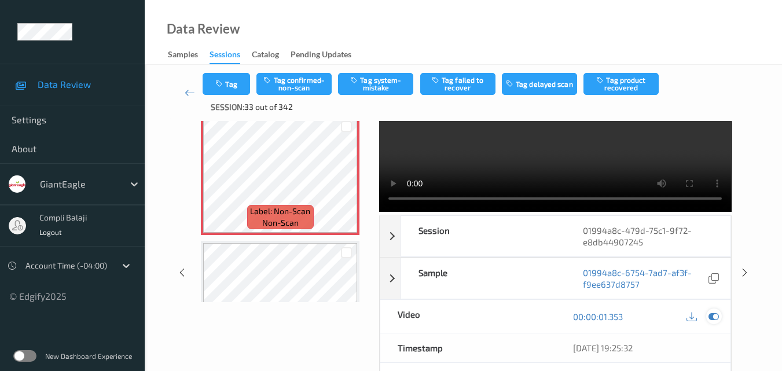
click at [715, 316] on icon at bounding box center [714, 317] width 10 height 10
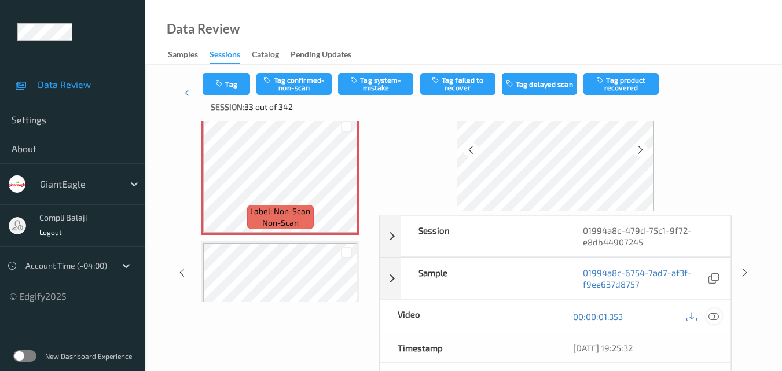
click at [715, 314] on icon at bounding box center [714, 316] width 10 height 10
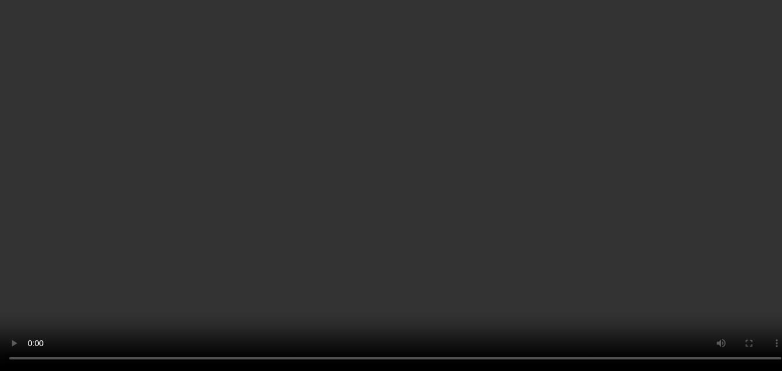
scroll to position [174, 0]
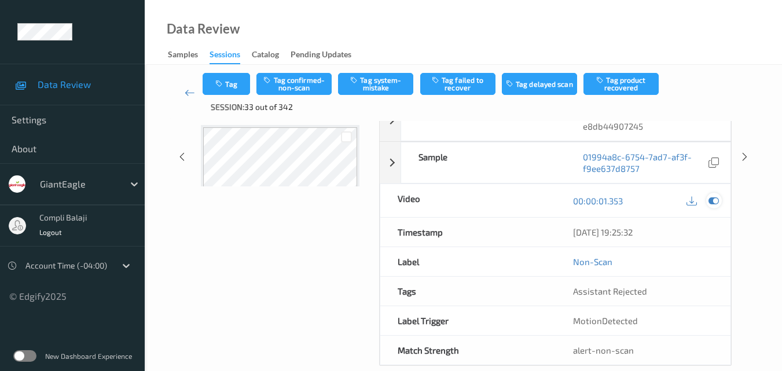
click at [712, 202] on icon at bounding box center [714, 201] width 10 height 10
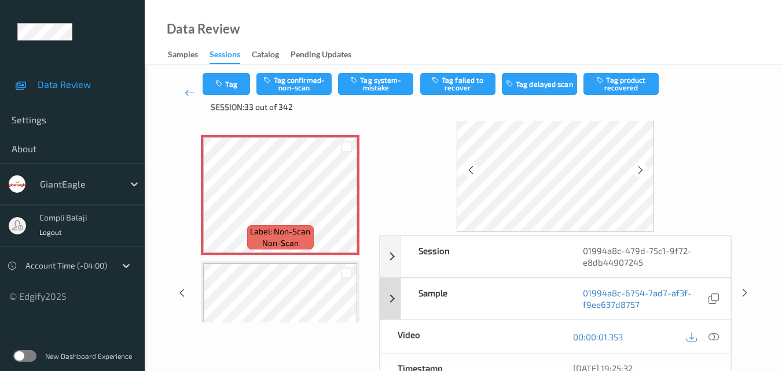
scroll to position [58, 0]
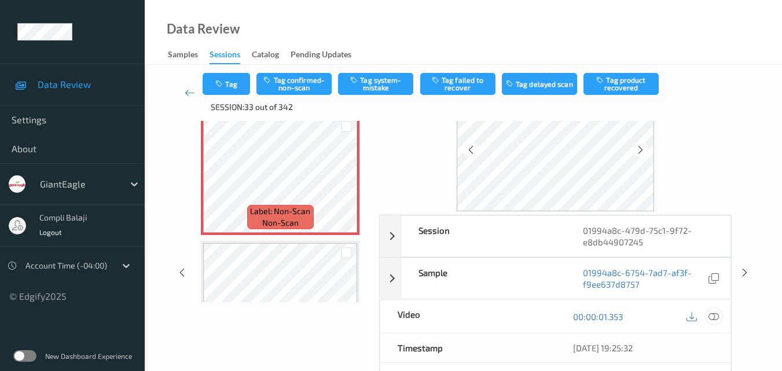
click at [716, 316] on icon at bounding box center [714, 316] width 10 height 10
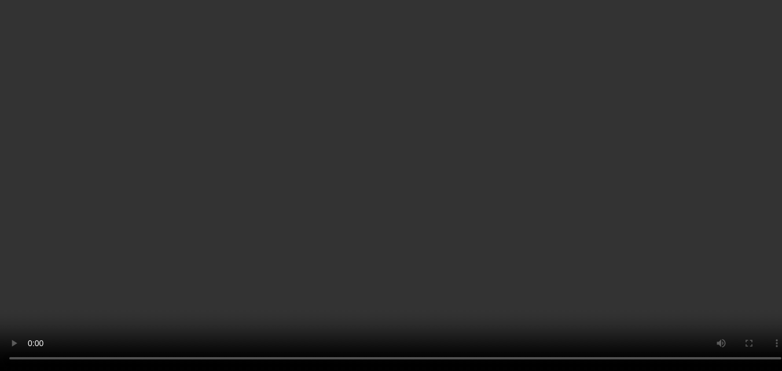
scroll to position [174, 0]
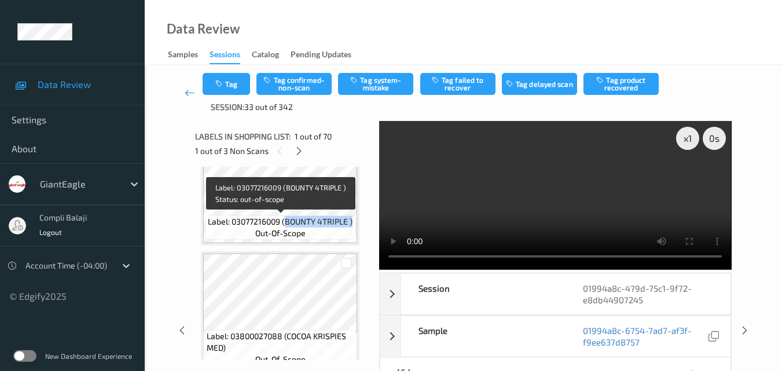
drag, startPoint x: 354, startPoint y: 221, endPoint x: 287, endPoint y: 221, distance: 67.2
click at [287, 221] on div "Label: 03077216009 (BOUNTY 4TRIPLE ) out-of-scope" at bounding box center [280, 227] width 151 height 24
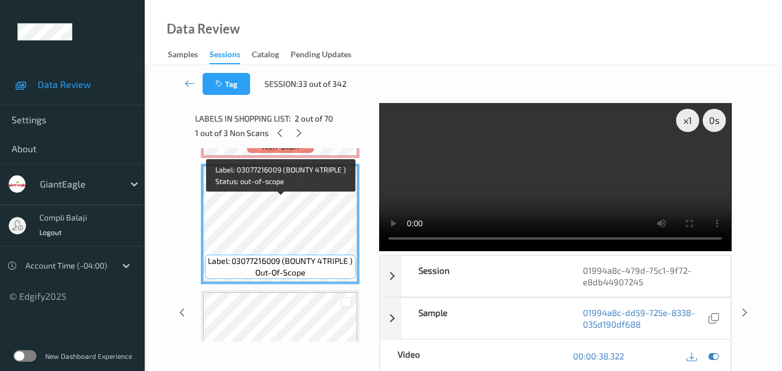
scroll to position [58, 0]
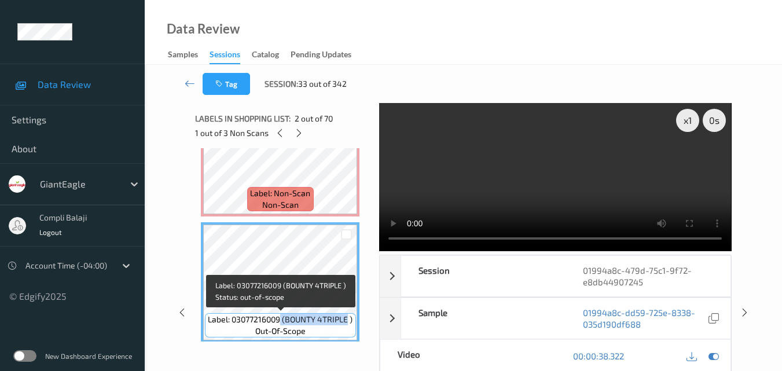
drag, startPoint x: 349, startPoint y: 317, endPoint x: 281, endPoint y: 317, distance: 67.8
click at [281, 317] on span "Label: 03077216009 (BOUNTY 4TRIPLE )" at bounding box center [280, 320] width 145 height 12
copy span "(BOUNTY 4TRIPLE"
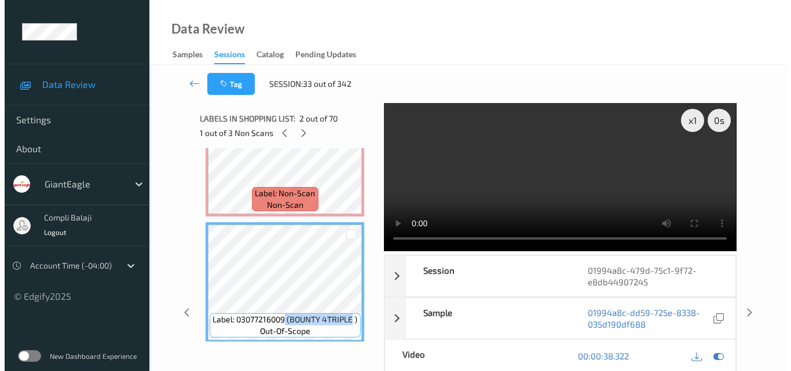
scroll to position [0, 0]
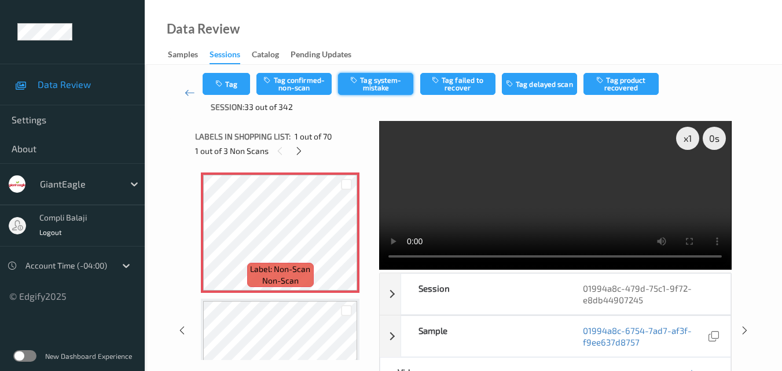
click at [375, 89] on button "Tag system-mistake" at bounding box center [375, 84] width 75 height 22
click at [235, 90] on button "Tag" at bounding box center [226, 84] width 47 height 22
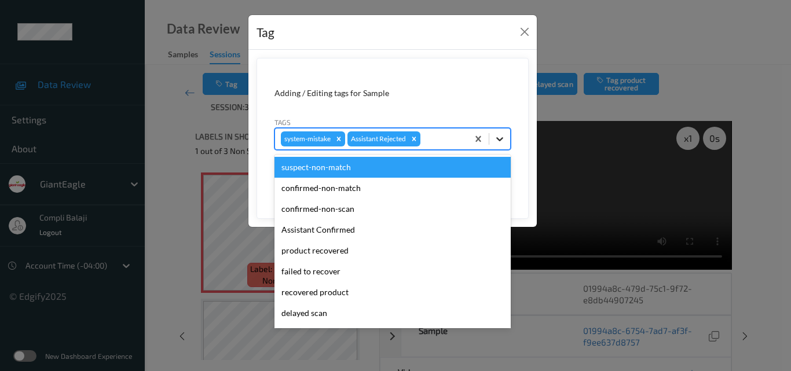
click at [500, 136] on icon at bounding box center [500, 139] width 12 height 12
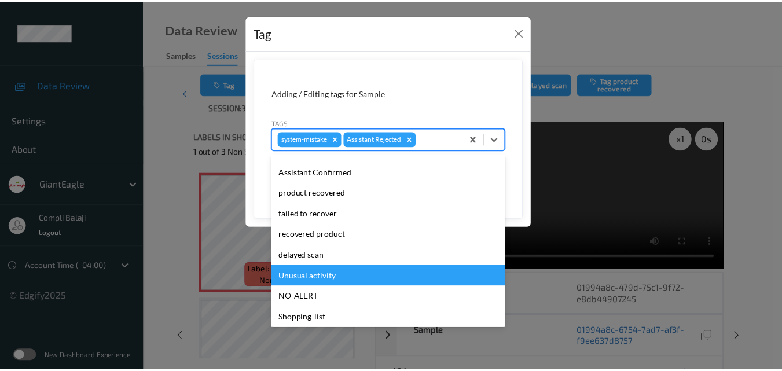
scroll to position [116, 0]
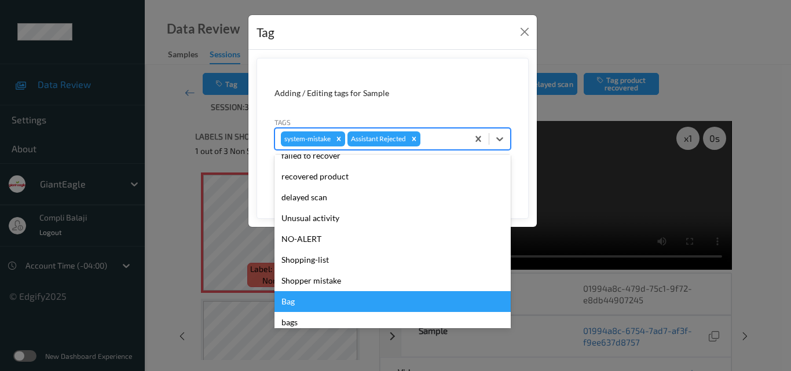
click at [298, 300] on div "Bag" at bounding box center [392, 301] width 236 height 21
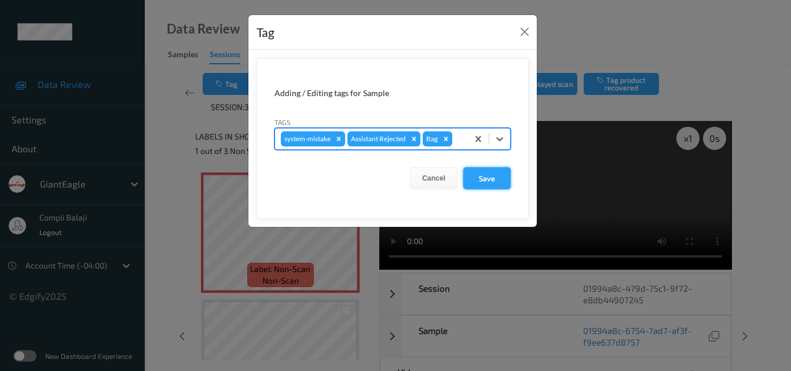
click at [491, 178] on button "Save" at bounding box center [486, 178] width 47 height 22
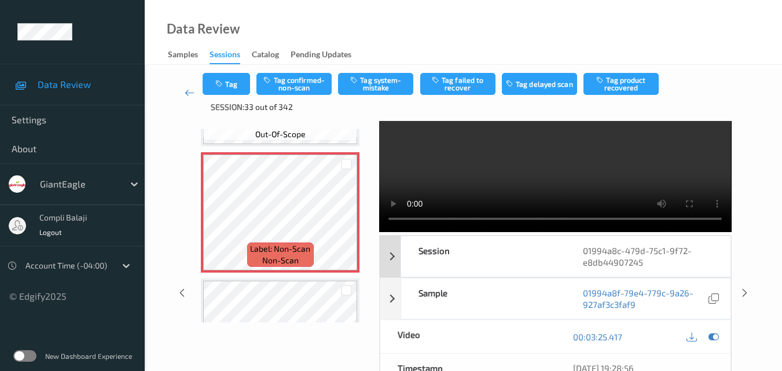
scroll to position [58, 0]
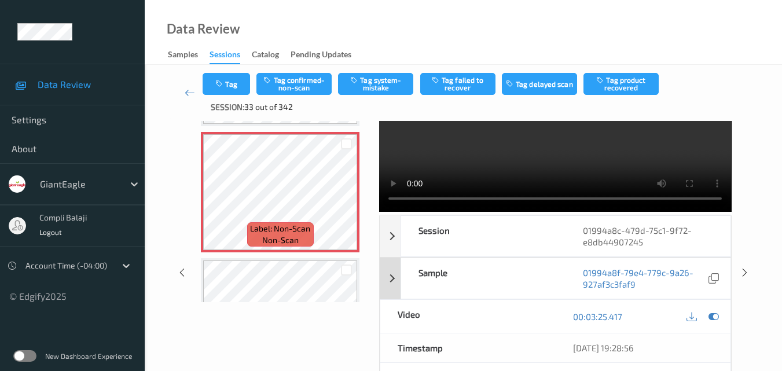
drag, startPoint x: 715, startPoint y: 319, endPoint x: 706, endPoint y: 318, distance: 8.7
click at [715, 318] on icon at bounding box center [714, 317] width 10 height 10
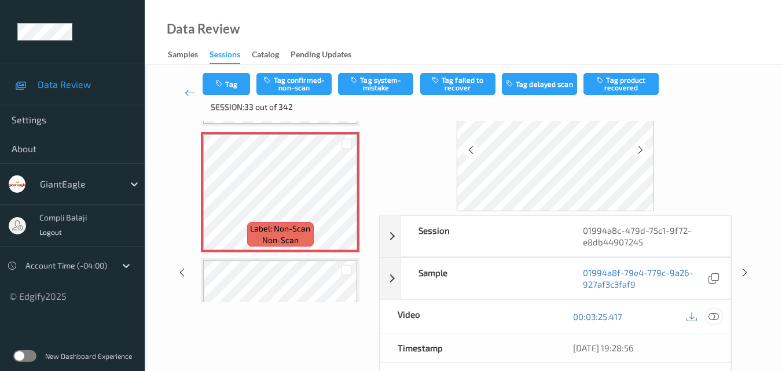
click at [718, 317] on icon at bounding box center [714, 316] width 10 height 10
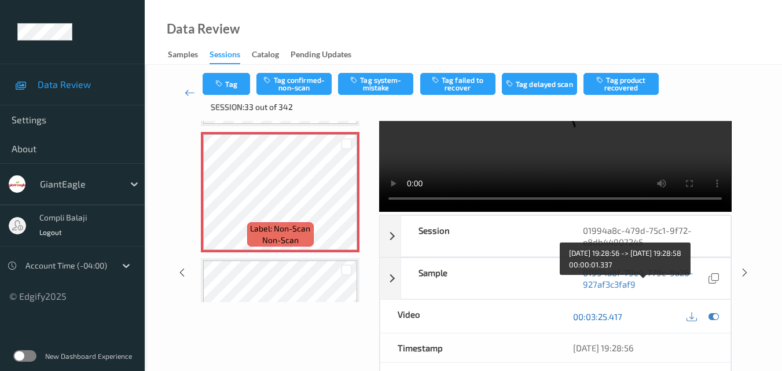
scroll to position [0, 0]
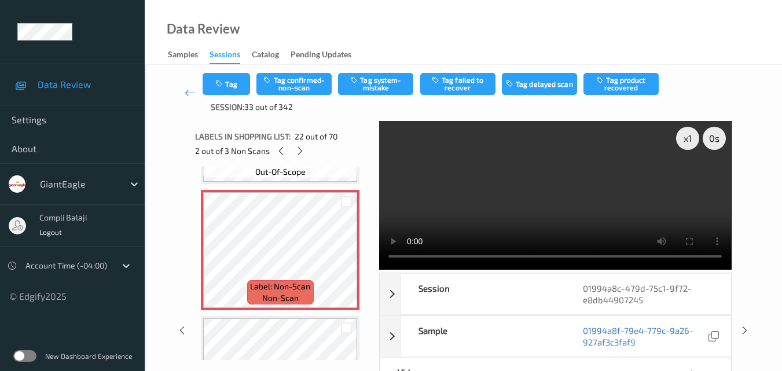
drag, startPoint x: 540, startPoint y: 43, endPoint x: 539, endPoint y: 52, distance: 8.8
click at [540, 43] on div "Data Review Samples Sessions Catalog Pending Updates" at bounding box center [464, 32] width 638 height 65
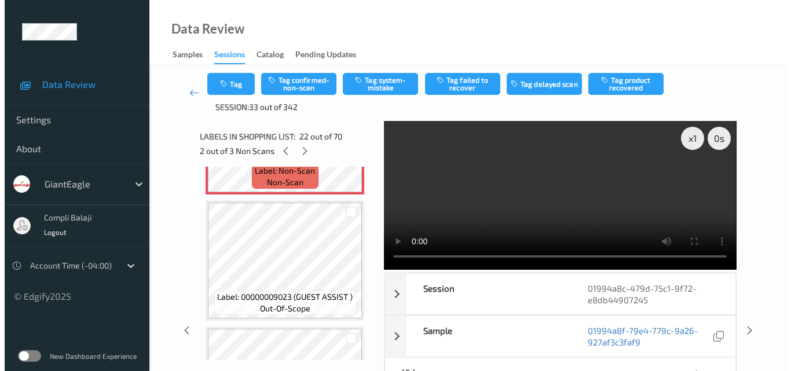
scroll to position [2692, 0]
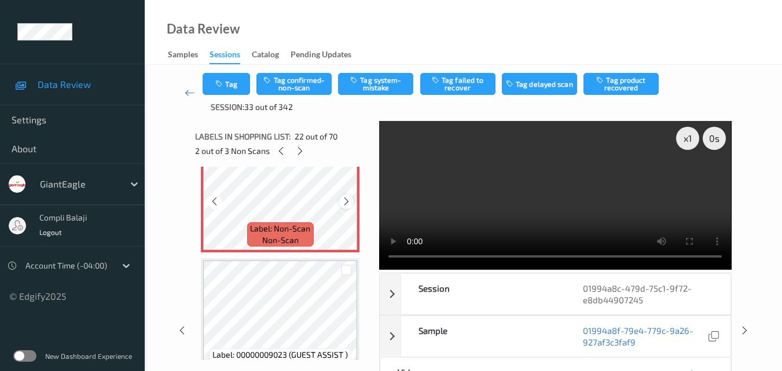
click at [347, 200] on icon at bounding box center [347, 201] width 10 height 10
click at [385, 86] on button "Tag system-mistake" at bounding box center [375, 84] width 75 height 22
click at [237, 85] on button "Tag" at bounding box center [226, 84] width 47 height 22
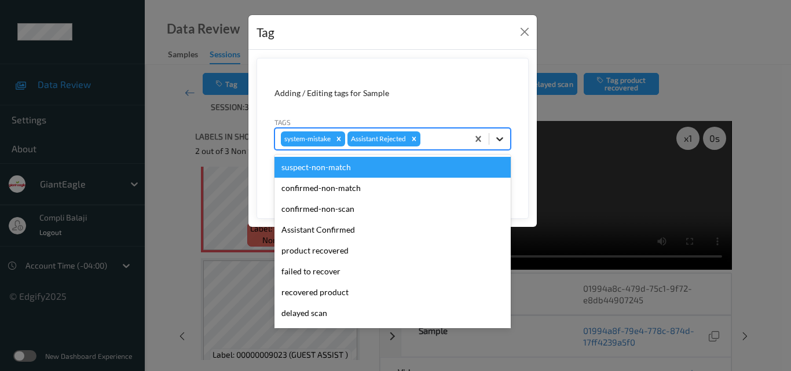
click at [499, 143] on icon at bounding box center [500, 139] width 12 height 12
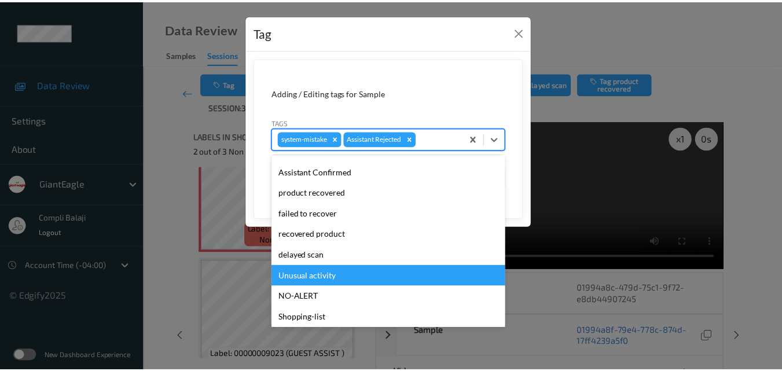
scroll to position [123, 0]
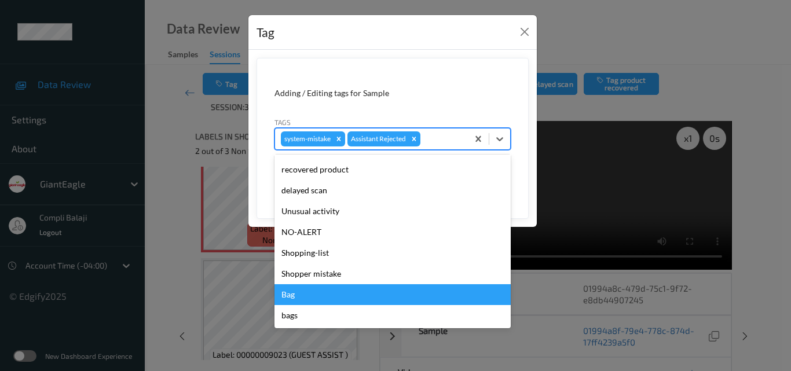
click at [288, 298] on div "Bag" at bounding box center [392, 294] width 236 height 21
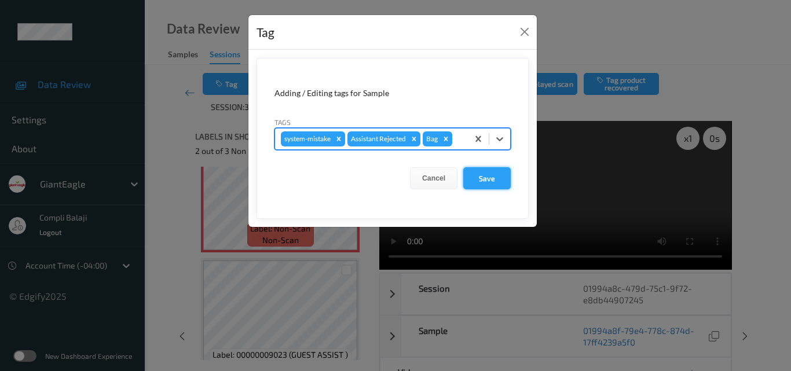
click at [493, 181] on button "Save" at bounding box center [486, 178] width 47 height 22
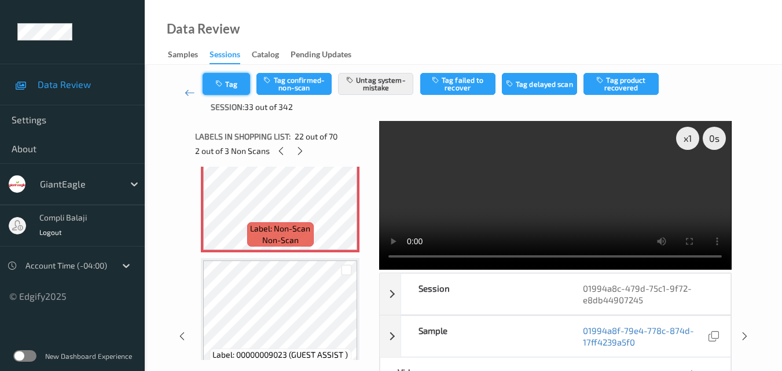
click at [239, 90] on button "Tag" at bounding box center [226, 84] width 47 height 22
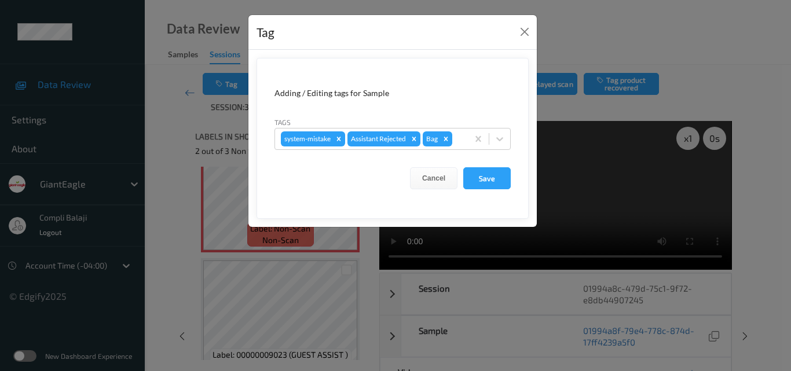
click at [491, 180] on button "Save" at bounding box center [486, 178] width 47 height 22
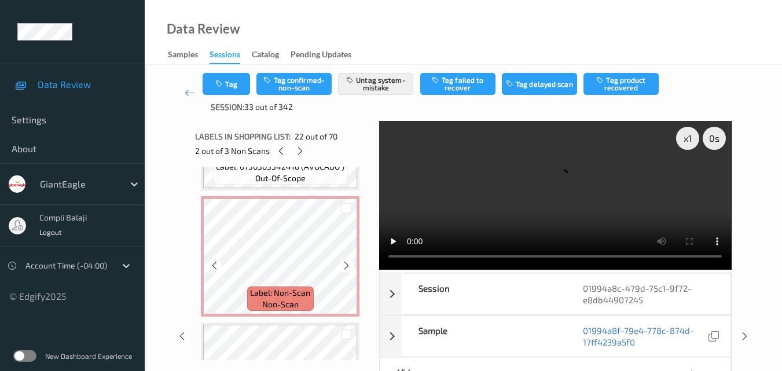
scroll to position [8425, 0]
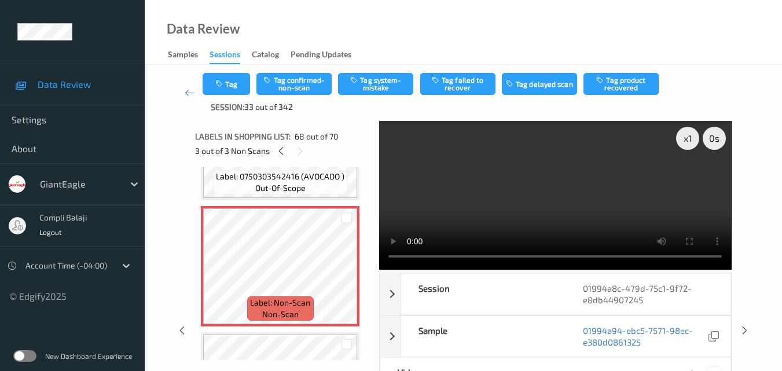
click at [716, 369] on icon at bounding box center [714, 374] width 10 height 10
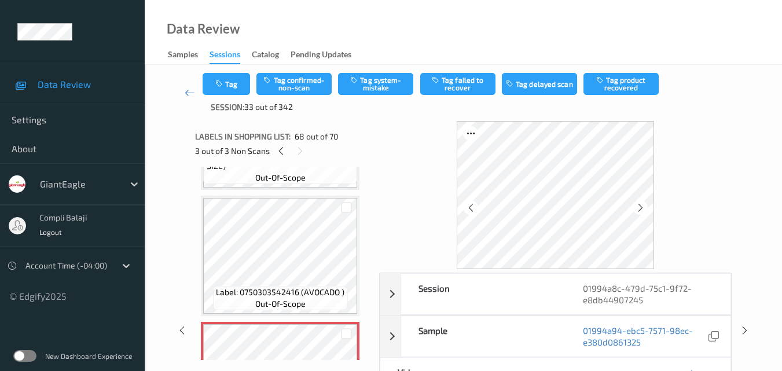
scroll to position [8251, 0]
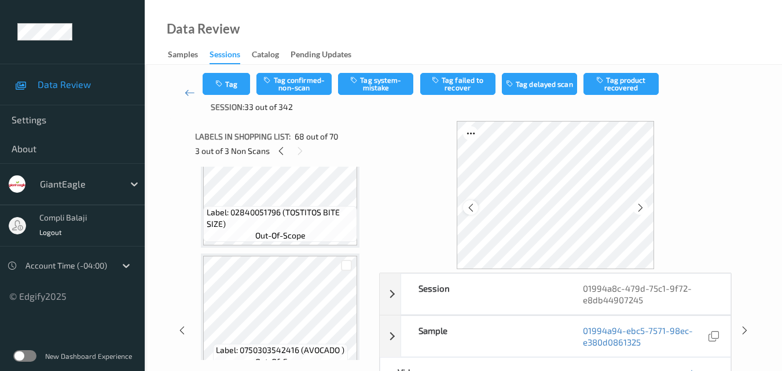
click at [470, 206] on icon at bounding box center [471, 208] width 10 height 10
click at [470, 205] on icon at bounding box center [471, 208] width 10 height 10
click at [470, 206] on icon at bounding box center [471, 208] width 10 height 10
click at [638, 207] on icon at bounding box center [641, 208] width 10 height 10
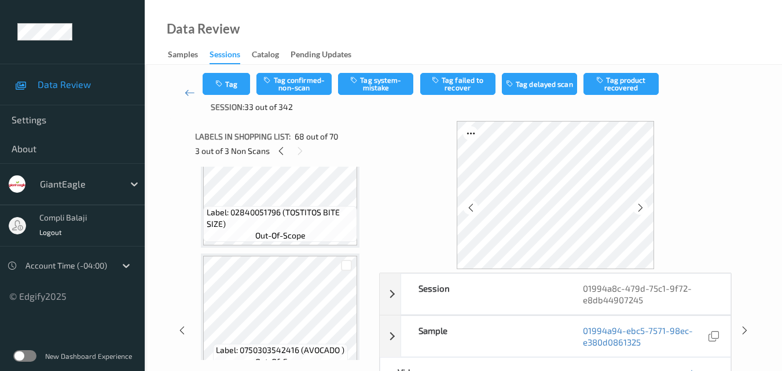
click at [638, 207] on icon at bounding box center [641, 208] width 10 height 10
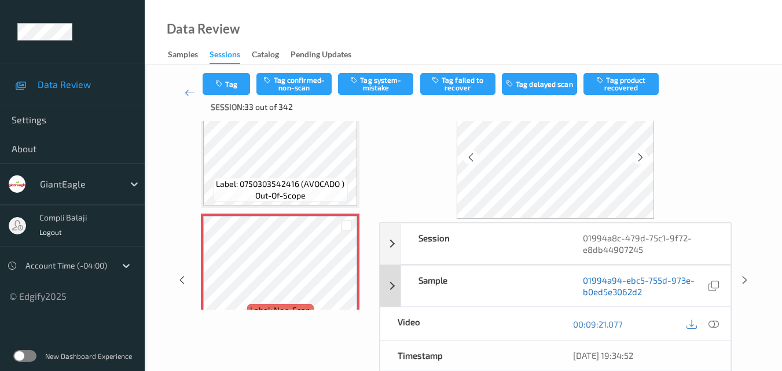
scroll to position [116, 0]
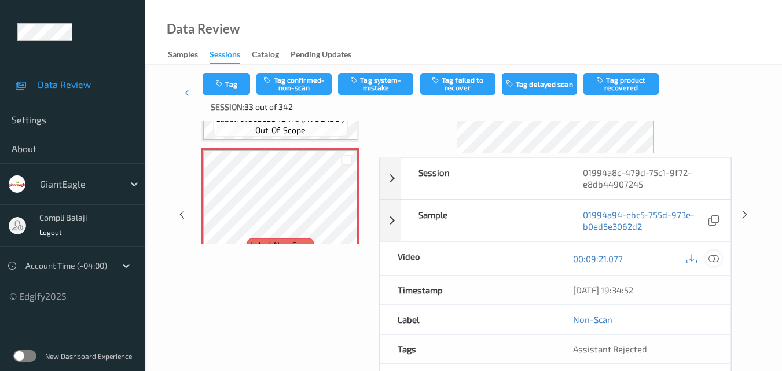
click at [717, 261] on icon at bounding box center [714, 258] width 10 height 10
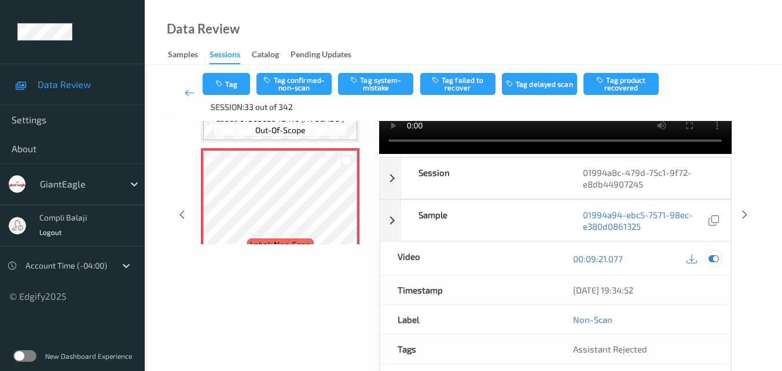
click at [719, 259] on icon at bounding box center [714, 259] width 10 height 10
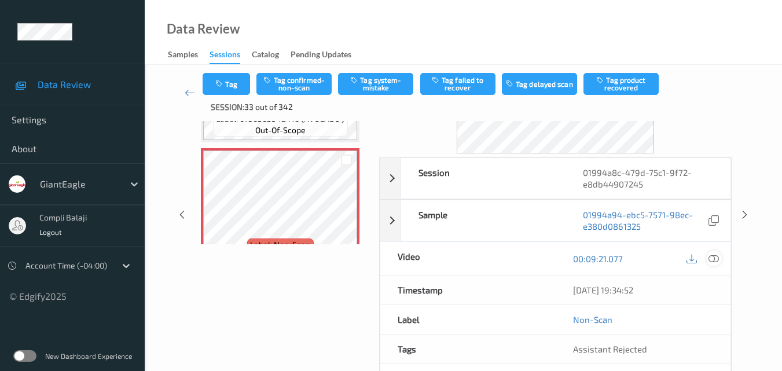
click at [716, 260] on icon at bounding box center [714, 258] width 10 height 10
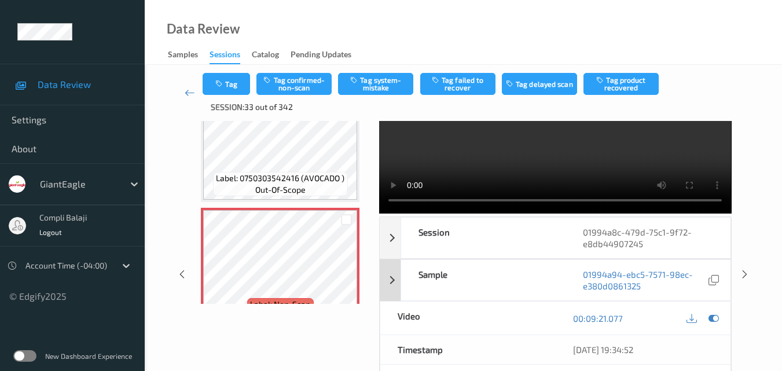
scroll to position [0, 0]
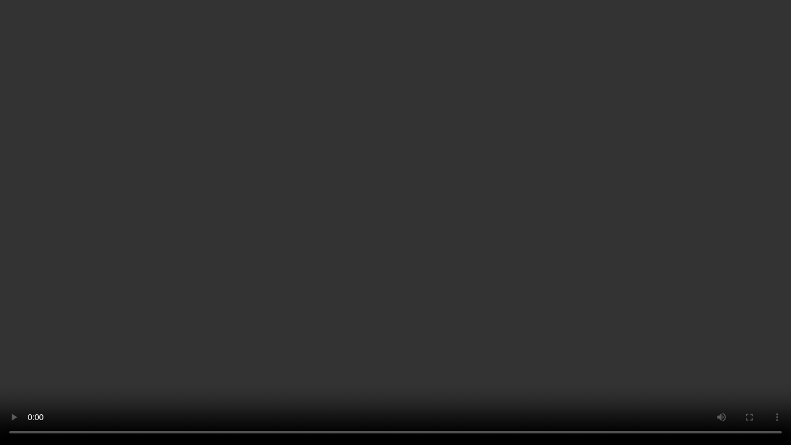
drag, startPoint x: 618, startPoint y: 354, endPoint x: 658, endPoint y: 365, distance: 41.6
click at [618, 353] on video at bounding box center [395, 222] width 791 height 445
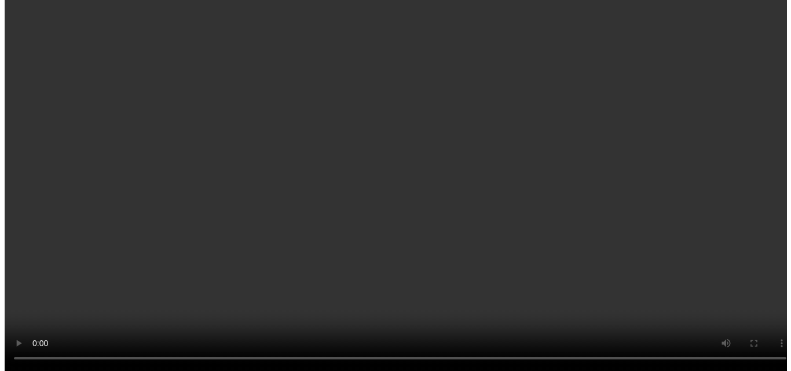
scroll to position [8534, 0]
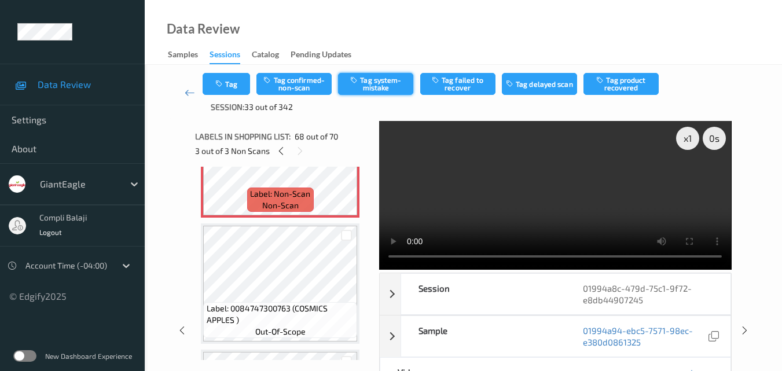
click at [379, 86] on button "Tag system-mistake" at bounding box center [375, 84] width 75 height 22
click at [229, 86] on button "Tag" at bounding box center [226, 84] width 47 height 22
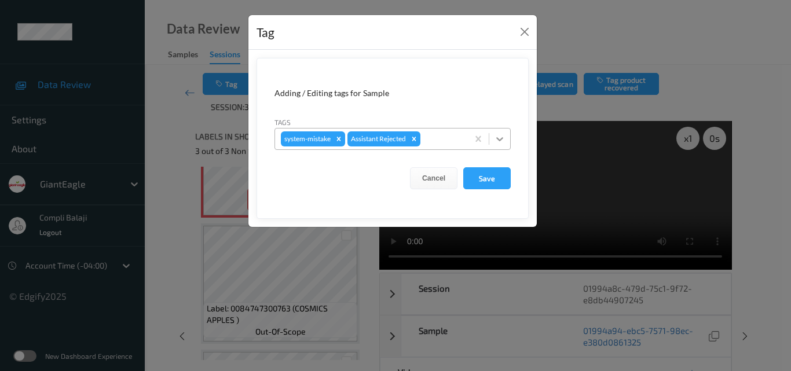
click at [503, 140] on icon at bounding box center [500, 139] width 12 height 12
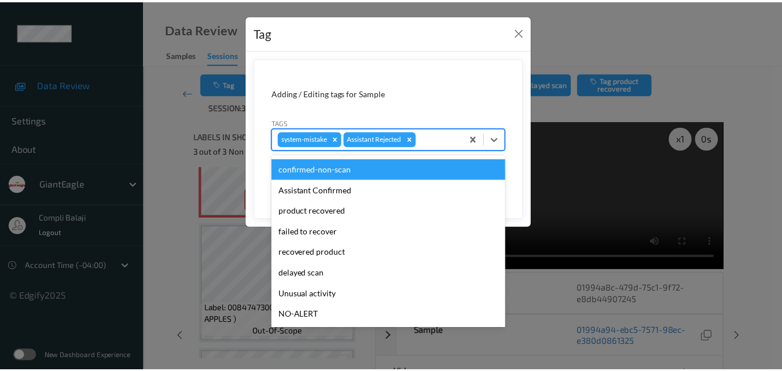
scroll to position [58, 0]
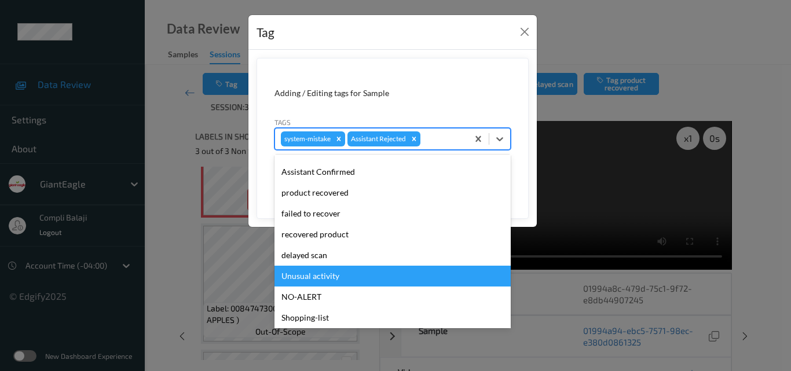
click at [333, 277] on div "Unusual activity" at bounding box center [392, 276] width 236 height 21
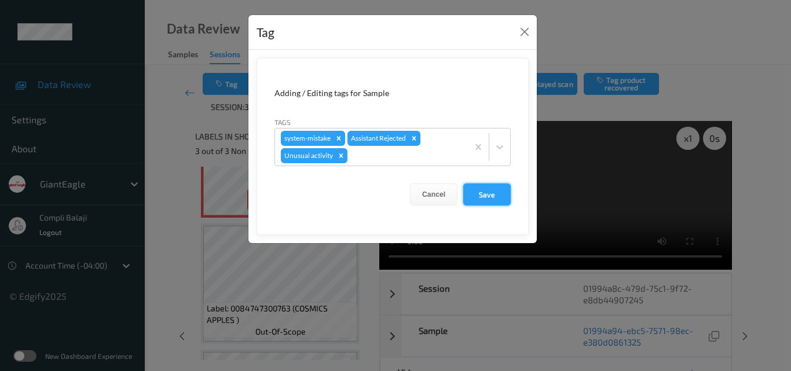
click at [492, 198] on button "Save" at bounding box center [486, 195] width 47 height 22
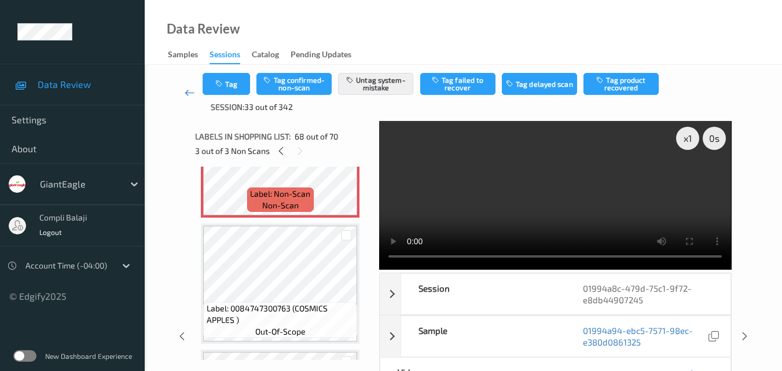
click at [190, 97] on icon at bounding box center [190, 93] width 10 height 12
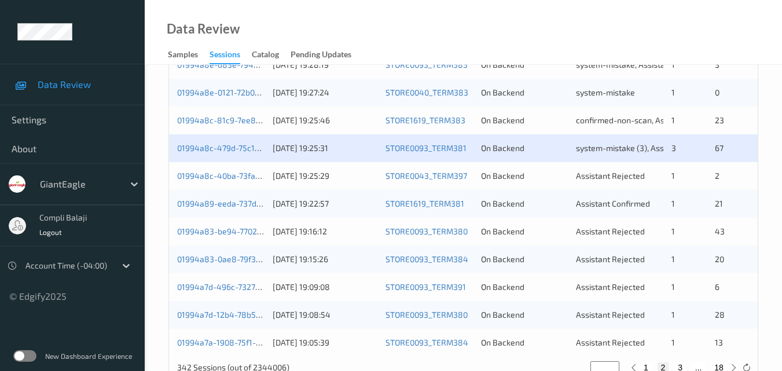
scroll to position [579, 0]
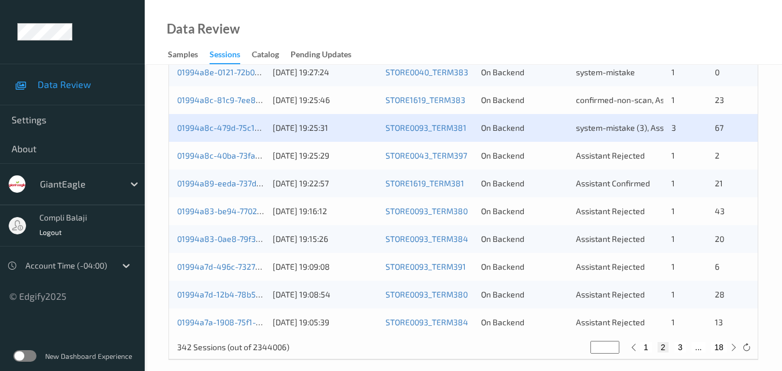
click at [228, 160] on div "01994a8c-40ba-73fa-8a8e-9f1afd3feffb" at bounding box center [220, 156] width 87 height 12
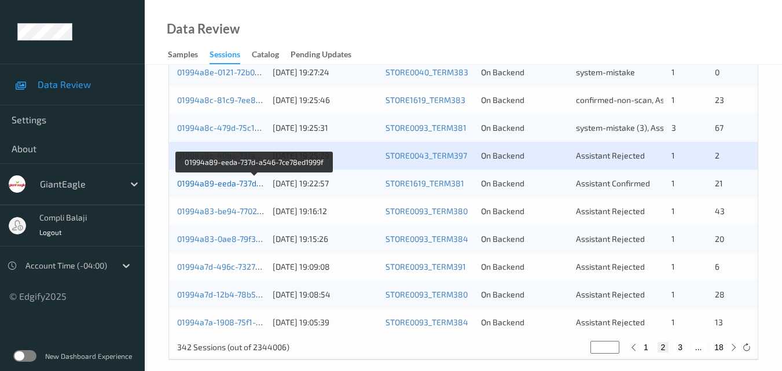
click at [231, 184] on link "01994a89-eeda-737d-a546-7ce78ed1999f" at bounding box center [255, 183] width 156 height 10
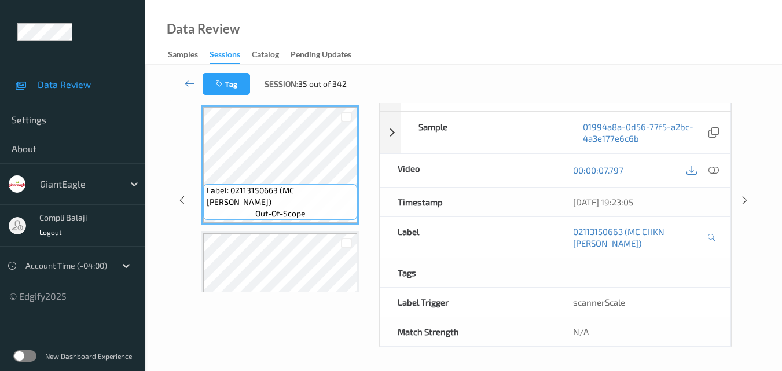
scroll to position [186, 0]
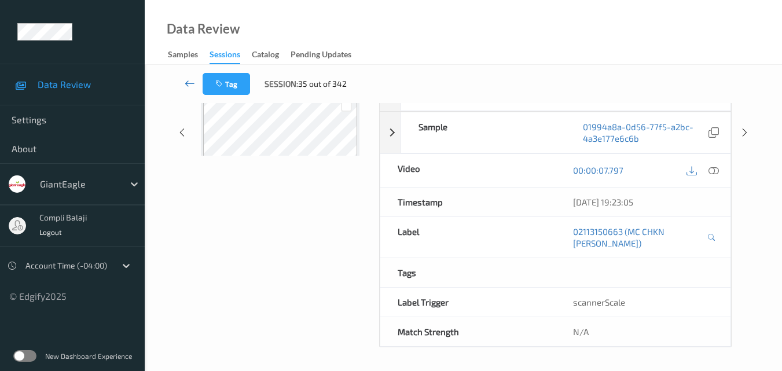
click at [186, 82] on icon at bounding box center [190, 84] width 10 height 12
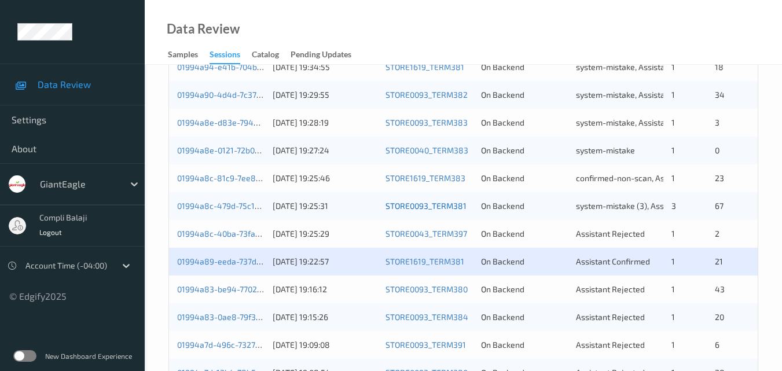
scroll to position [521, 0]
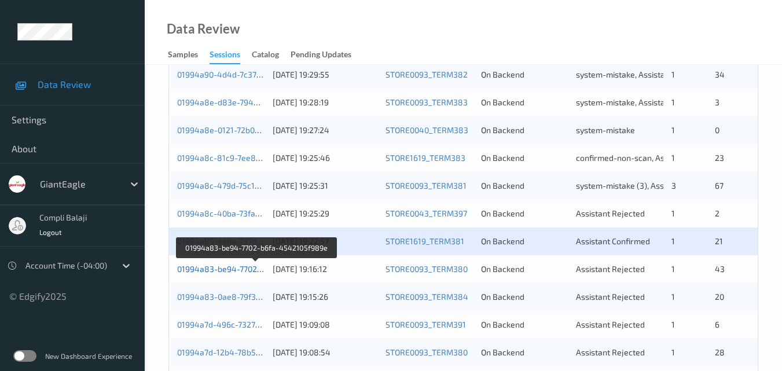
click at [248, 272] on link "01994a83-be94-7702-b6fa-4542105f989e" at bounding box center [256, 269] width 158 height 10
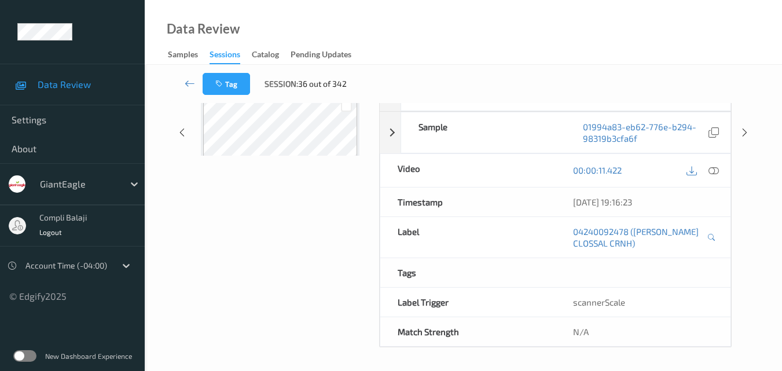
scroll to position [186, 0]
click at [185, 84] on icon at bounding box center [190, 84] width 10 height 12
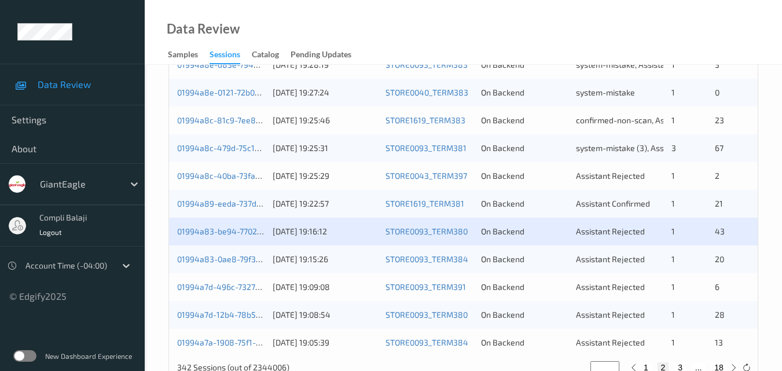
scroll to position [579, 0]
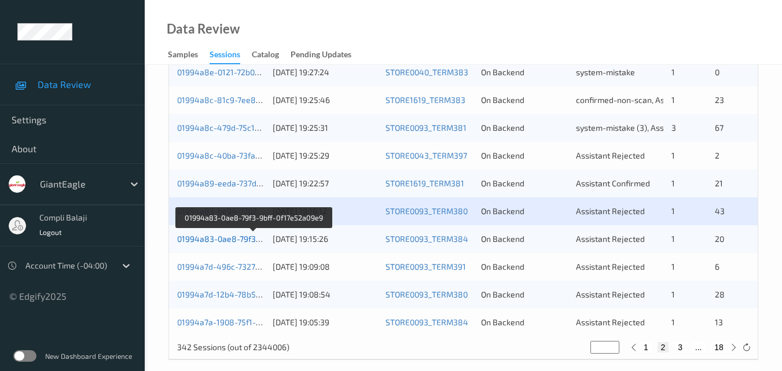
click at [246, 239] on link "01994a83-0ae8-79f3-9bff-0f17e52a09e9" at bounding box center [253, 239] width 153 height 10
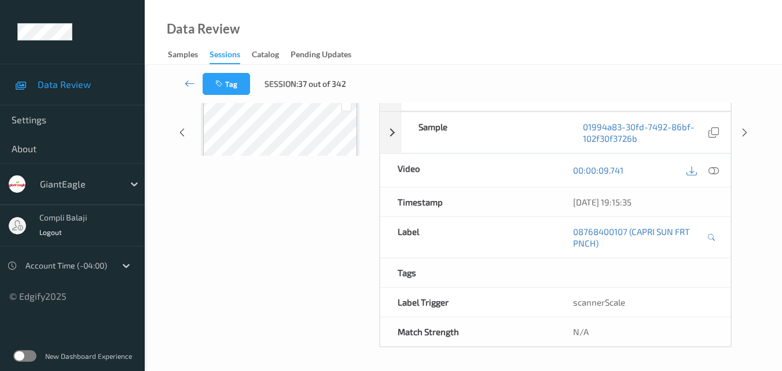
scroll to position [186, 0]
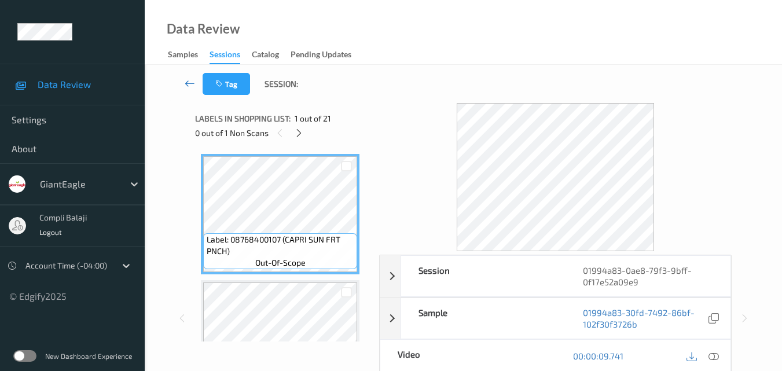
click at [186, 83] on icon at bounding box center [190, 84] width 10 height 12
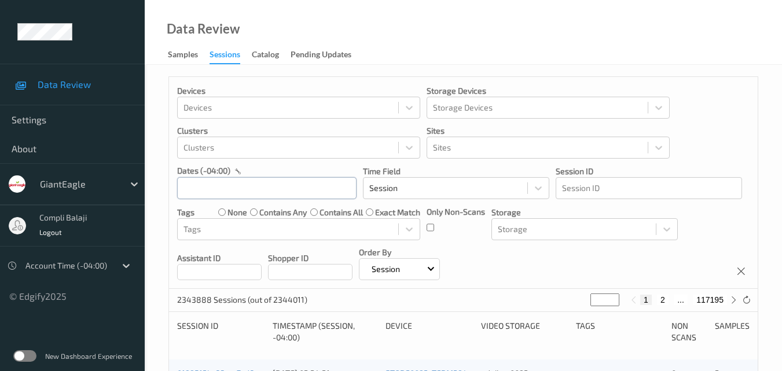
click at [282, 184] on input "text" at bounding box center [267, 188] width 180 height 22
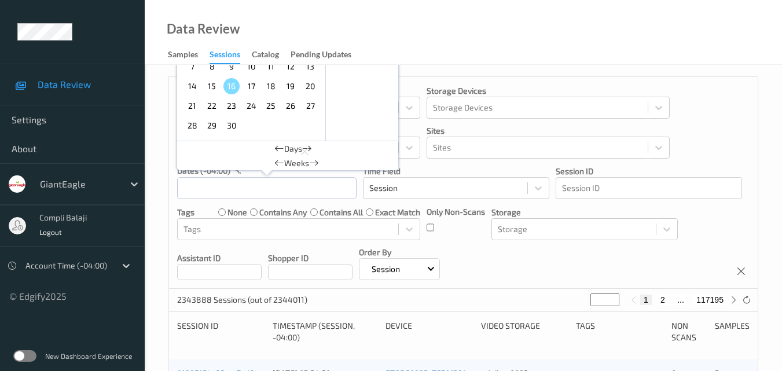
click at [196, 89] on span "14" at bounding box center [192, 86] width 16 height 16
type input "[DATE] 00:00 -> [DATE] 23:59"
click at [709, 136] on div "Devices Devices Storage Devices Storage Devices Clusters Clusters Sites Sites d…" at bounding box center [463, 183] width 589 height 212
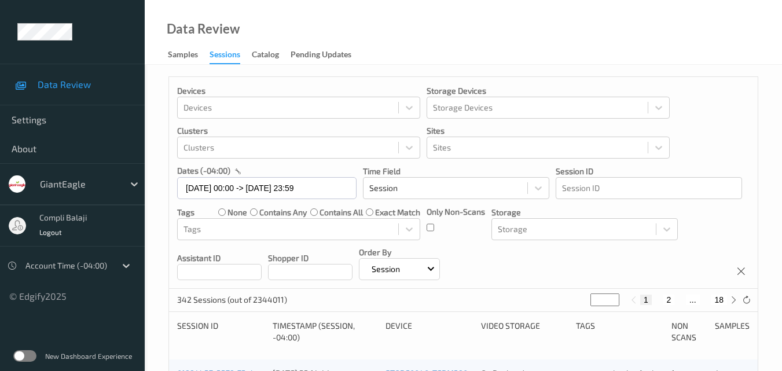
click at [670, 299] on button "2" at bounding box center [669, 300] width 12 height 10
type input "*"
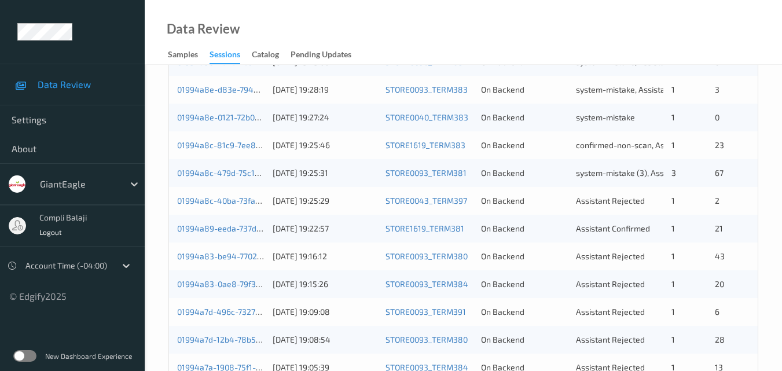
scroll to position [592, 0]
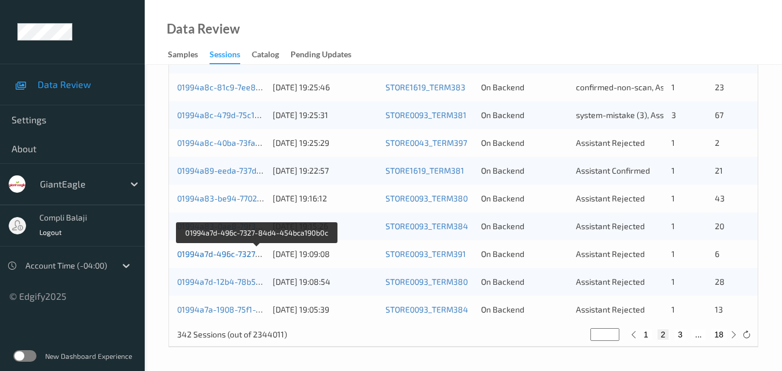
click at [226, 256] on link "01994a7d-496c-7327-84d4-454bca190b0c" at bounding box center [257, 254] width 160 height 10
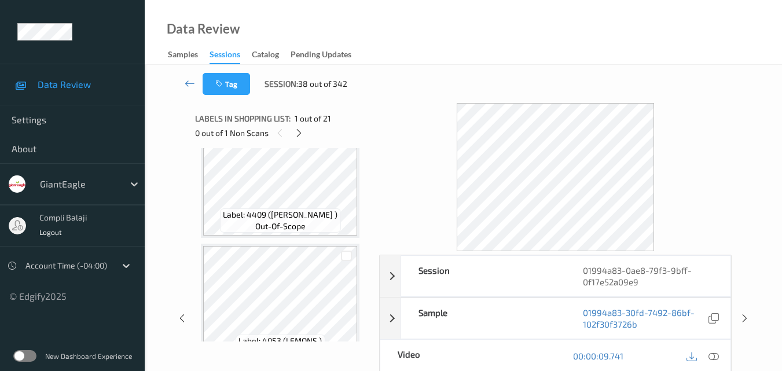
scroll to position [1192, 0]
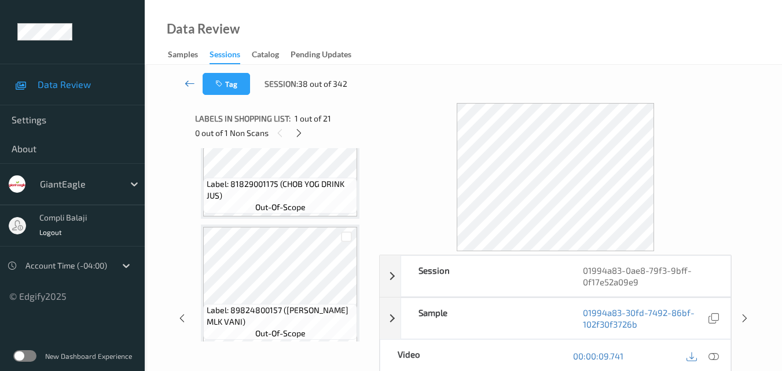
click at [186, 83] on icon at bounding box center [190, 84] width 10 height 12
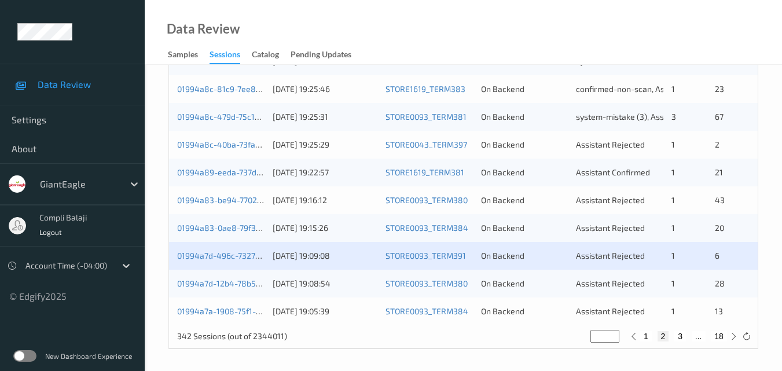
scroll to position [592, 0]
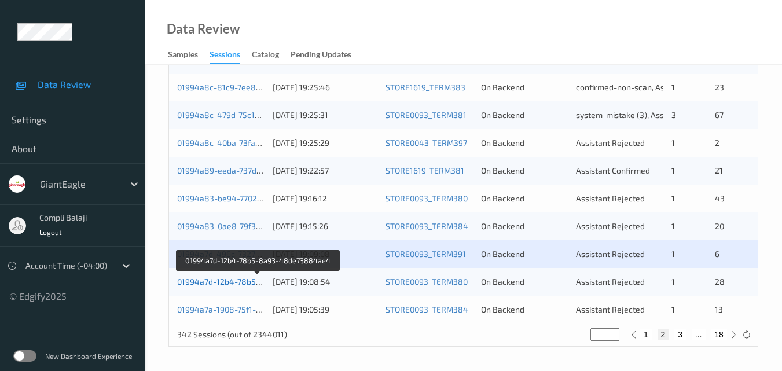
click at [222, 285] on link "01994a7d-12b4-78b5-8a93-48de73884ae4" at bounding box center [258, 282] width 163 height 10
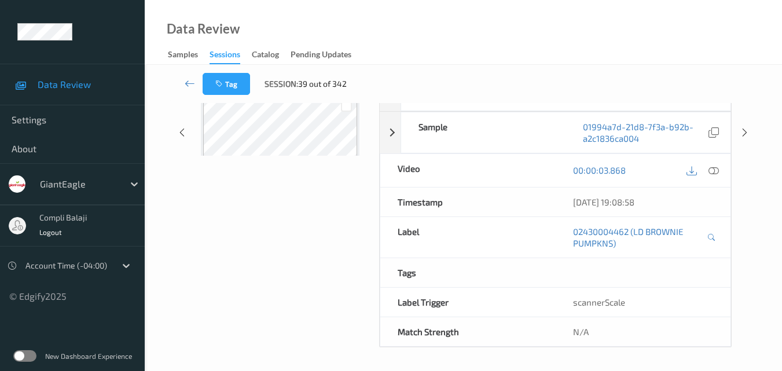
scroll to position [186, 0]
click at [188, 85] on icon at bounding box center [190, 84] width 10 height 12
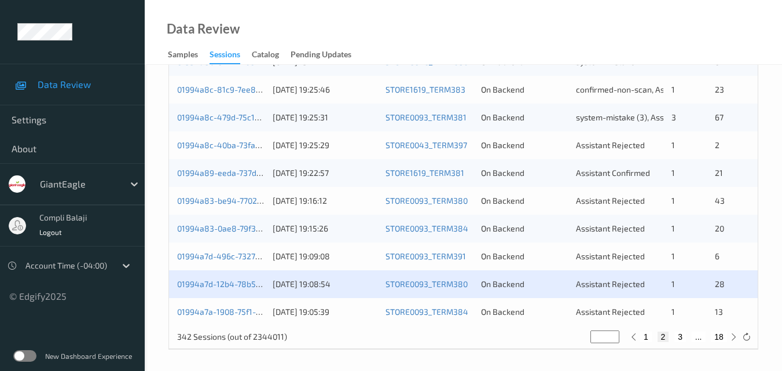
scroll to position [592, 0]
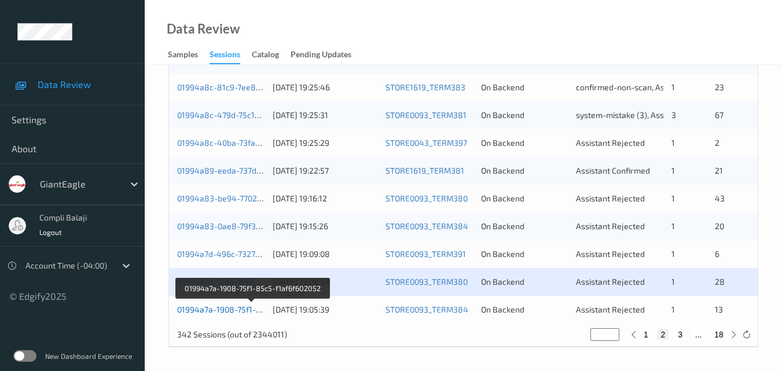
click at [224, 311] on link "01994a7a-1908-75f1-85c5-f1af6f602052" at bounding box center [252, 310] width 150 height 10
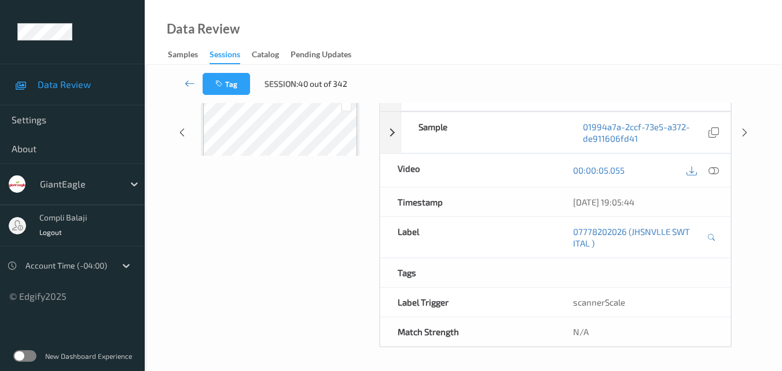
scroll to position [186, 0]
